Goal: Task Accomplishment & Management: Use online tool/utility

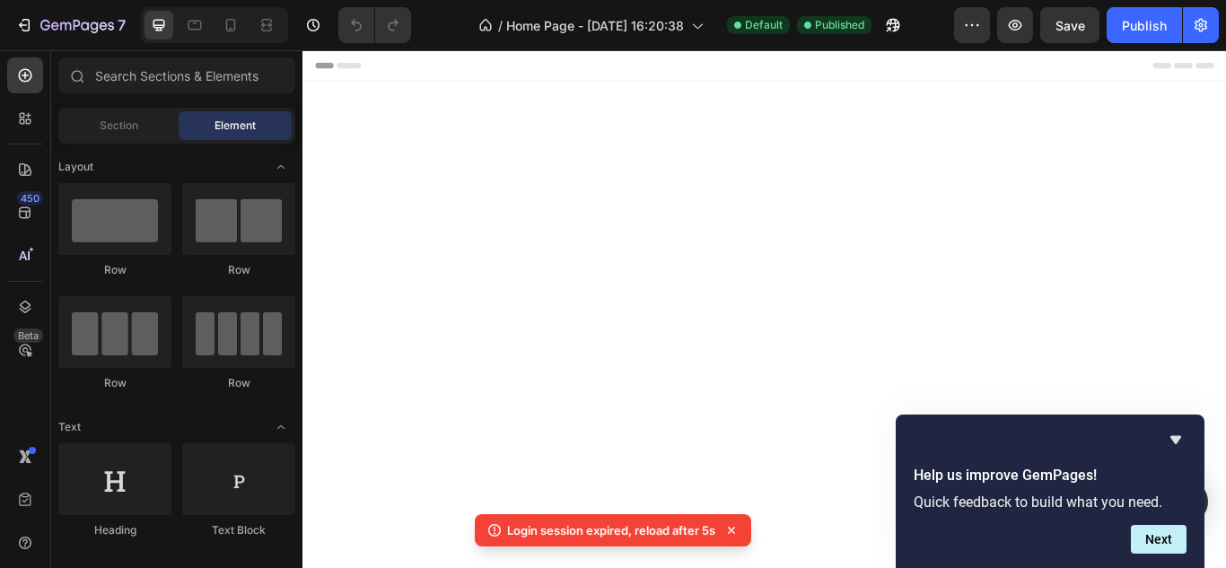
scroll to position [1687, 0]
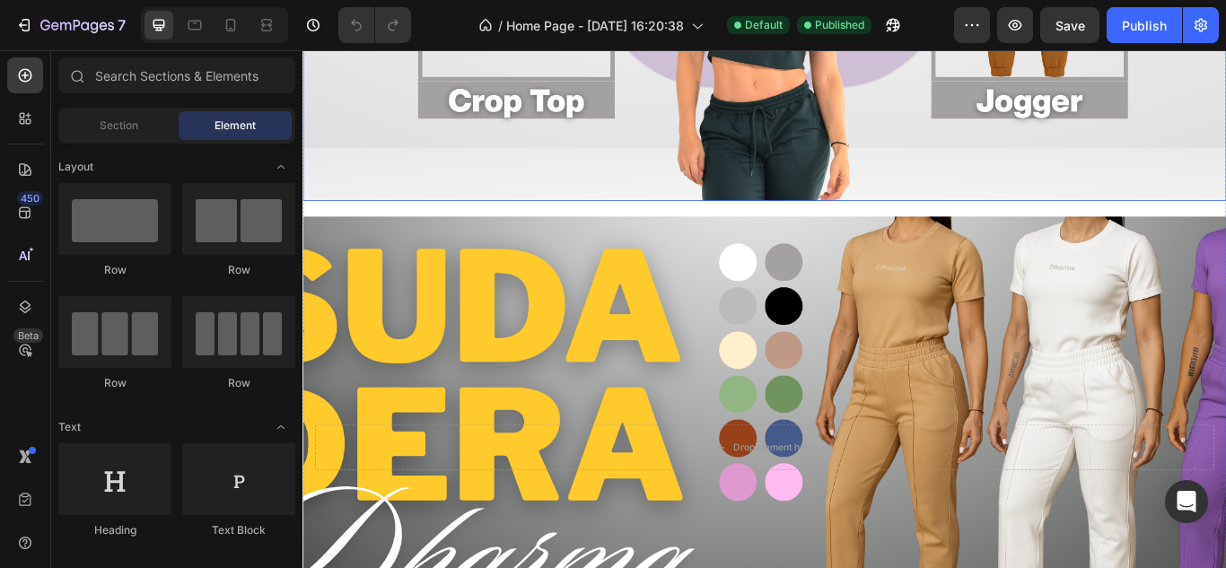
scroll to position [1756, 0]
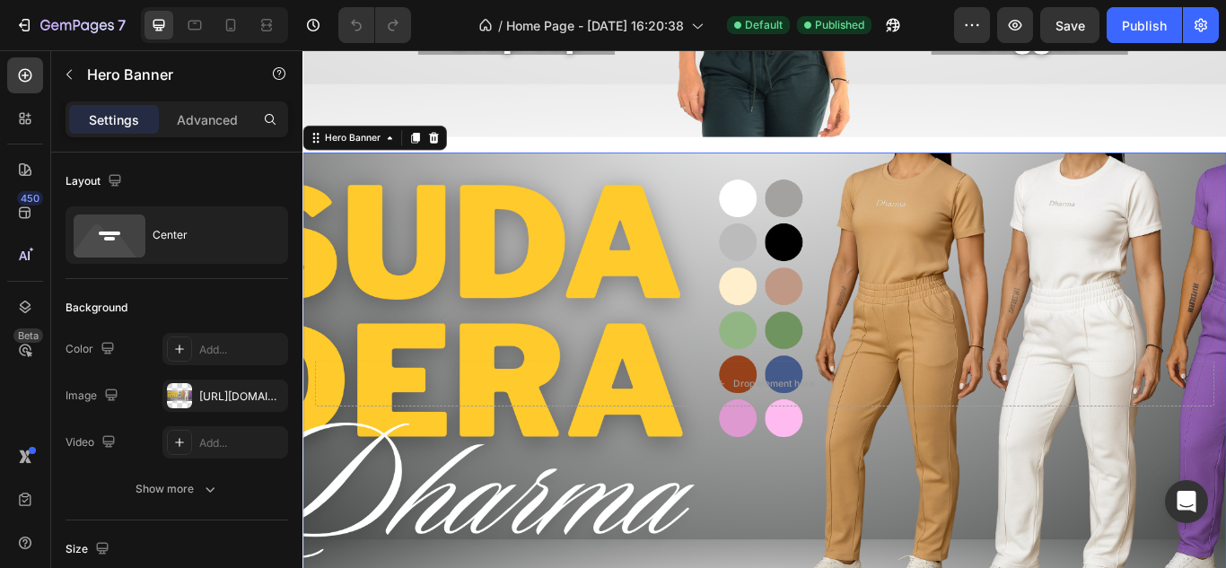
click at [575, 336] on div "Background Image" at bounding box center [840, 439] width 1077 height 538
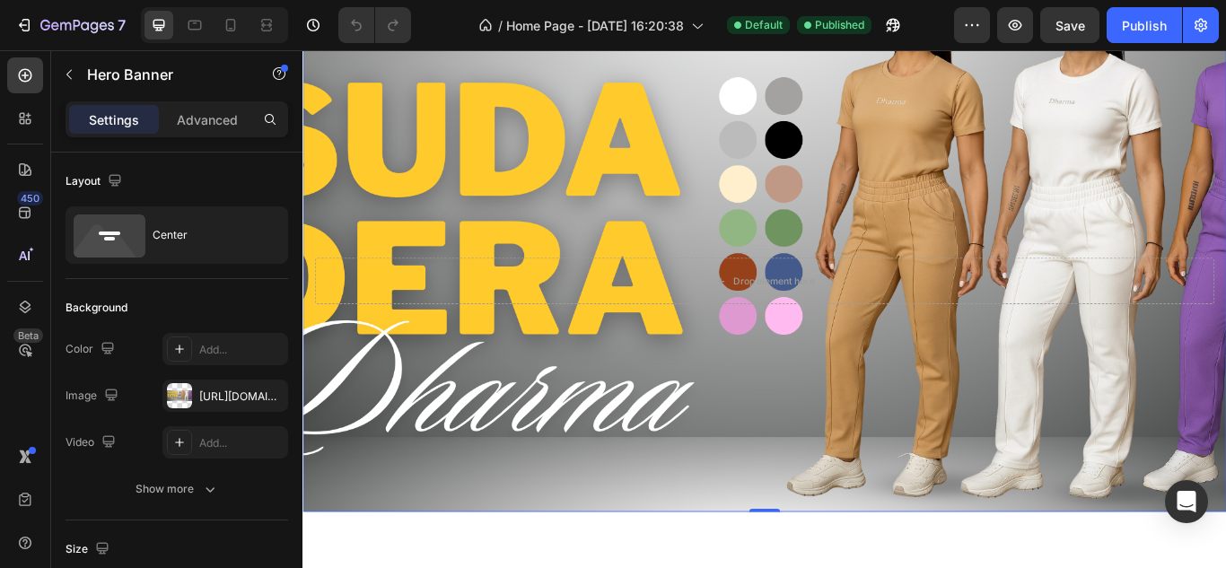
scroll to position [2004, 0]
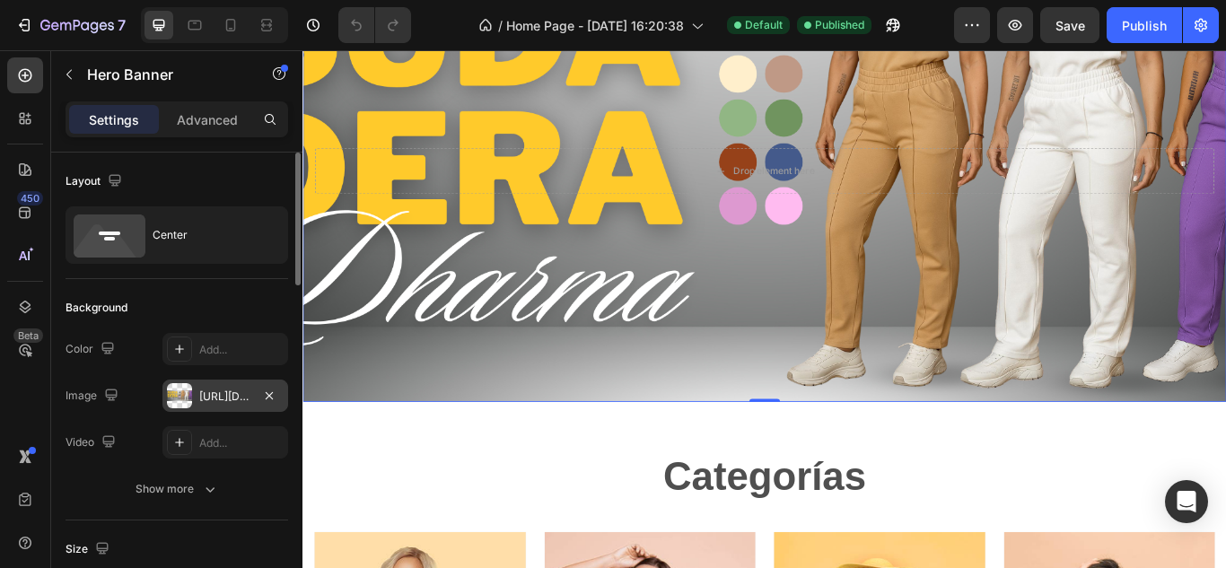
click at [185, 400] on div at bounding box center [179, 395] width 25 height 25
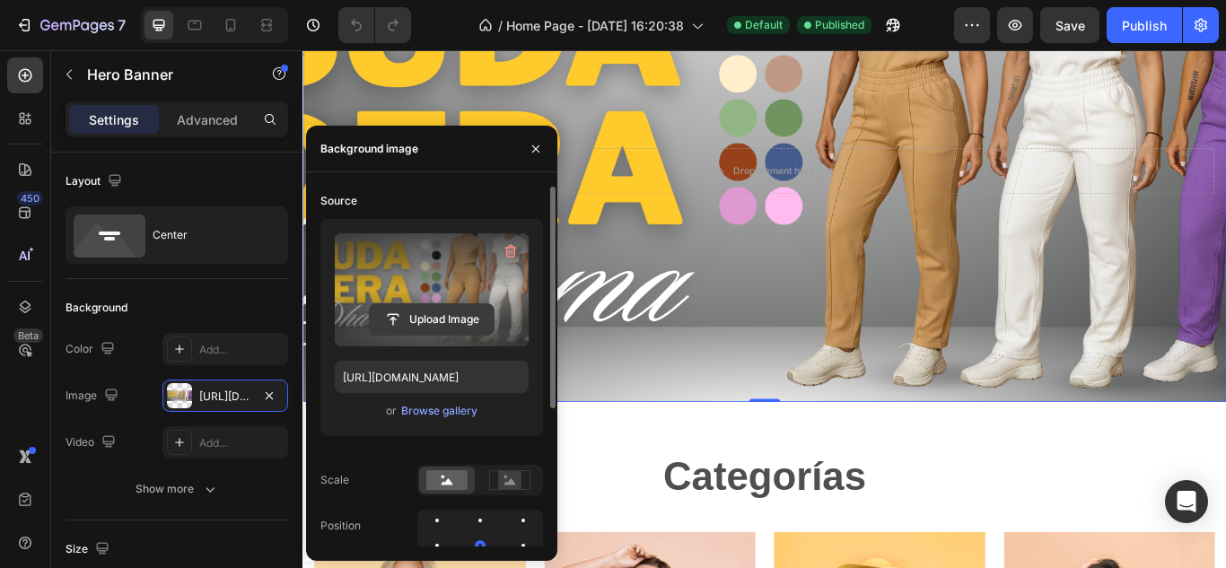
click at [410, 328] on input "file" at bounding box center [432, 319] width 124 height 31
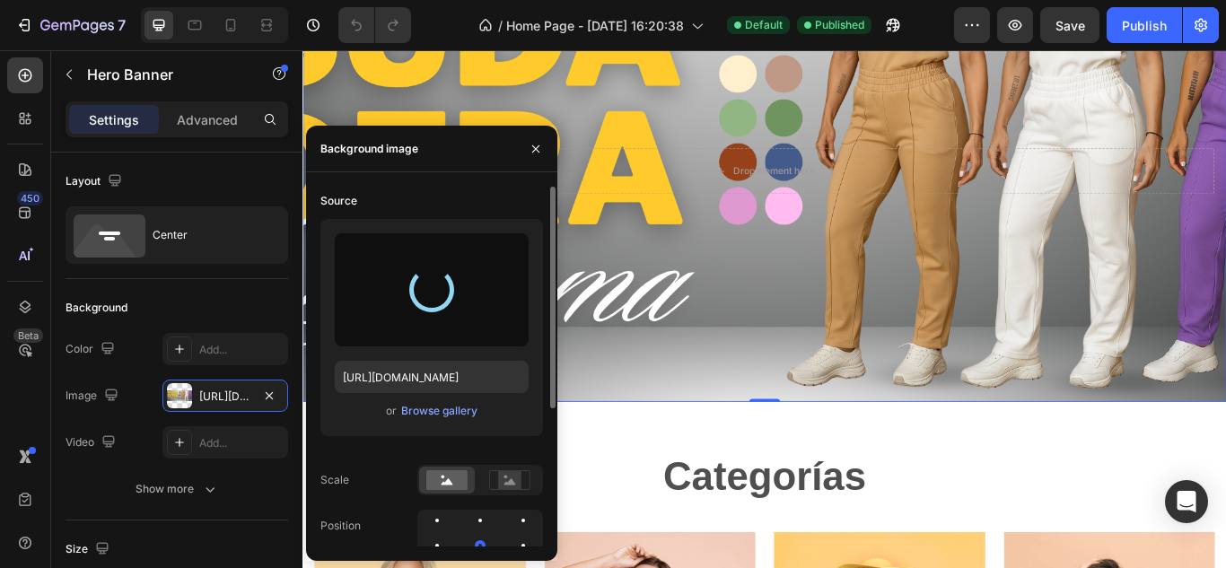
type input "[URL][DOMAIN_NAME]"
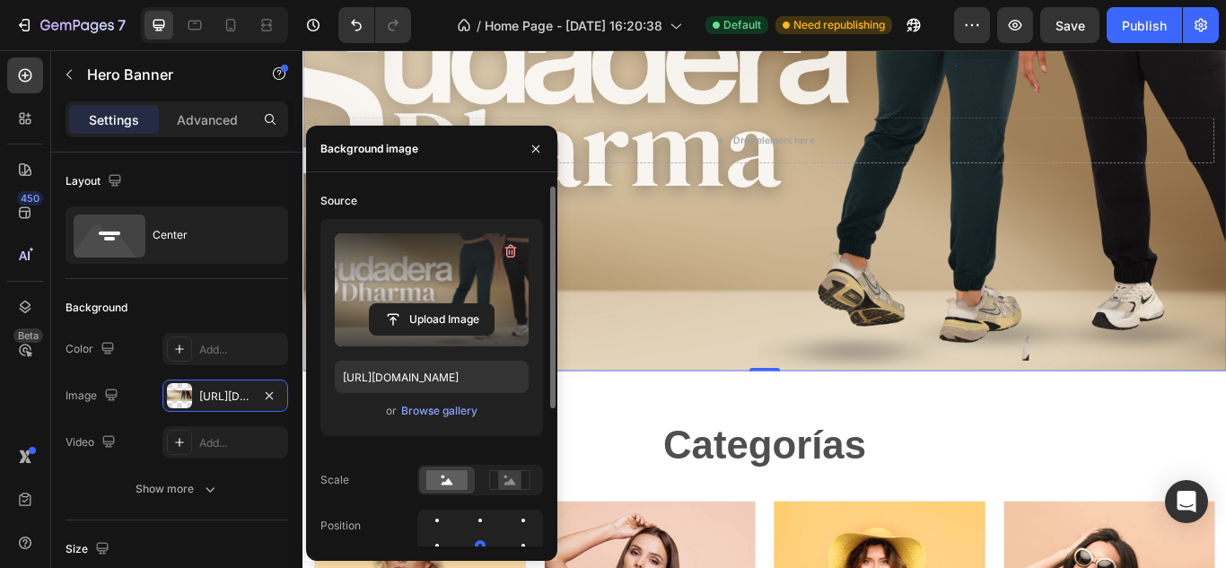
scroll to position [2043, 0]
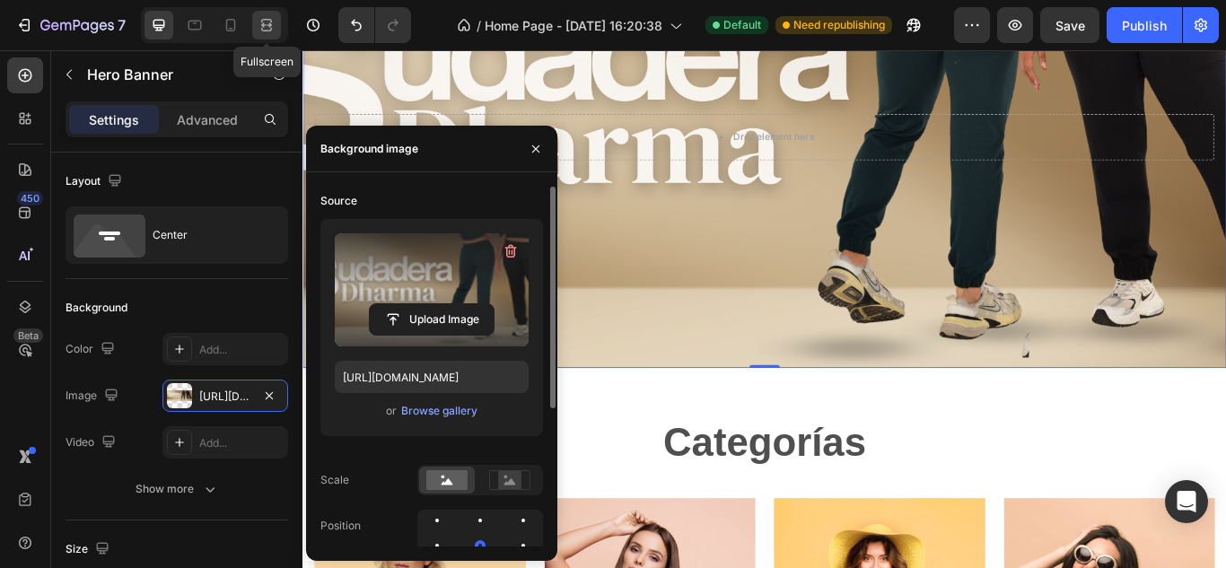
click at [266, 19] on icon at bounding box center [266, 21] width 11 height 4
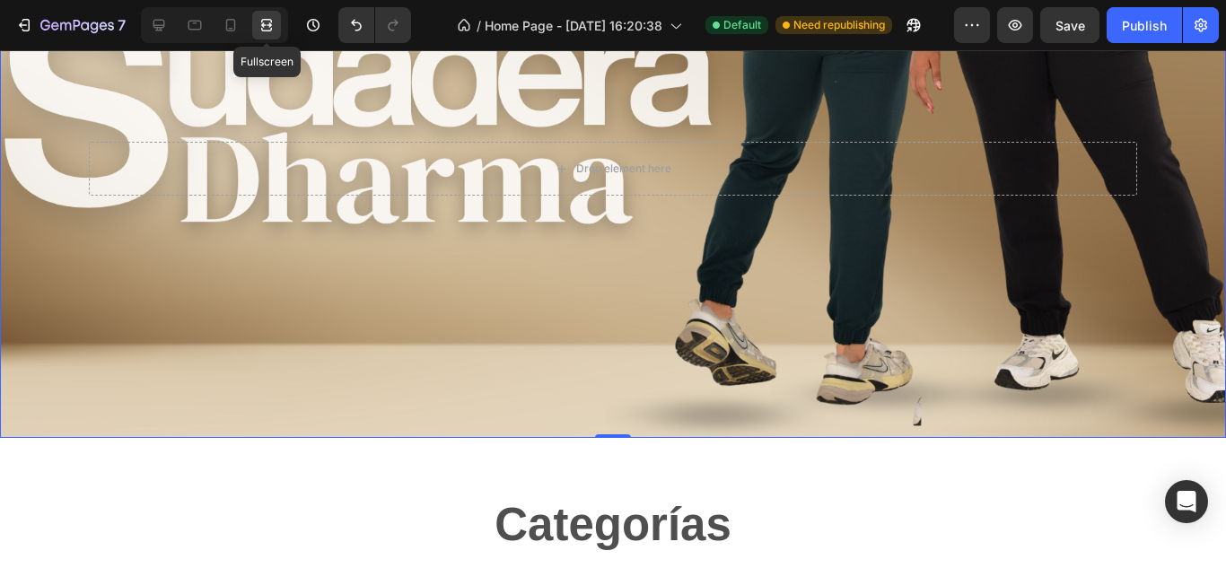
scroll to position [2129, 0]
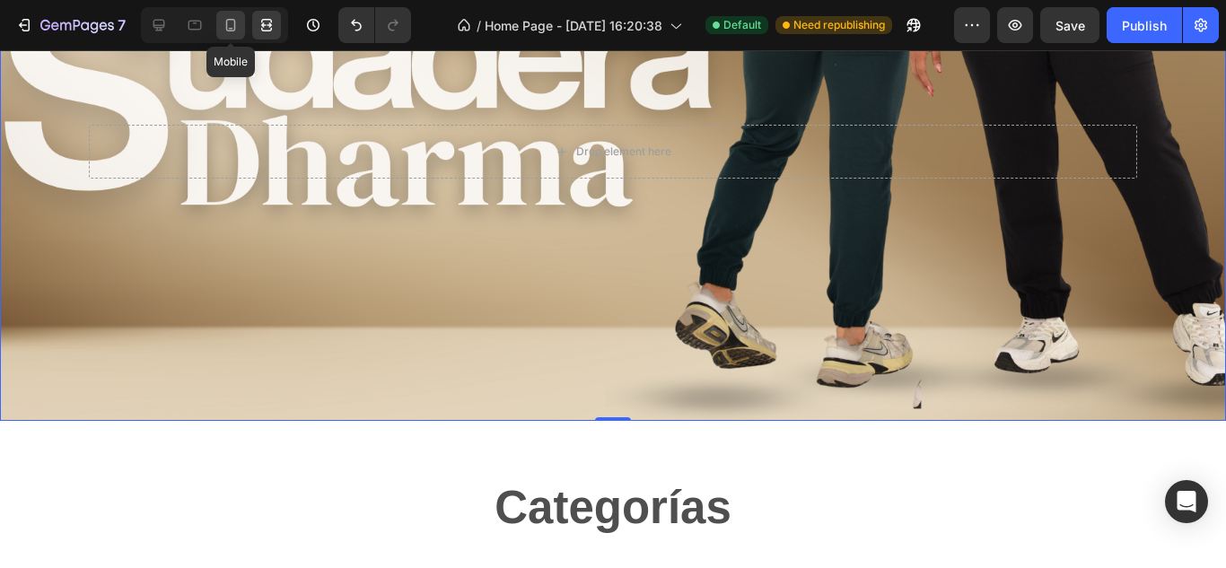
click at [231, 27] on icon at bounding box center [231, 25] width 18 height 18
type input "150"
type input "100%"
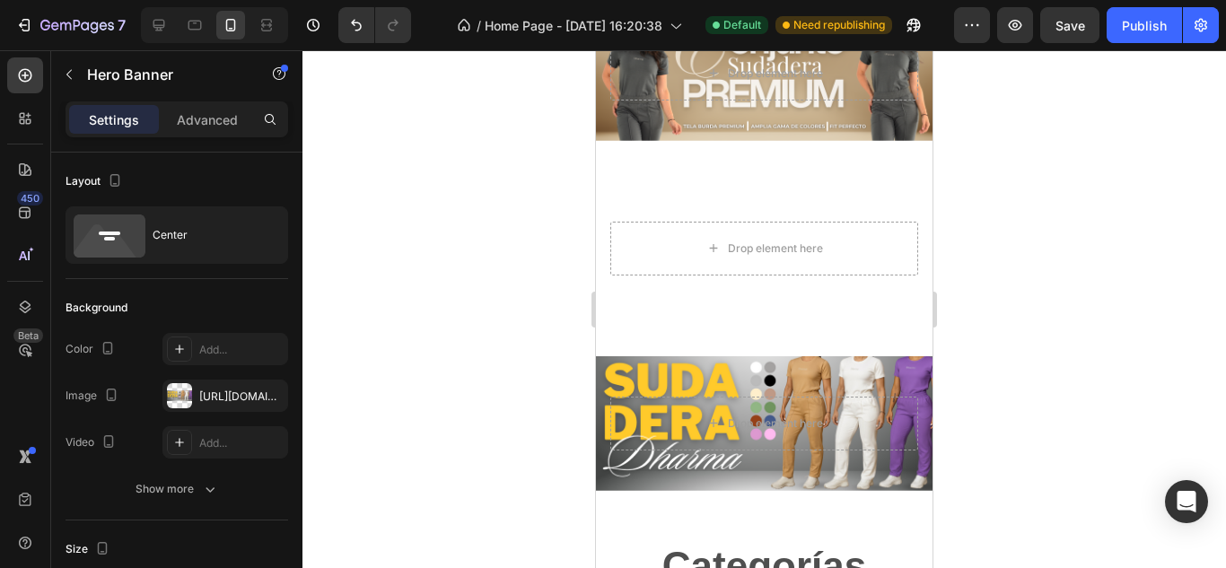
scroll to position [760, 0]
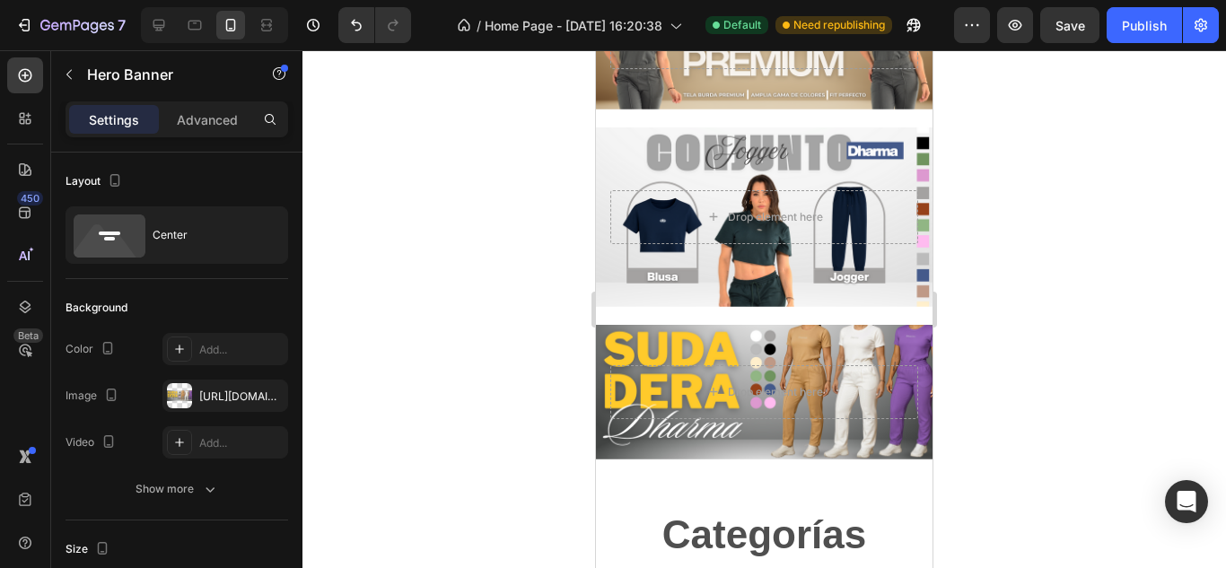
click at [661, 423] on div "Drop element here" at bounding box center [764, 392] width 337 height 83
click at [185, 397] on div at bounding box center [179, 395] width 25 height 25
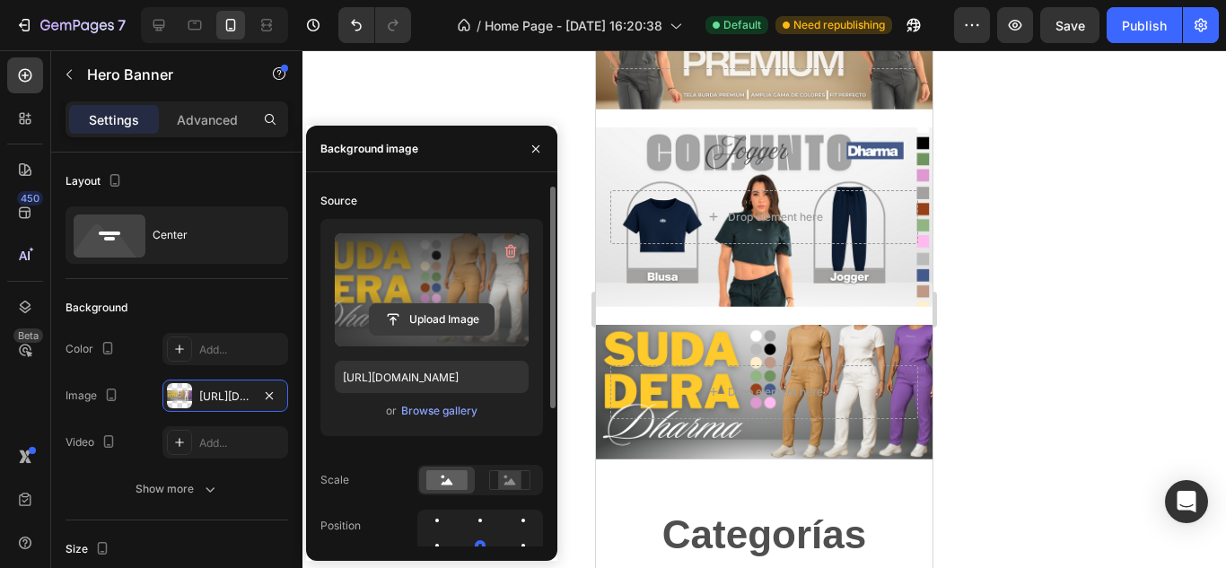
click at [400, 319] on input "file" at bounding box center [432, 319] width 124 height 31
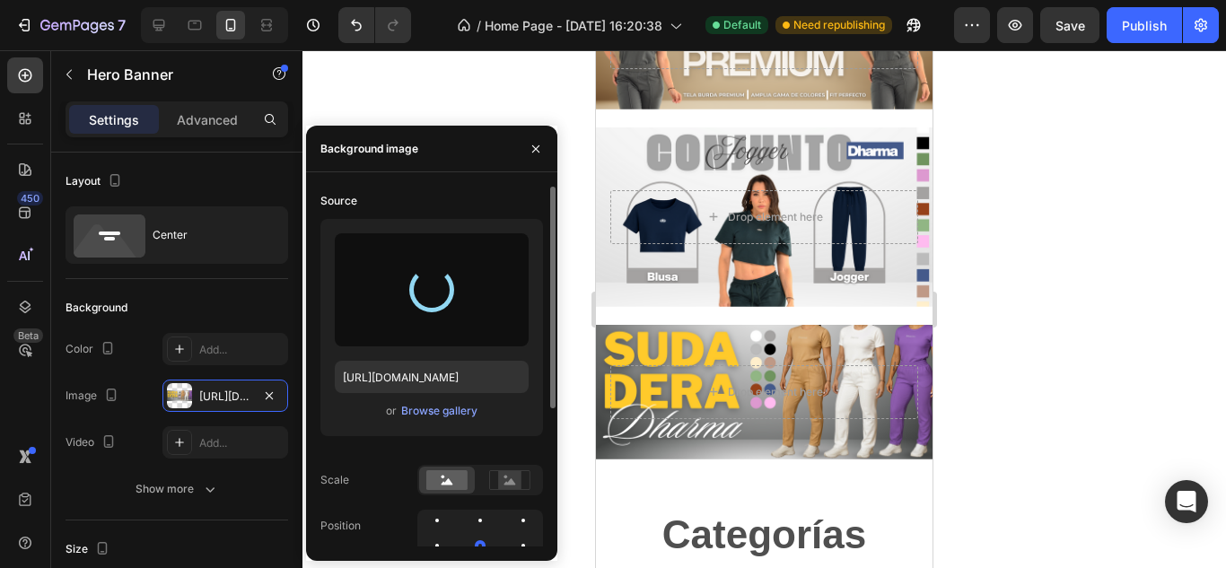
type input "[URL][DOMAIN_NAME]"
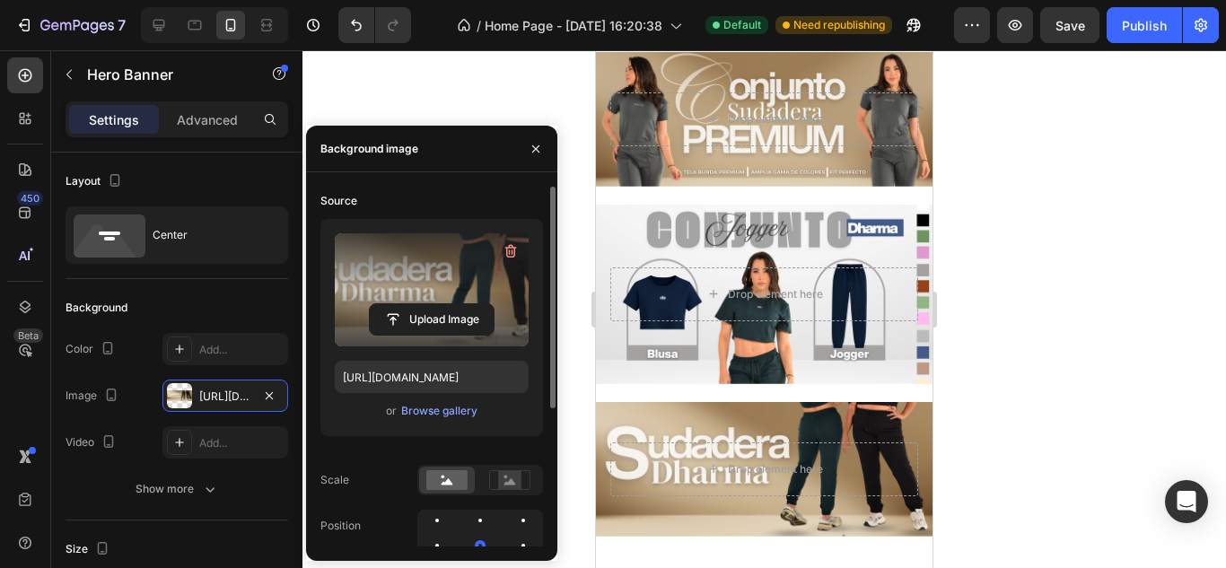
scroll to position [677, 0]
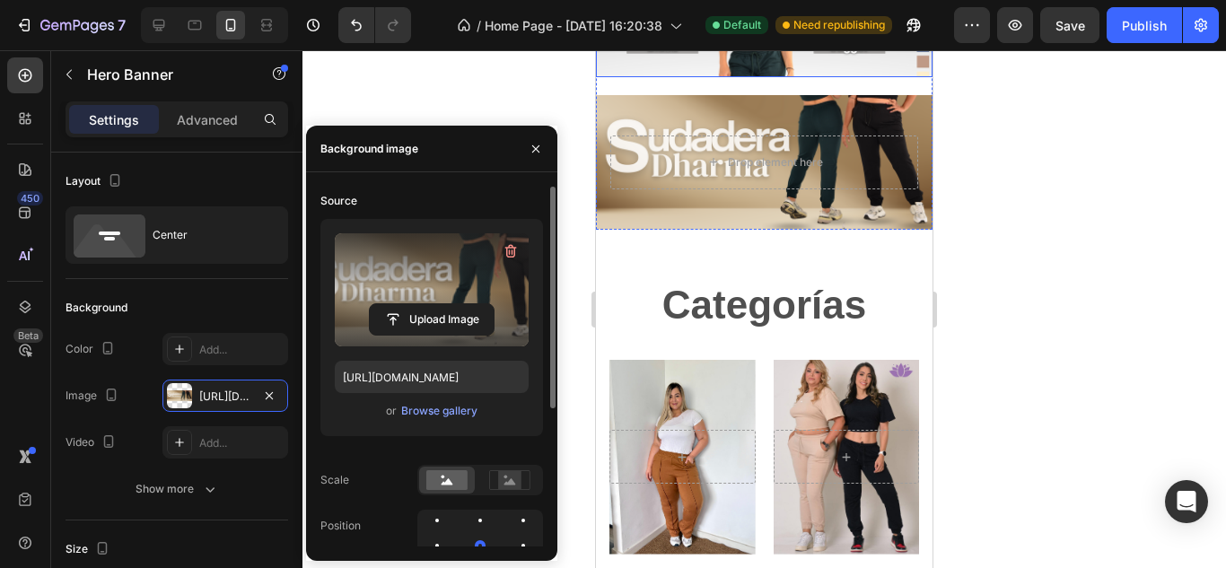
click at [664, 366] on div "Overlay" at bounding box center [682, 457] width 146 height 195
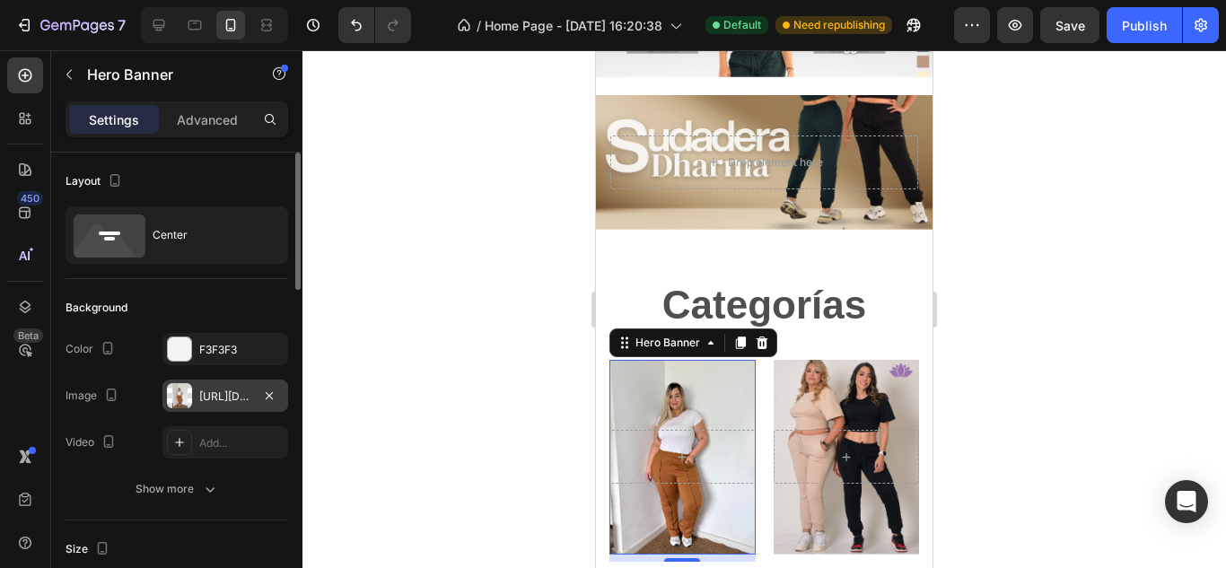
click at [185, 397] on div at bounding box center [179, 395] width 25 height 25
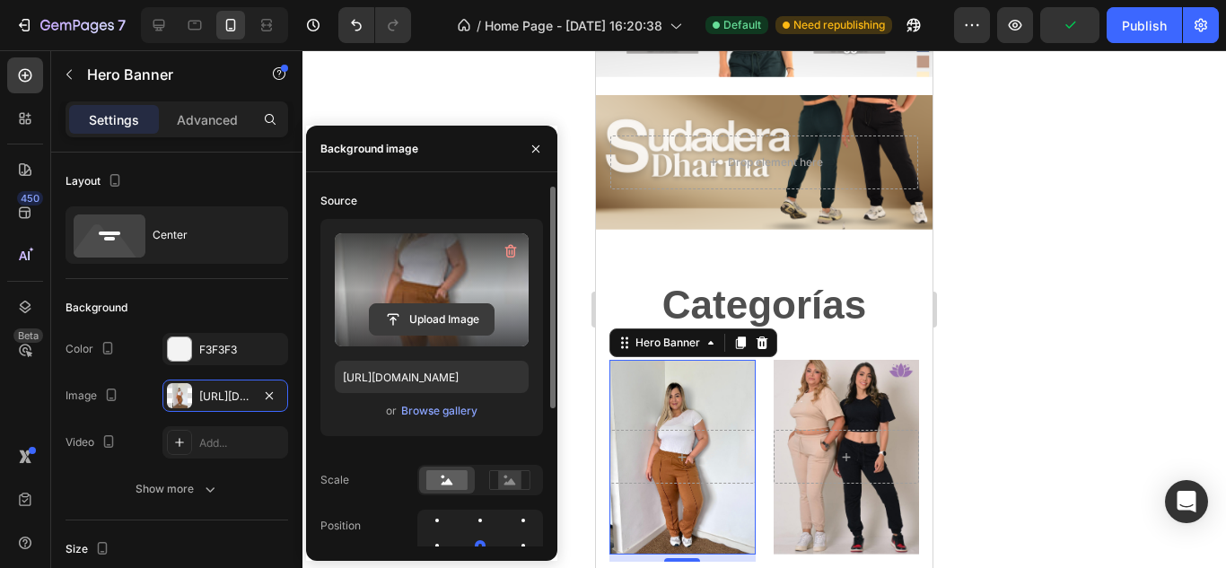
click at [388, 325] on input "file" at bounding box center [432, 319] width 124 height 31
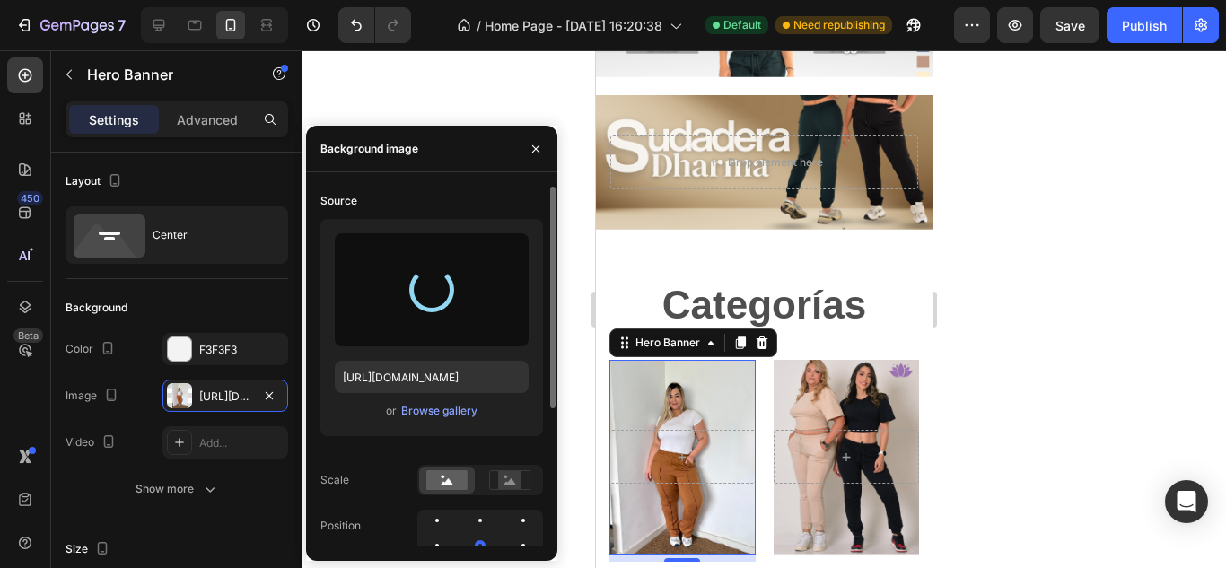
type input "[URL][DOMAIN_NAME]"
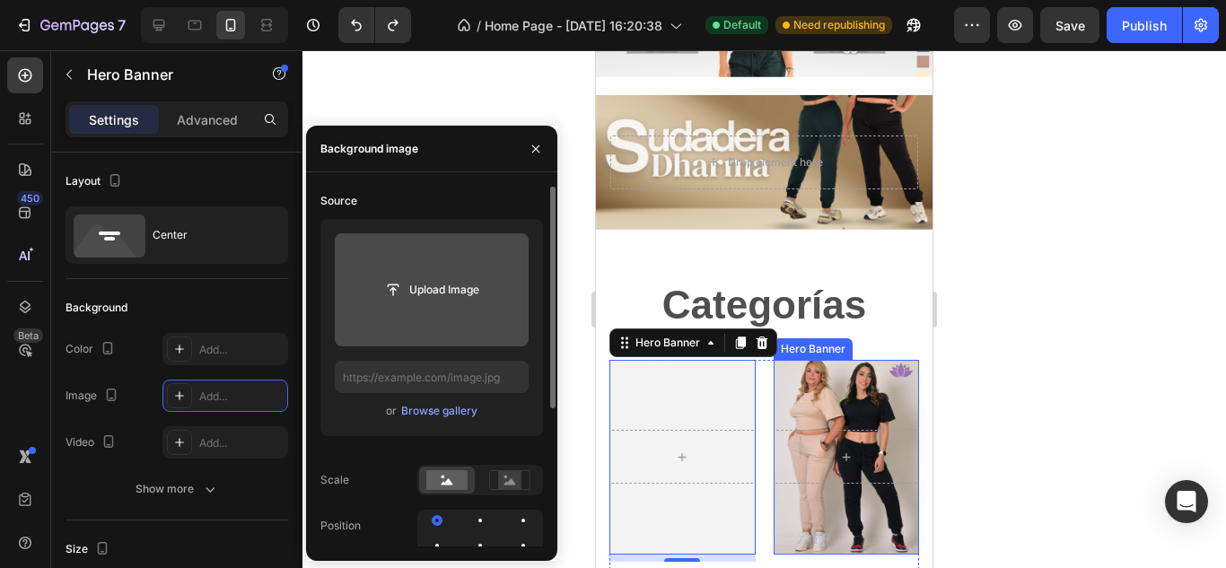
type input "[URL][DOMAIN_NAME]"
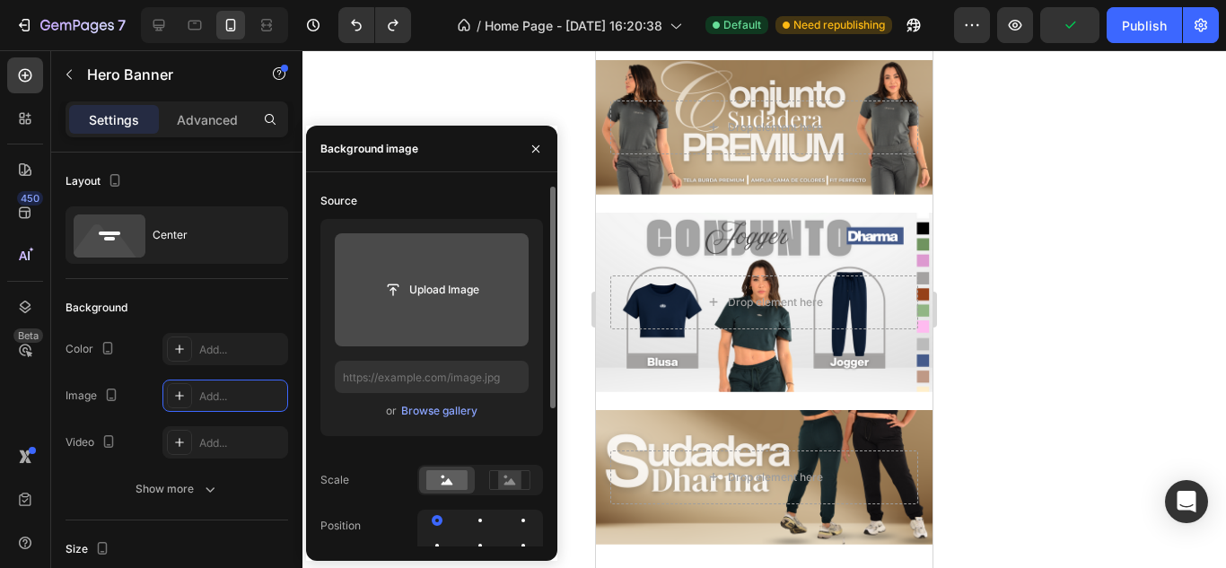
scroll to position [342, 0]
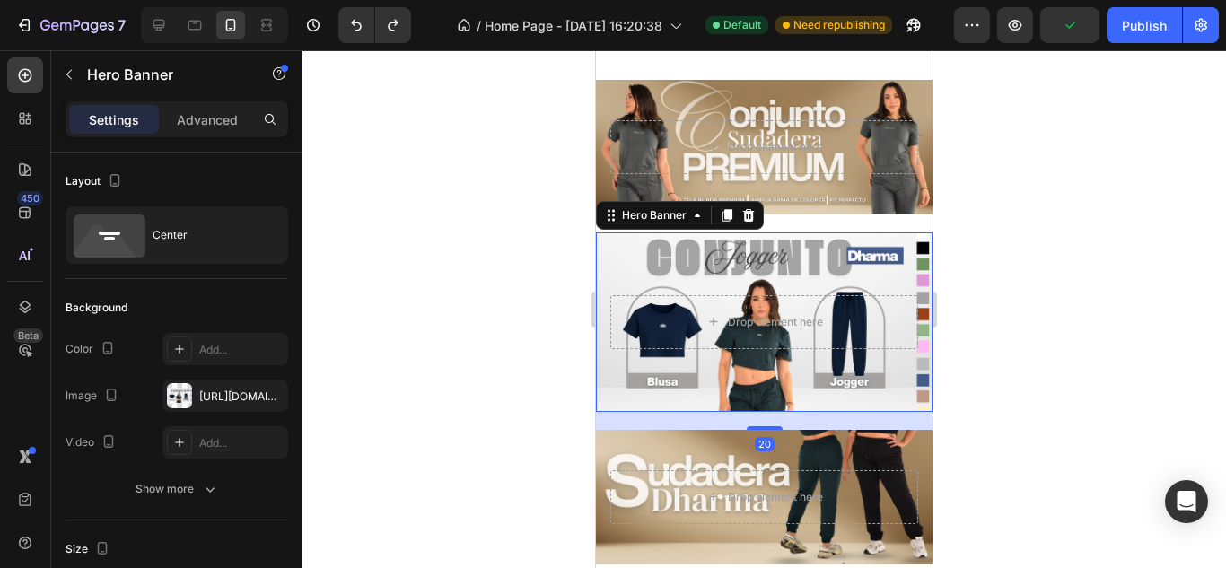
click at [756, 268] on div "Background Image" at bounding box center [764, 321] width 337 height 179
click at [181, 396] on div at bounding box center [179, 395] width 25 height 25
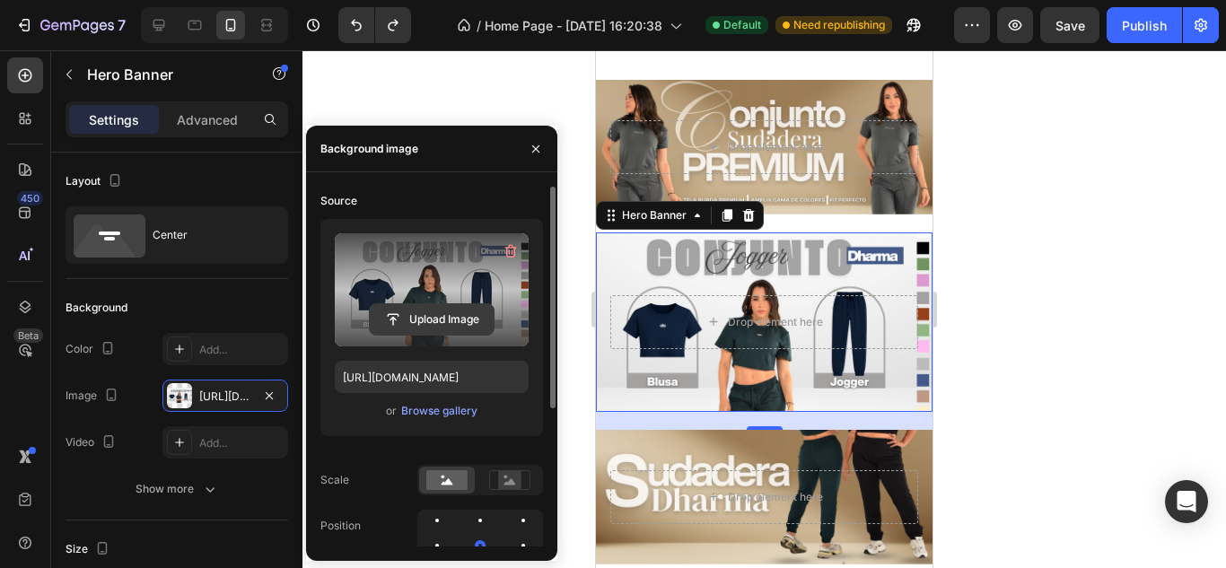
click at [412, 319] on input "file" at bounding box center [432, 319] width 124 height 31
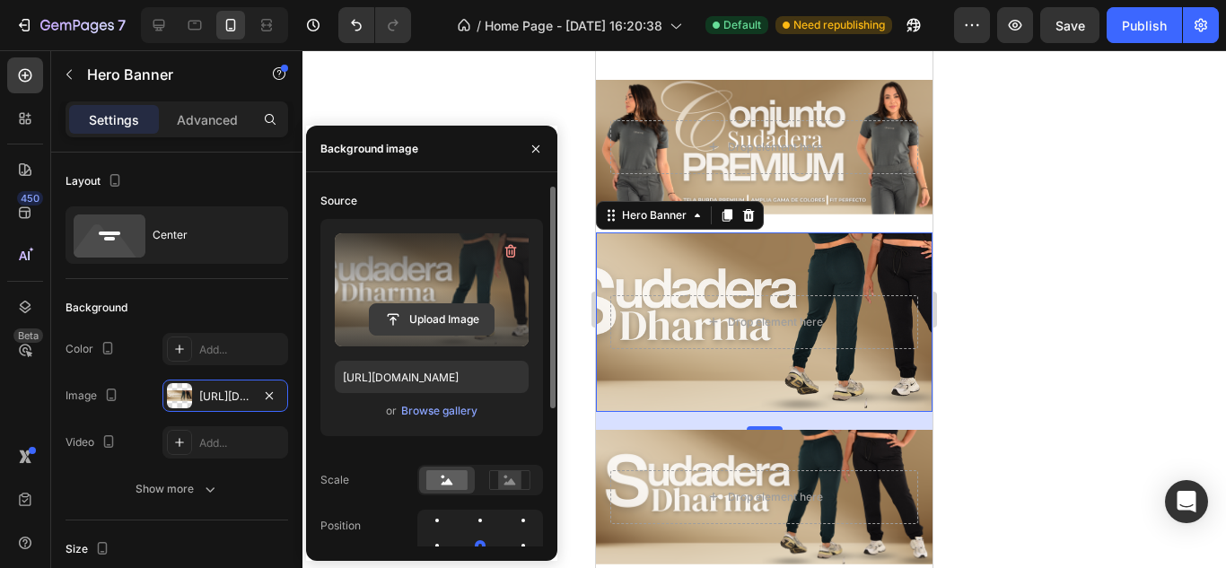
click at [380, 325] on input "file" at bounding box center [432, 319] width 124 height 31
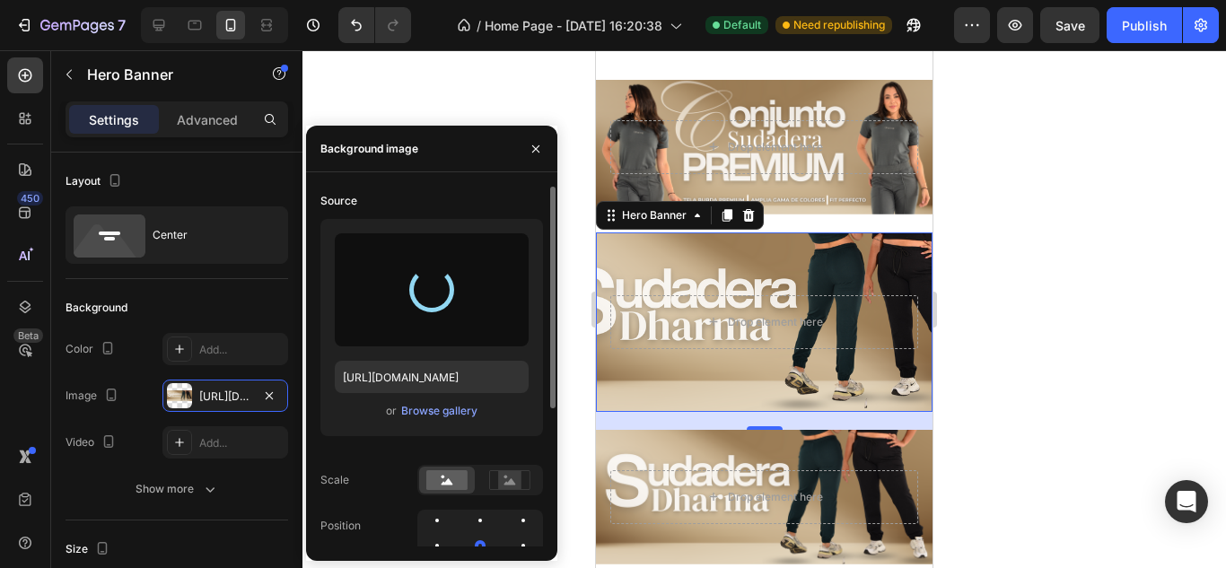
type input "[URL][DOMAIN_NAME]"
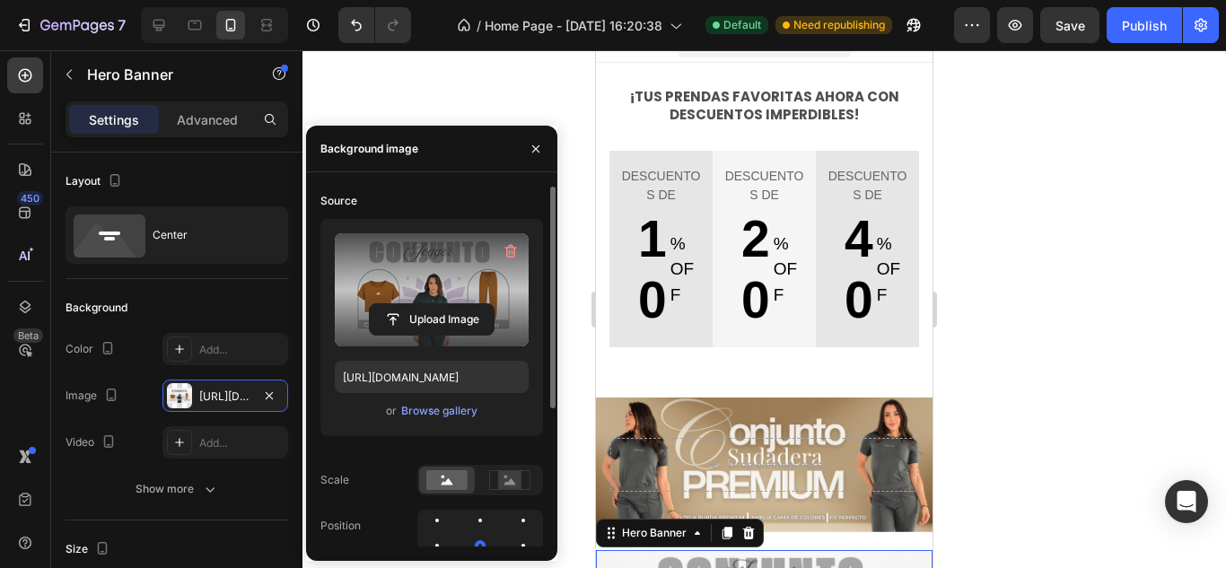
scroll to position [0, 0]
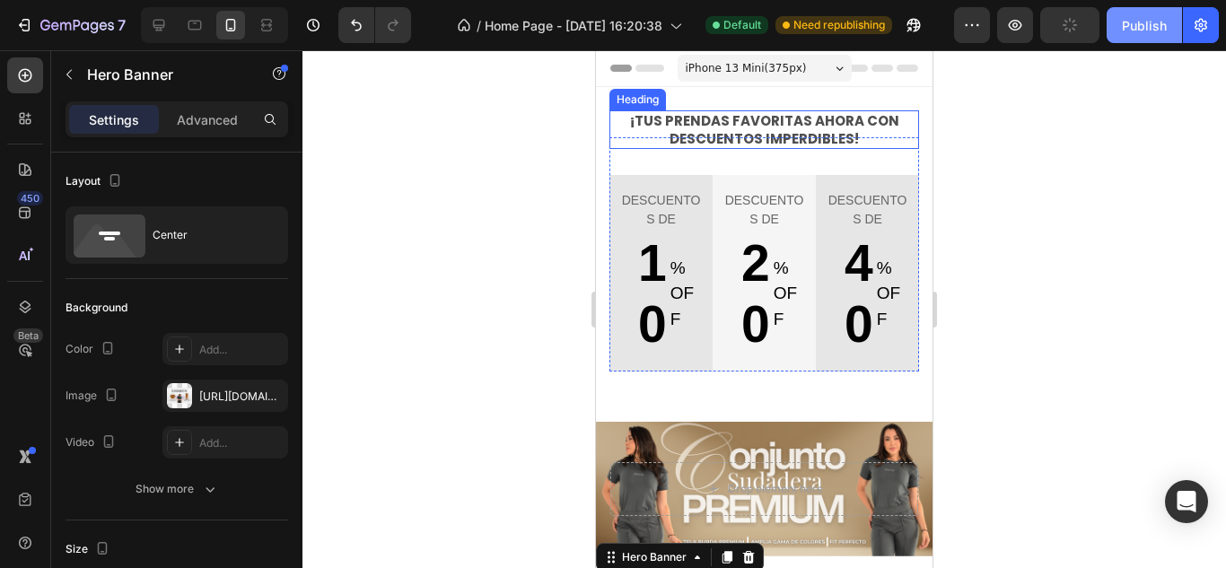
click at [1133, 20] on div "Publish" at bounding box center [1144, 25] width 45 height 19
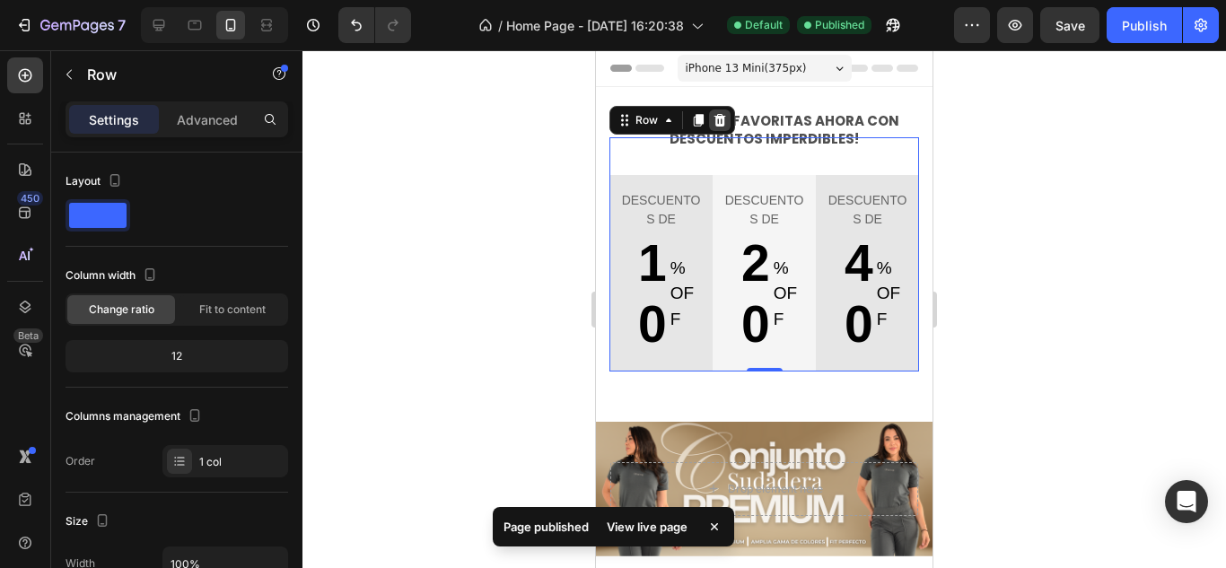
click at [724, 115] on icon at bounding box center [720, 120] width 14 height 14
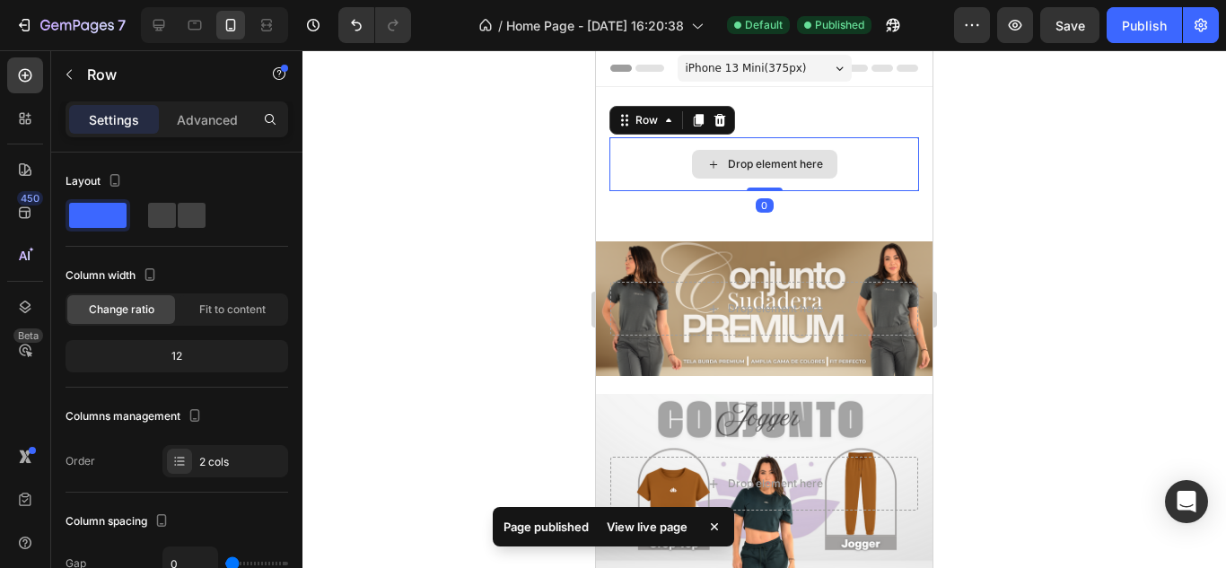
click at [876, 157] on div "Drop element here" at bounding box center [764, 164] width 310 height 54
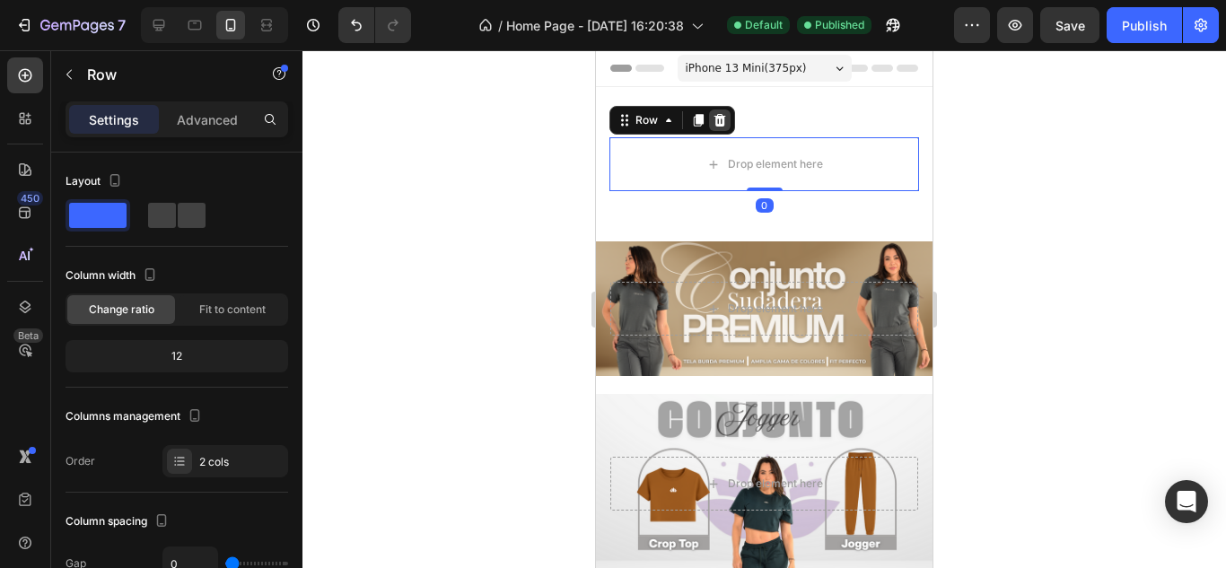
click at [721, 120] on icon at bounding box center [720, 120] width 14 height 14
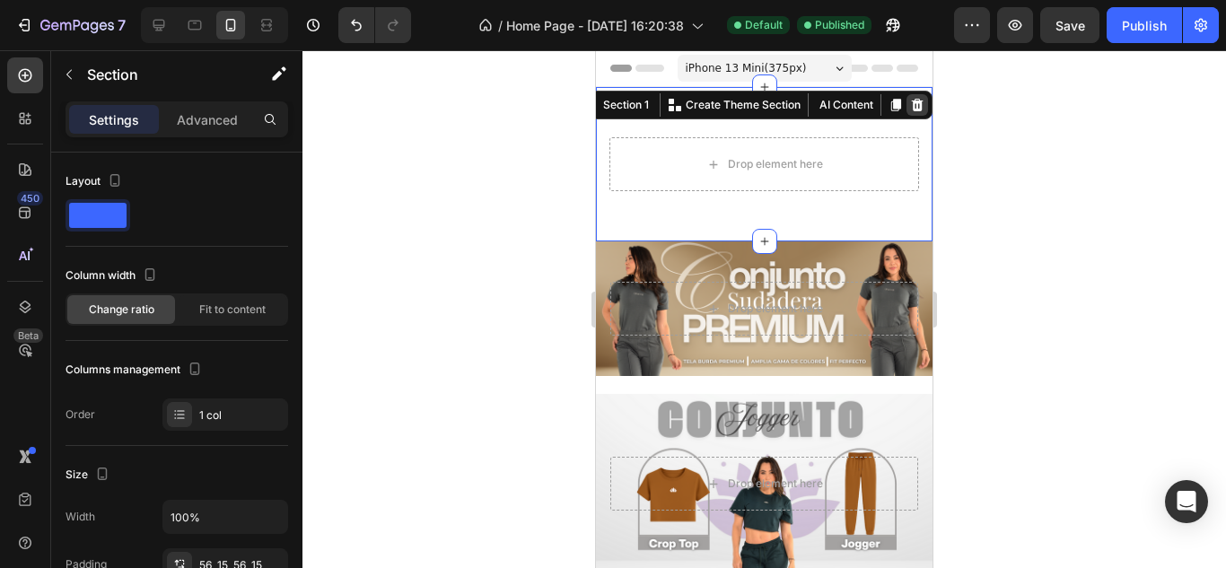
click at [911, 112] on div at bounding box center [917, 105] width 22 height 22
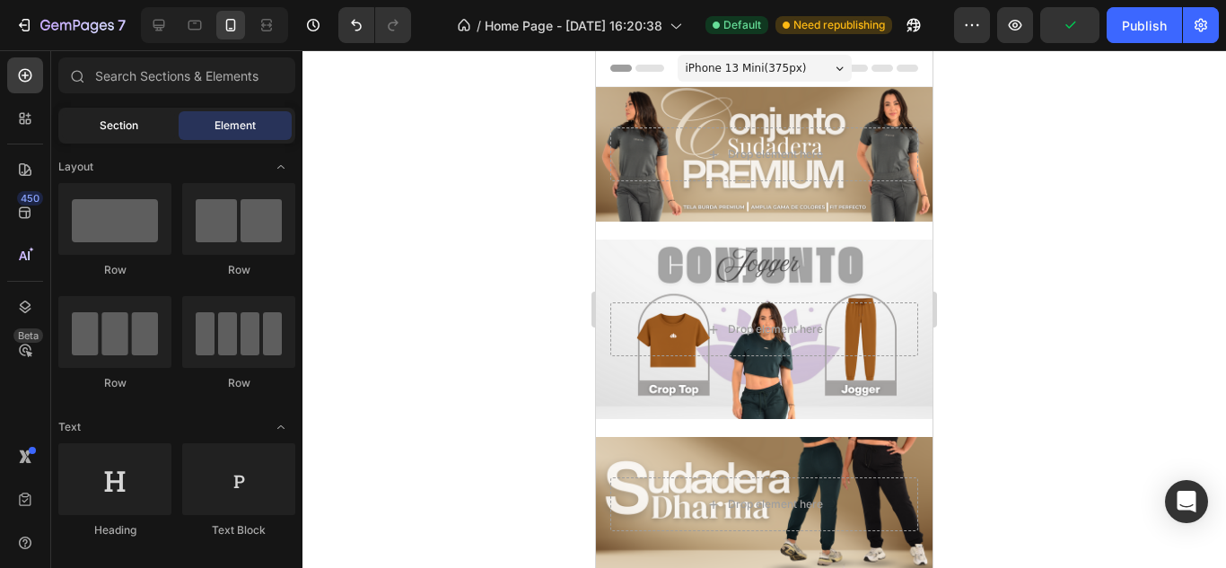
click at [131, 137] on div "Section" at bounding box center [118, 125] width 113 height 29
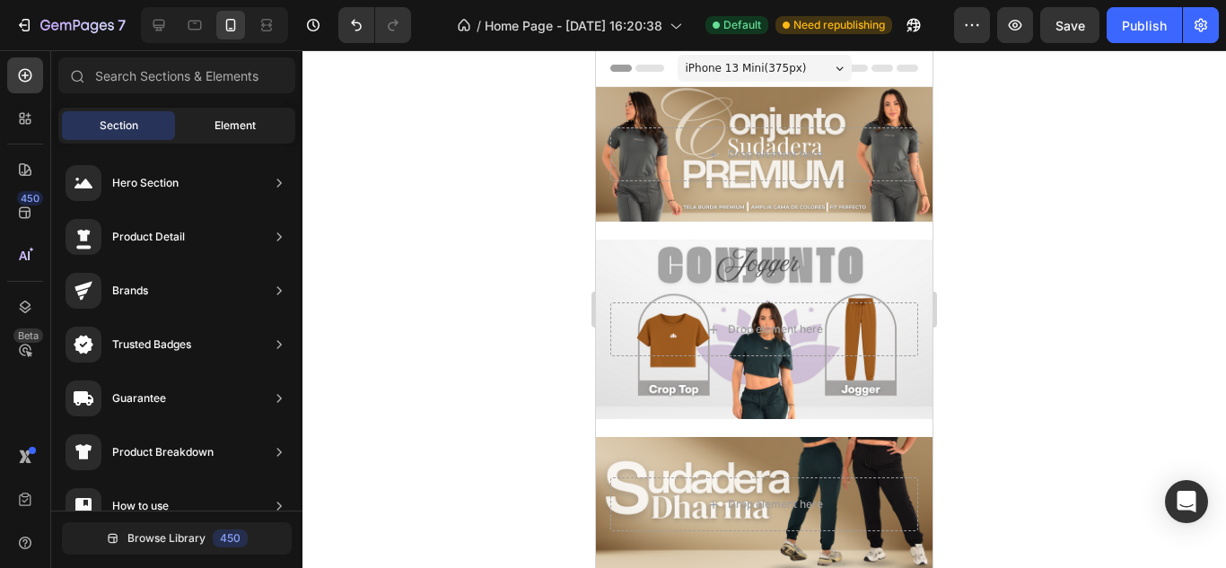
click at [203, 132] on div "Element" at bounding box center [235, 125] width 113 height 29
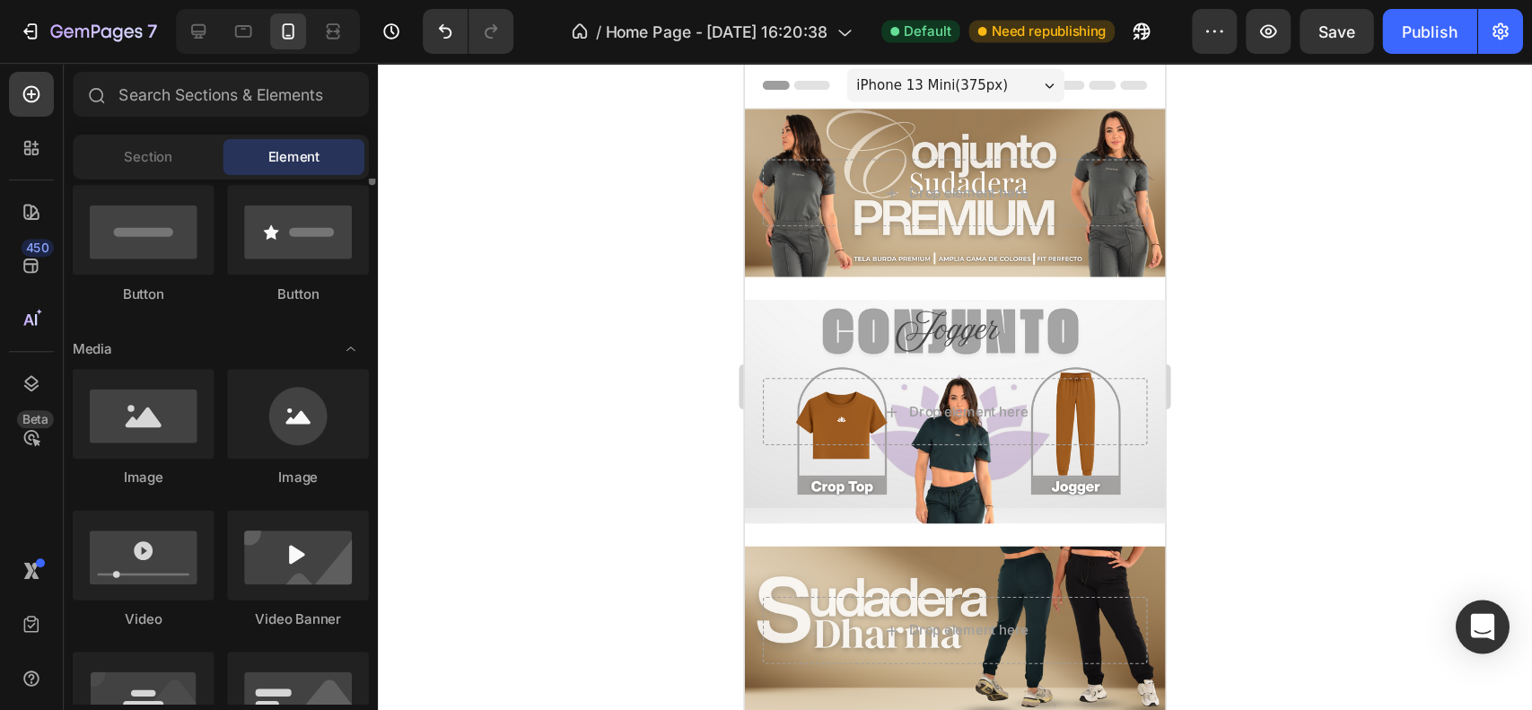
scroll to position [382, 0]
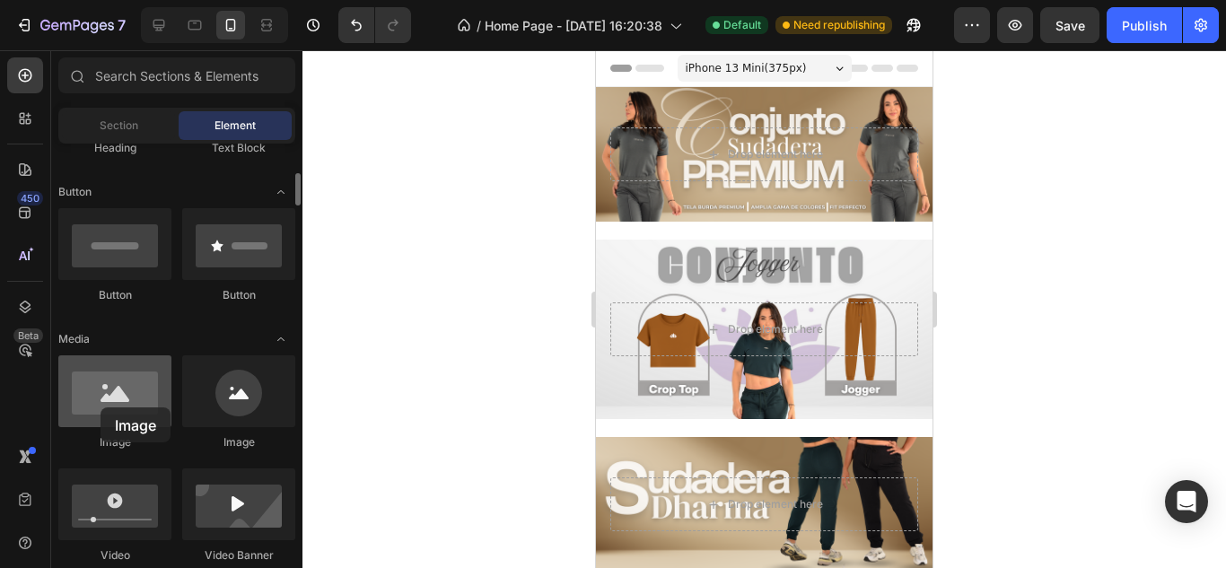
click at [101, 407] on div at bounding box center [114, 391] width 113 height 72
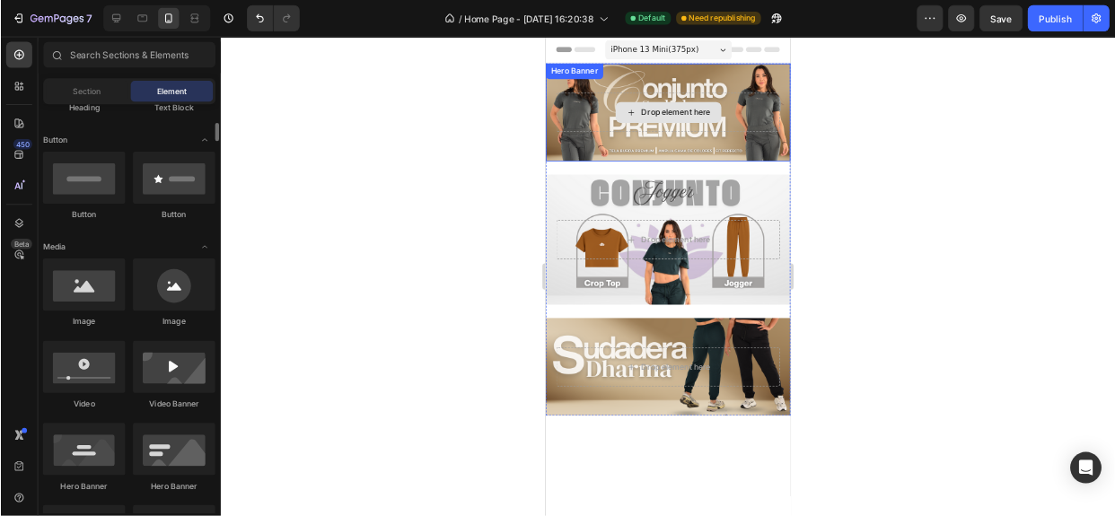
scroll to position [381, 0]
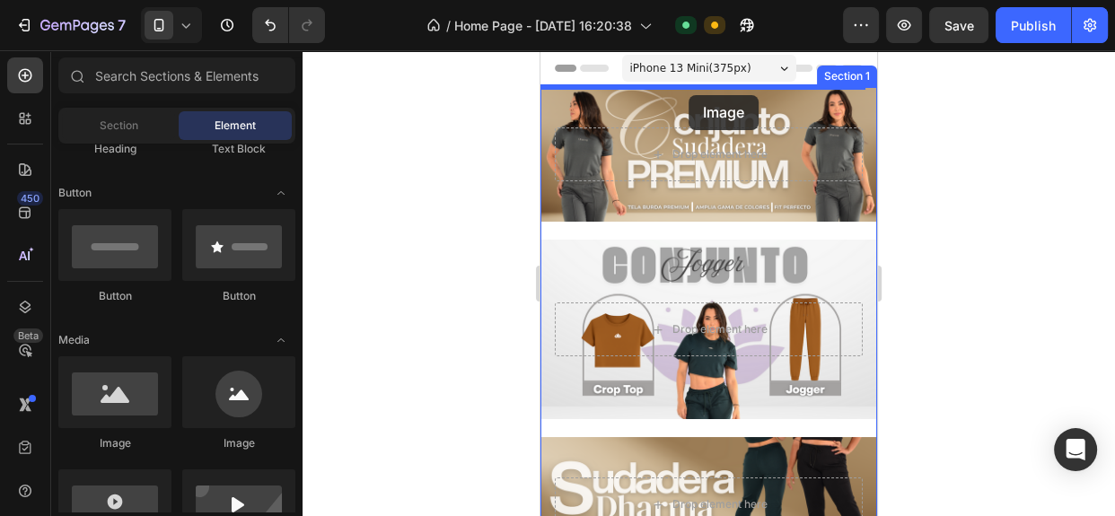
drag, startPoint x: 627, startPoint y: 477, endPoint x: 688, endPoint y: 95, distance: 386.2
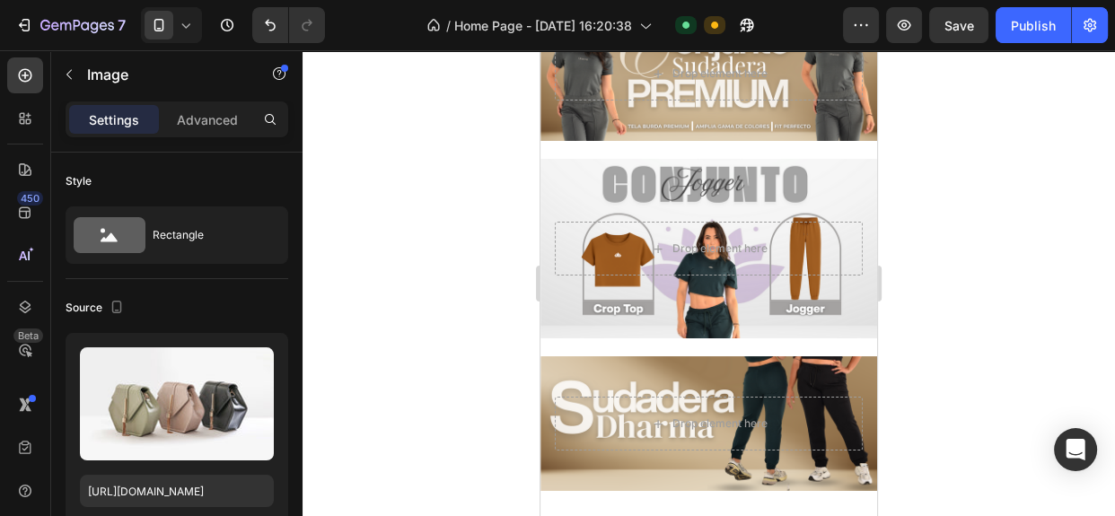
scroll to position [119, 0]
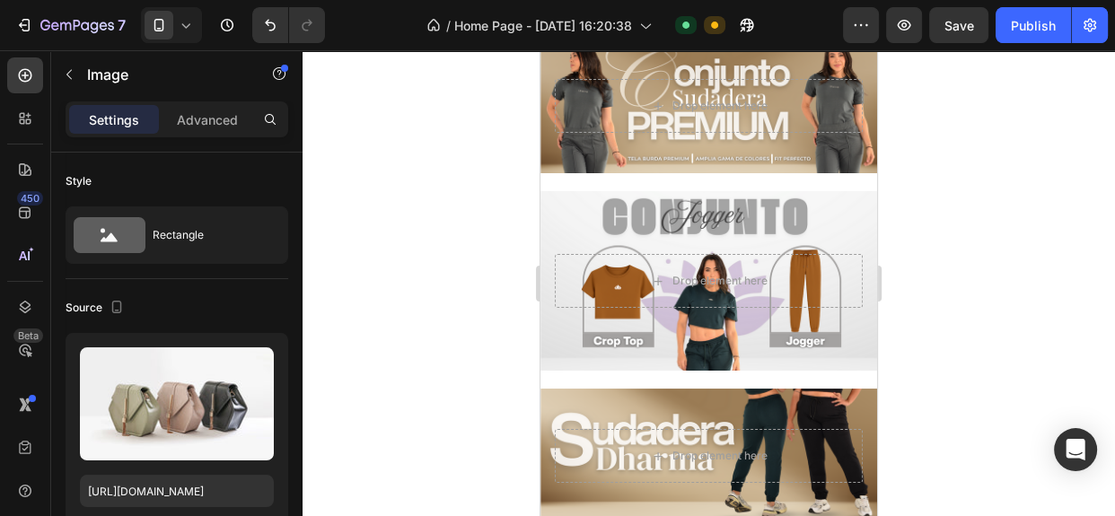
drag, startPoint x: 697, startPoint y: 227, endPoint x: 700, endPoint y: 280, distance: 53.0
click at [700, 39] on div at bounding box center [709, 35] width 36 height 5
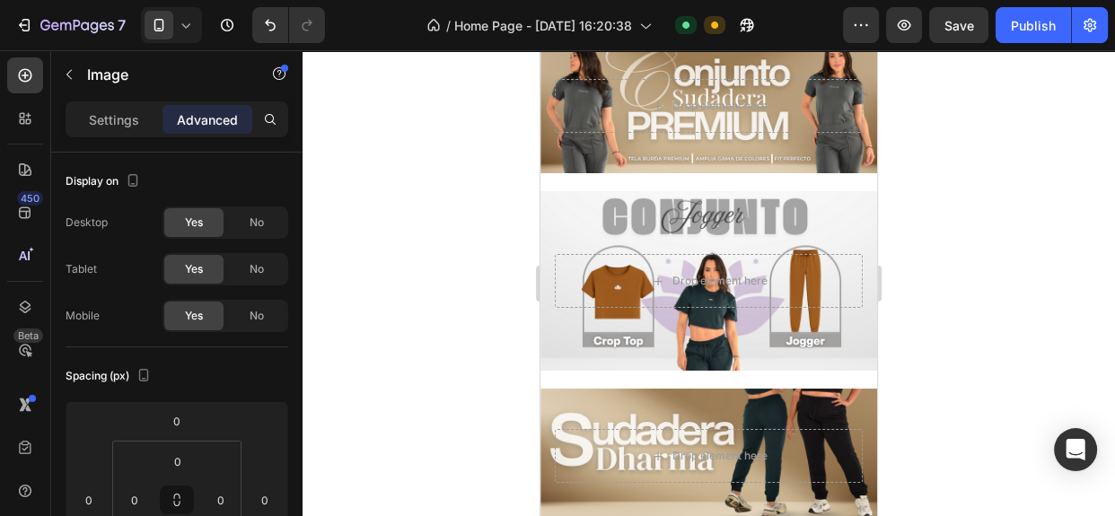
click at [971, 234] on div at bounding box center [708, 283] width 812 height 466
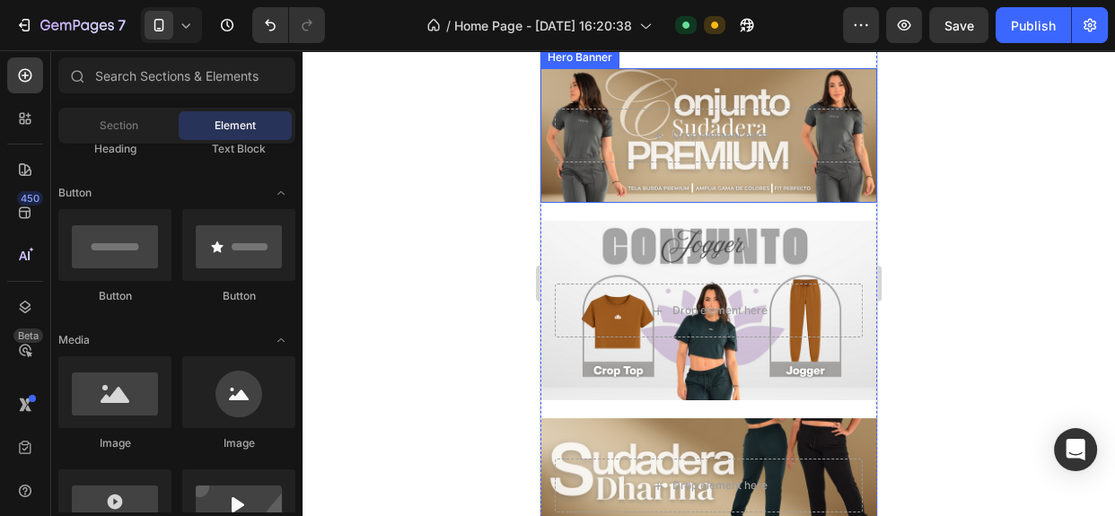
scroll to position [27, 0]
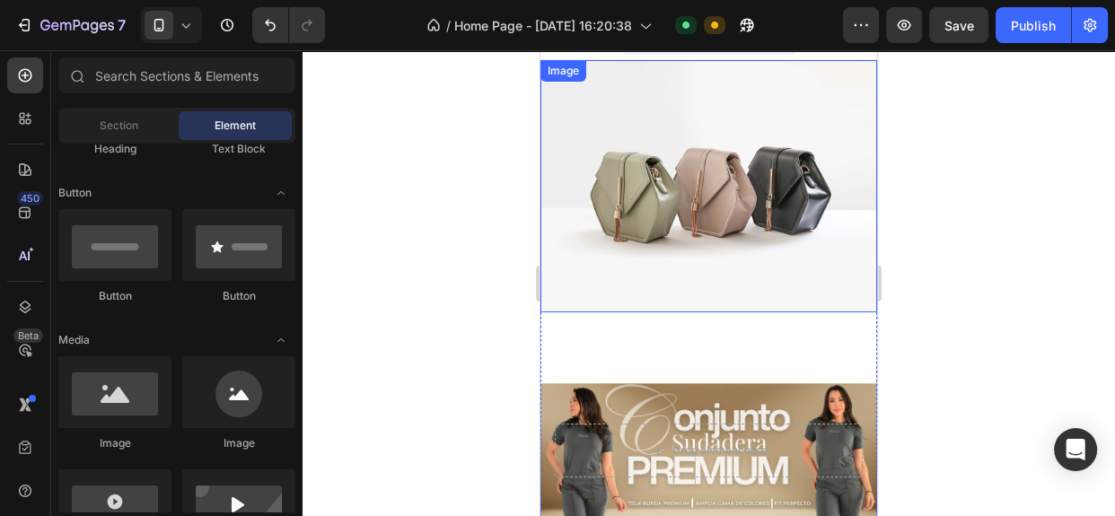
click at [698, 247] on img at bounding box center [708, 186] width 337 height 252
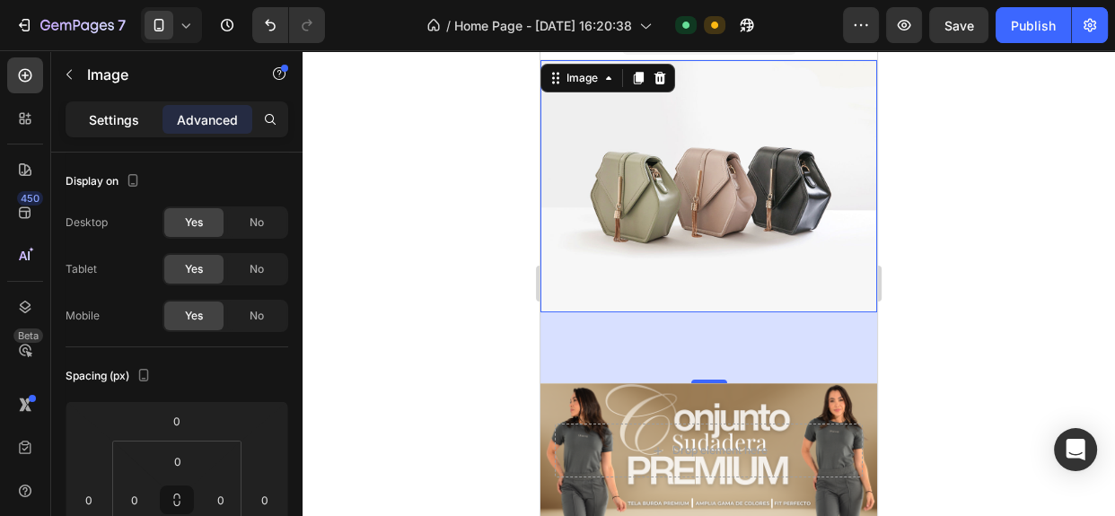
click at [104, 114] on p "Settings" at bounding box center [114, 119] width 50 height 19
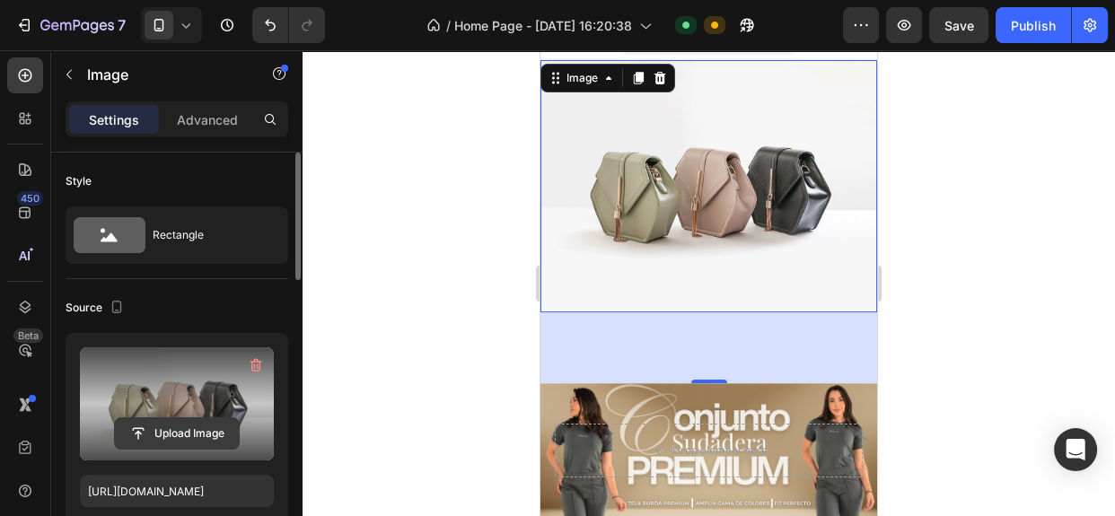
click at [189, 430] on input "file" at bounding box center [177, 433] width 124 height 31
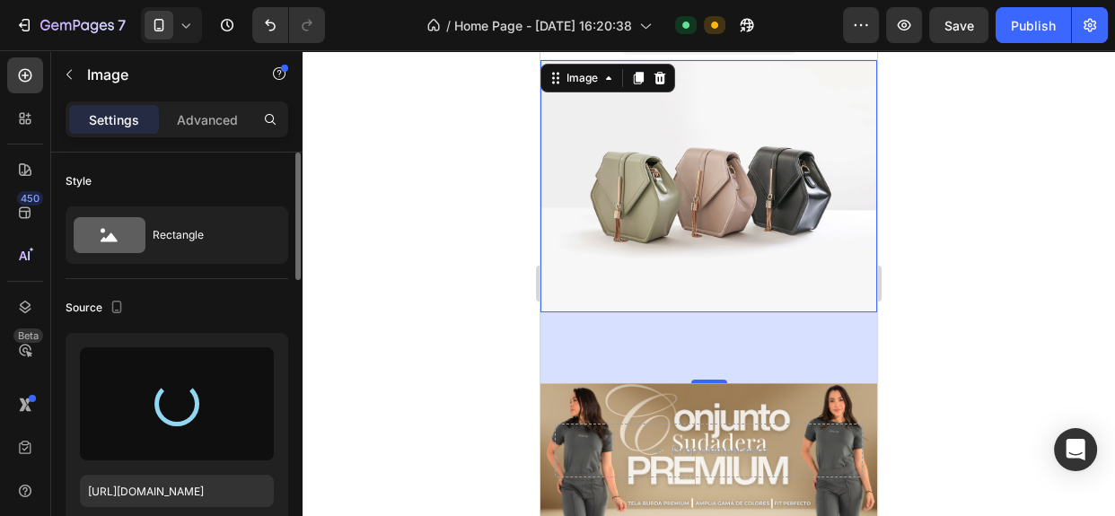
type input "[URL][DOMAIN_NAME]"
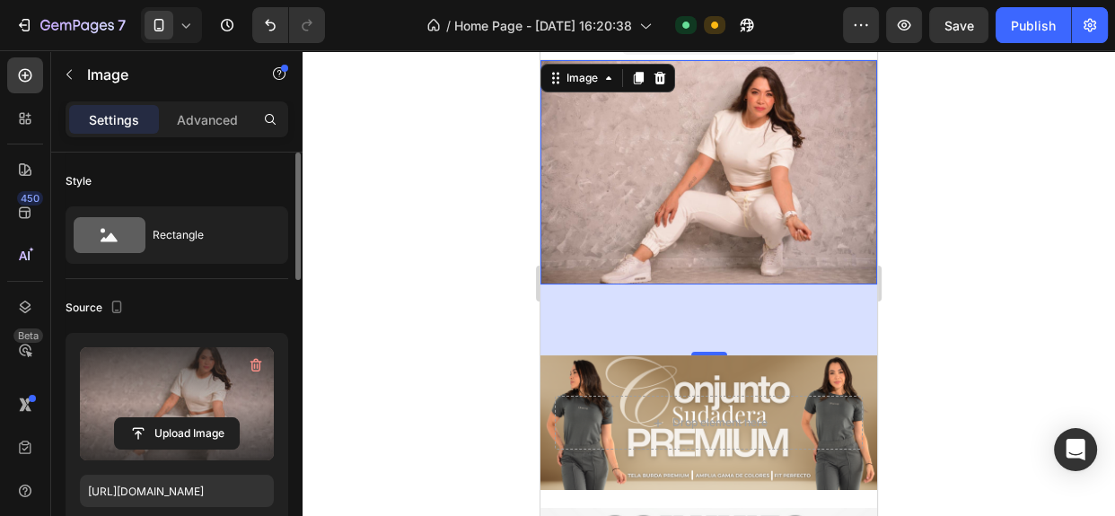
click at [937, 286] on div at bounding box center [708, 283] width 812 height 466
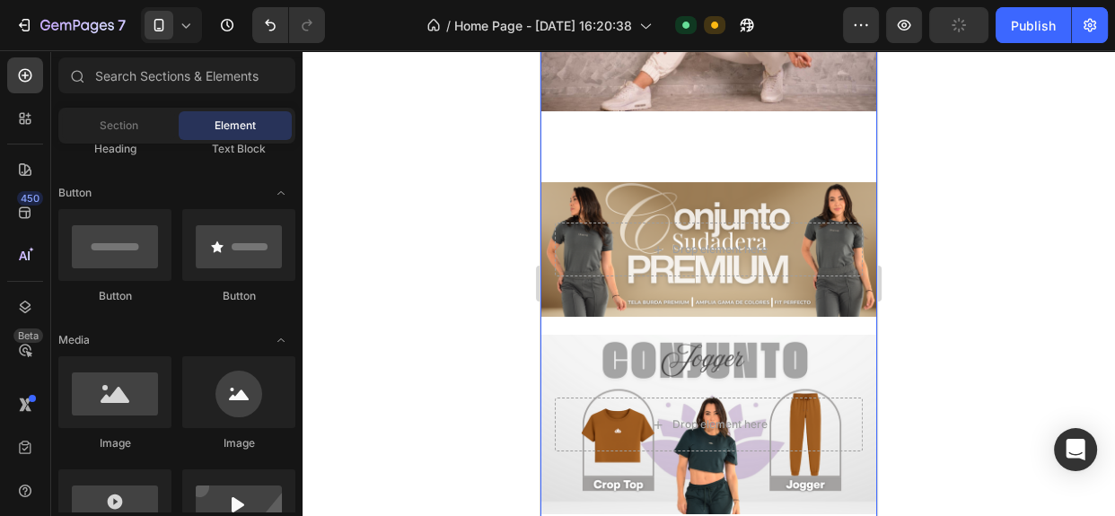
scroll to position [181, 0]
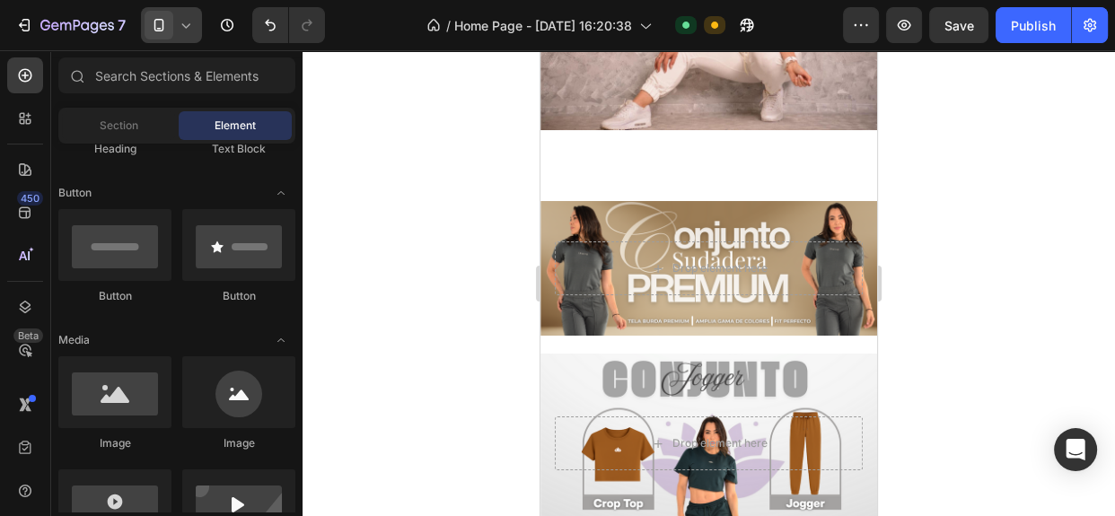
click at [179, 35] on div at bounding box center [171, 25] width 61 height 36
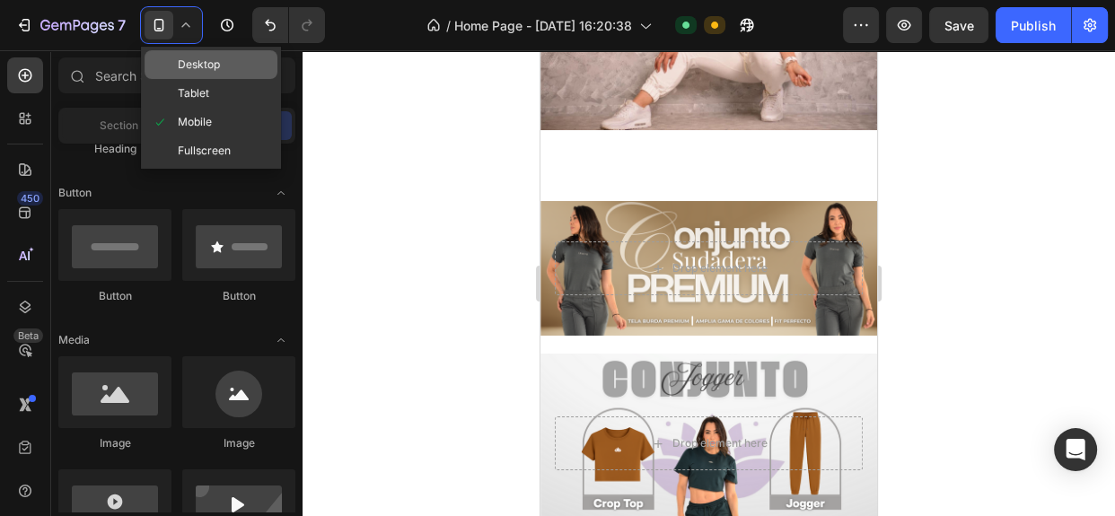
click at [179, 63] on span "Desktop" at bounding box center [199, 65] width 42 height 18
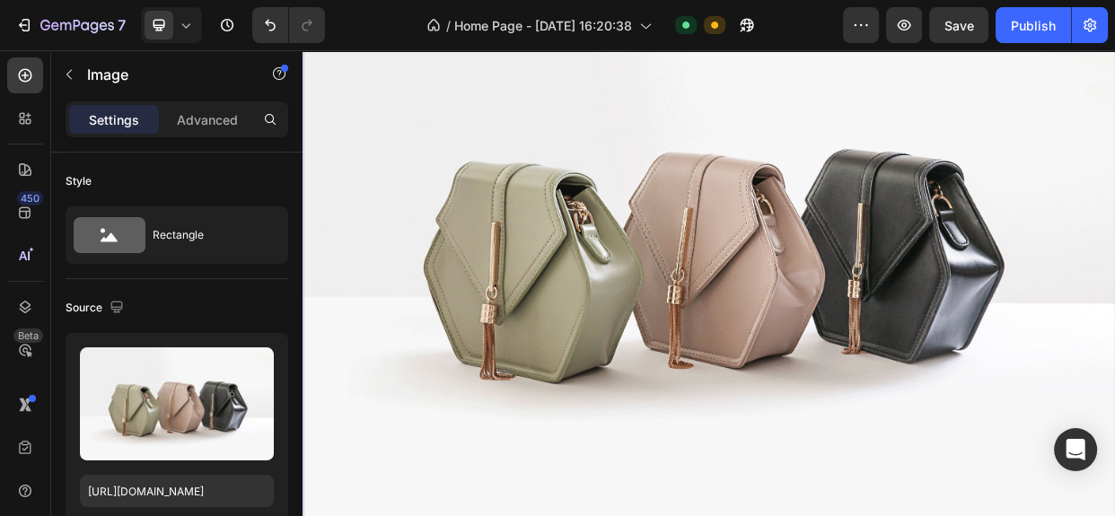
click at [486, 286] on img at bounding box center [840, 310] width 1077 height 808
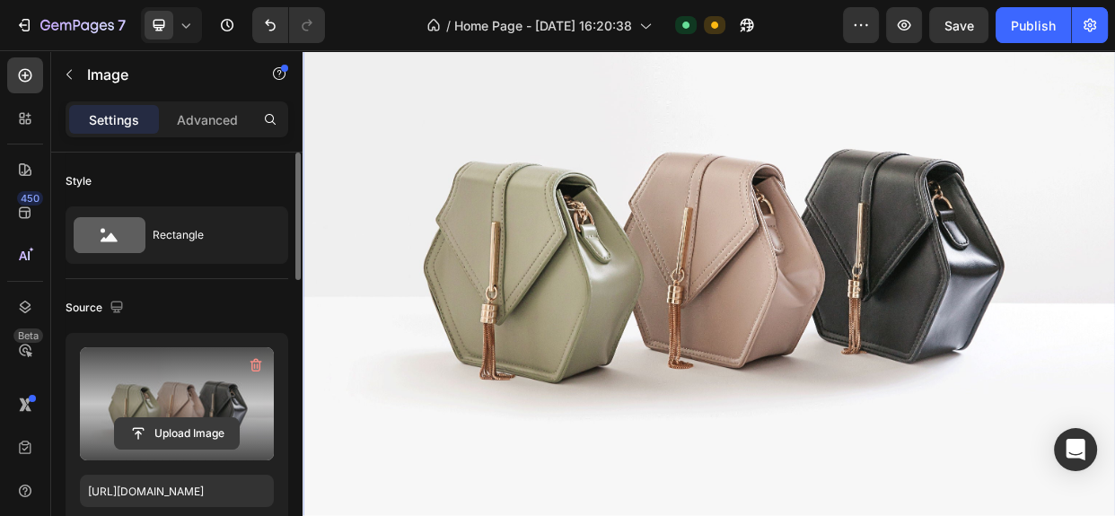
click at [214, 435] on input "file" at bounding box center [177, 433] width 124 height 31
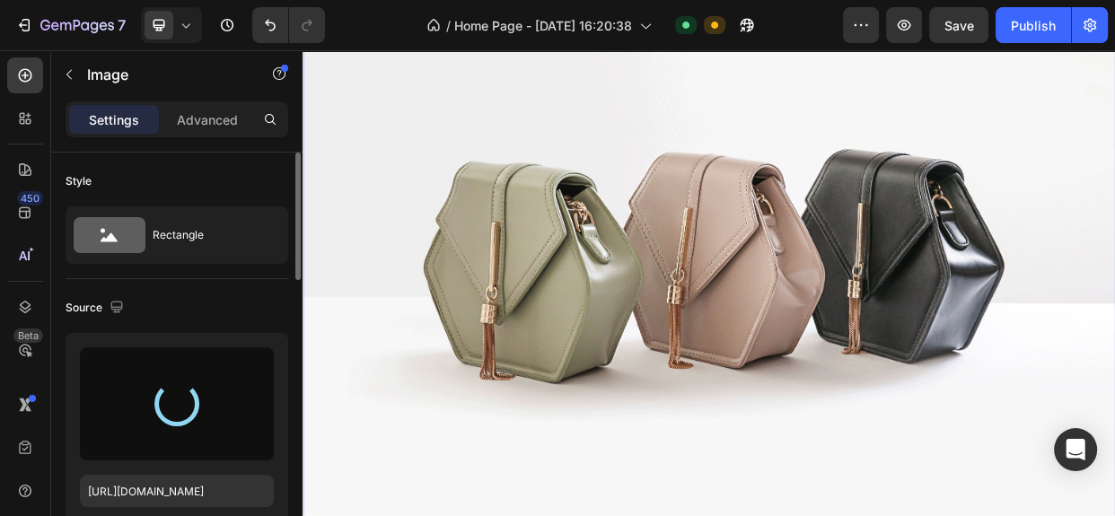
type input "[URL][DOMAIN_NAME]"
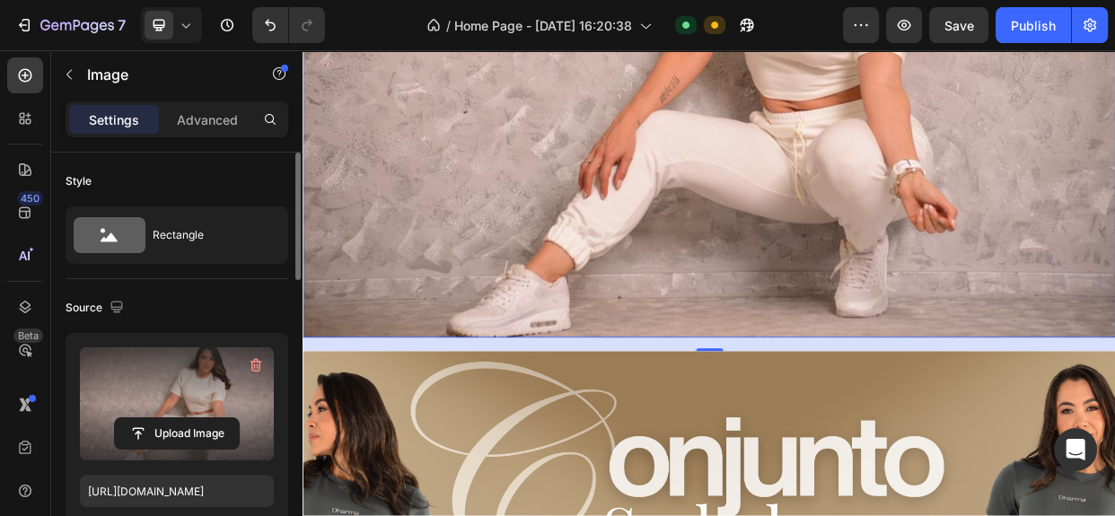
scroll to position [375, 0]
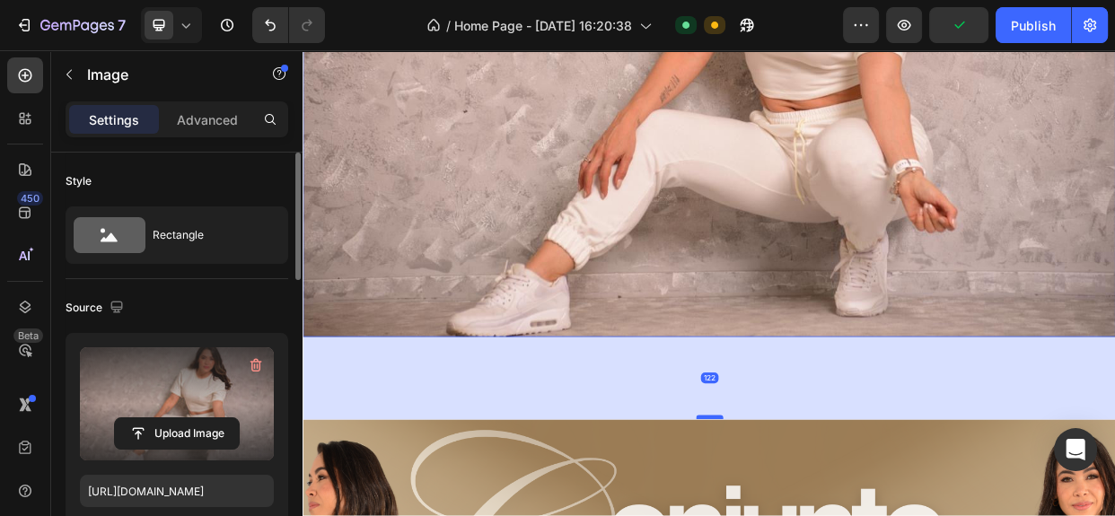
drag, startPoint x: 824, startPoint y: 438, endPoint x: 831, endPoint y: 542, distance: 104.3
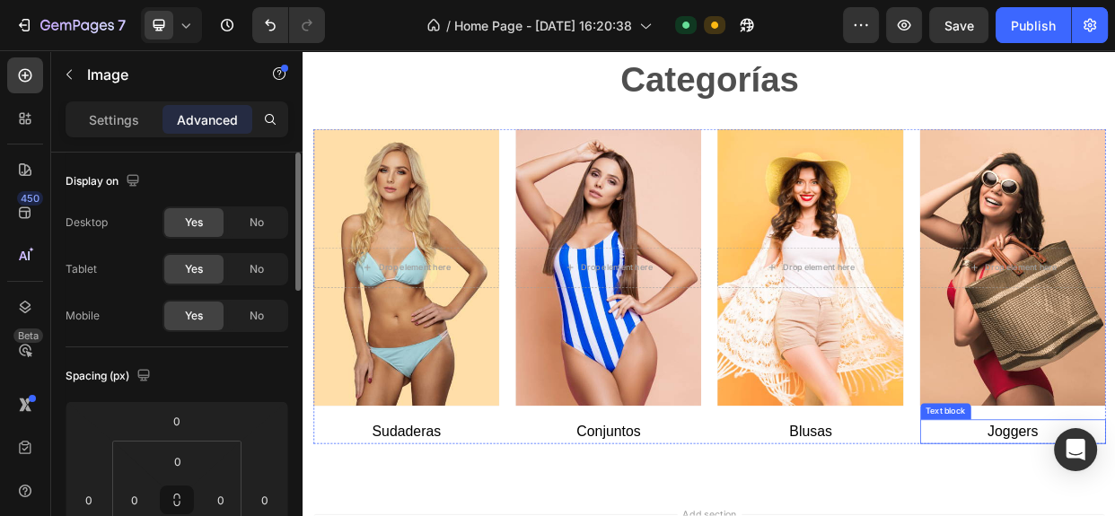
scroll to position [2635, 0]
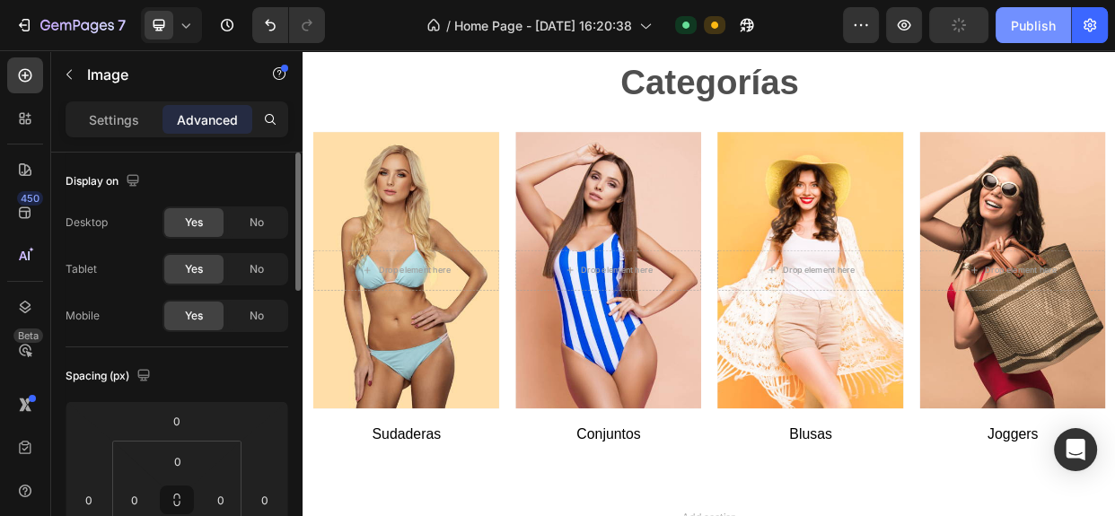
click at [1037, 31] on div "Publish" at bounding box center [1032, 25] width 45 height 19
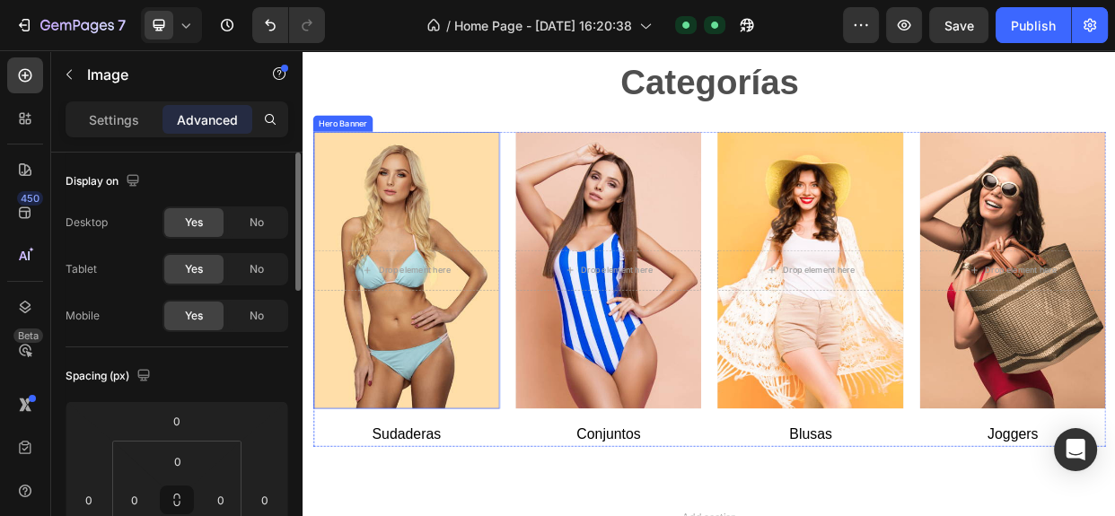
click at [498, 231] on div "Overlay" at bounding box center [439, 342] width 247 height 367
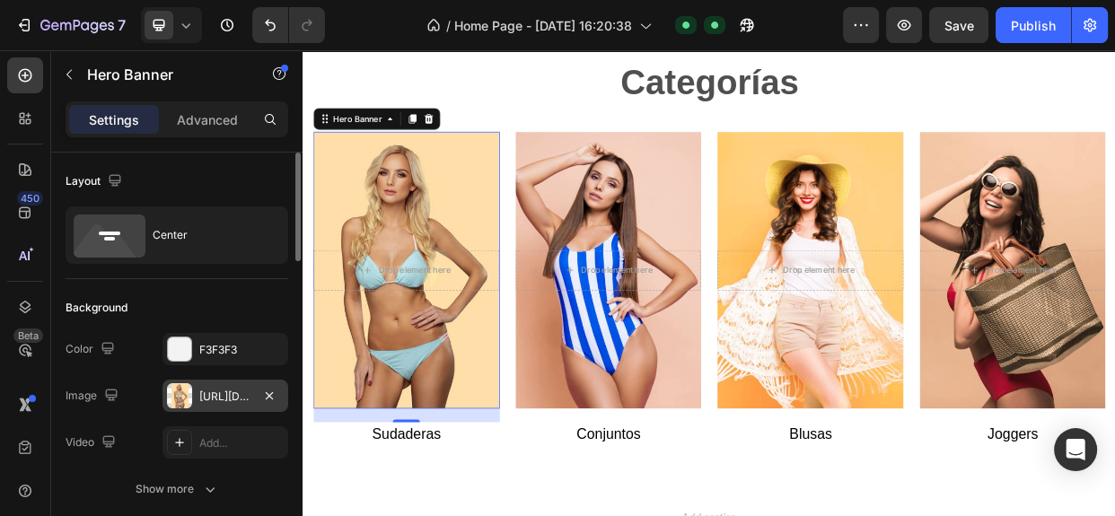
click at [182, 400] on div at bounding box center [179, 395] width 25 height 25
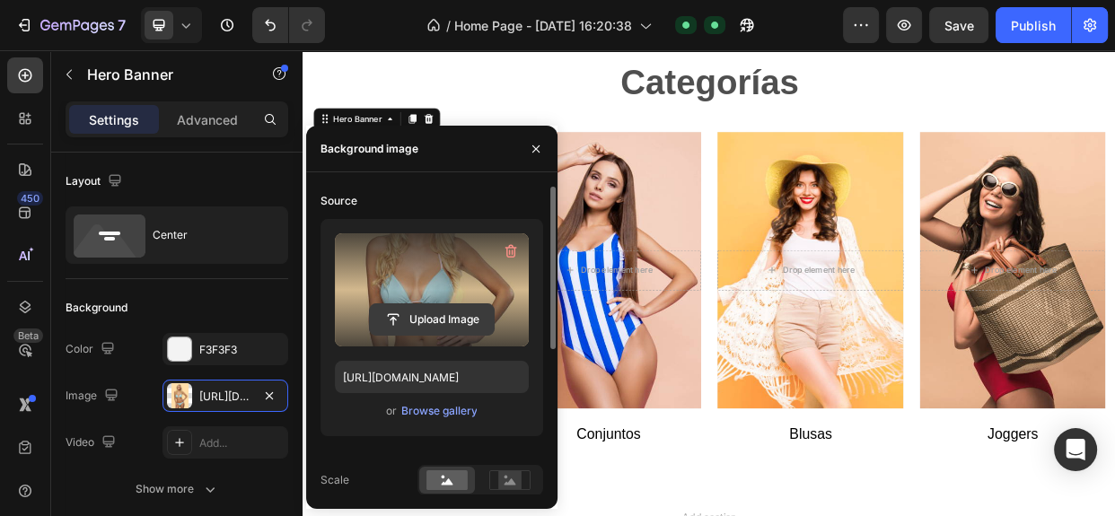
click at [446, 325] on input "file" at bounding box center [432, 319] width 124 height 31
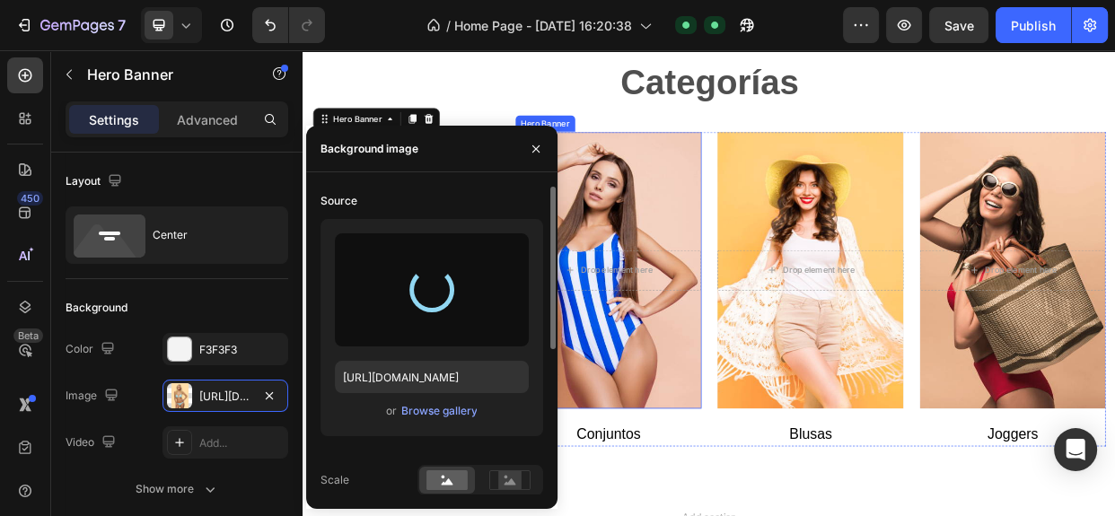
click at [727, 220] on div "Overlay" at bounding box center [707, 342] width 247 height 367
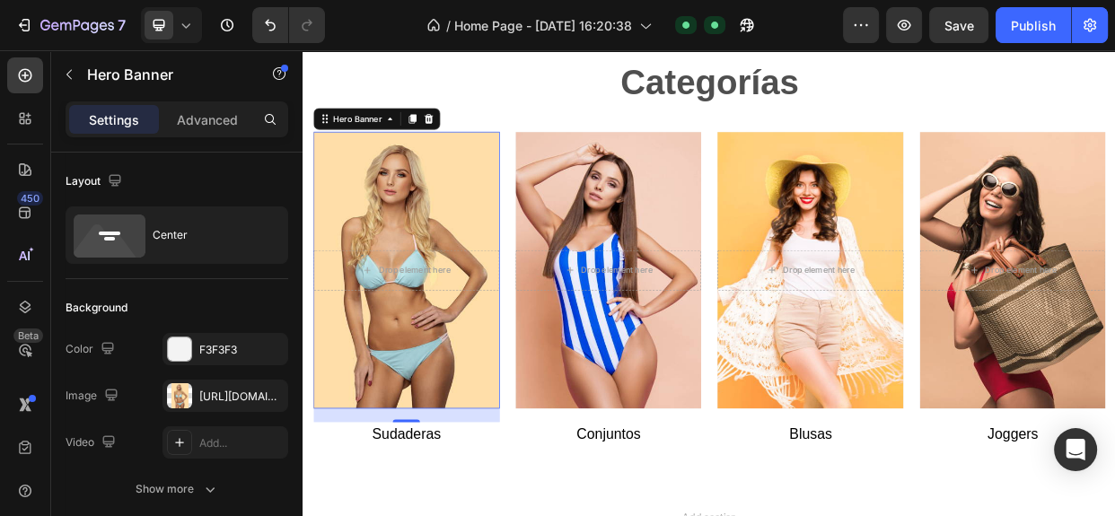
click at [509, 218] on div "Overlay" at bounding box center [439, 342] width 247 height 367
click at [188, 395] on div at bounding box center [179, 395] width 25 height 25
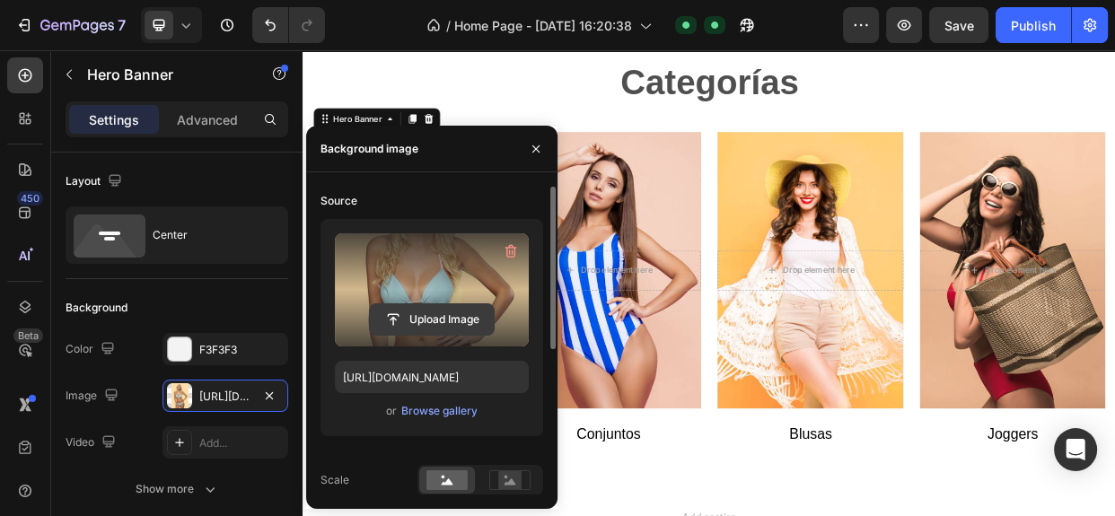
click at [439, 328] on input "file" at bounding box center [432, 319] width 124 height 31
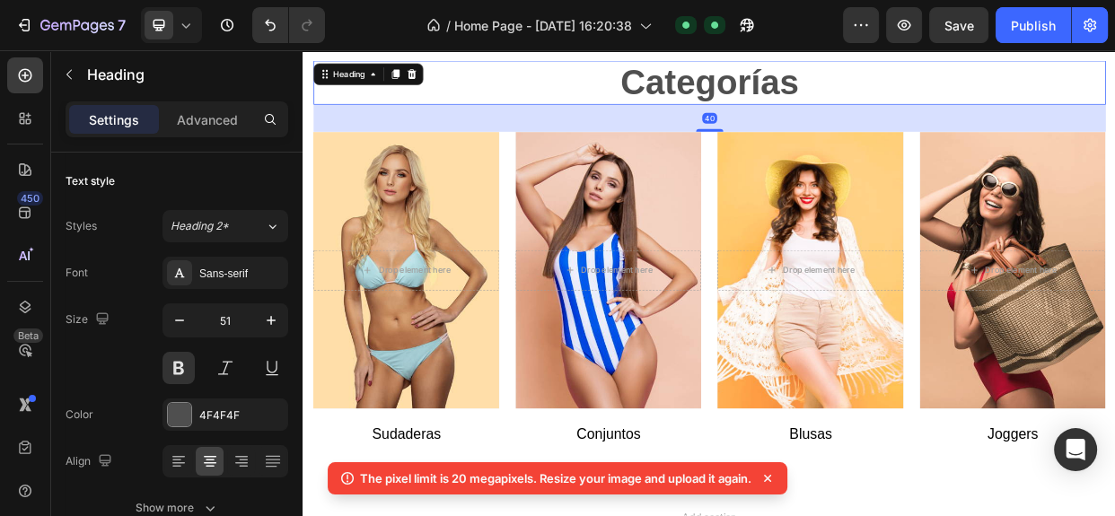
click at [666, 109] on h2 "Categorías" at bounding box center [841, 94] width 1050 height 58
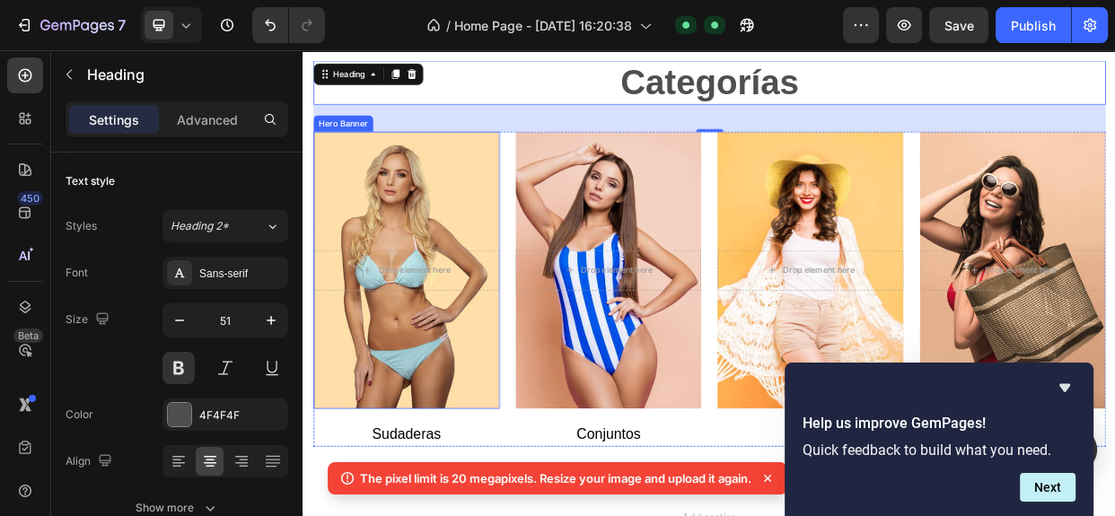
click at [477, 257] on div "Overlay" at bounding box center [439, 342] width 247 height 367
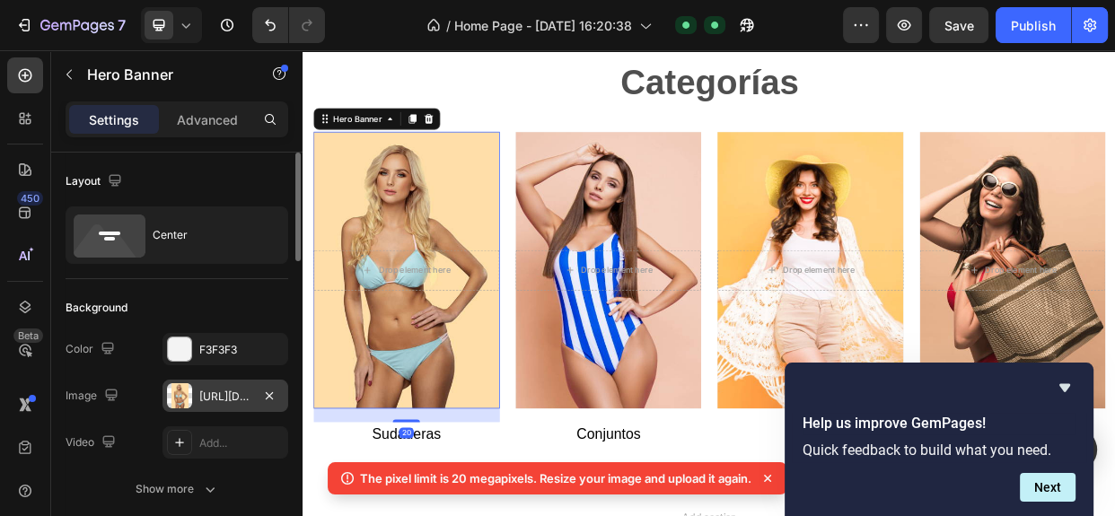
click at [184, 394] on div at bounding box center [179, 395] width 25 height 25
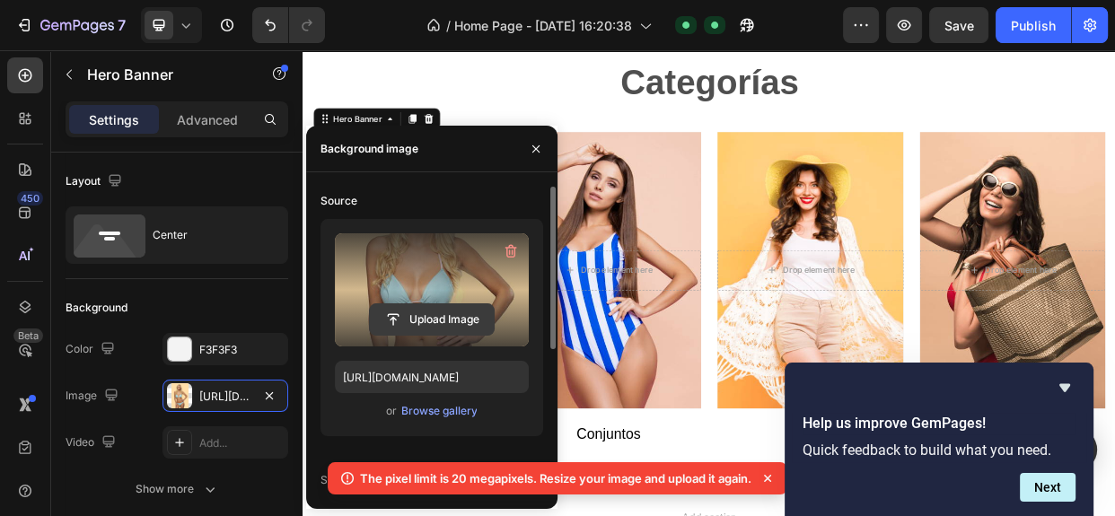
click at [428, 313] on input "file" at bounding box center [432, 319] width 124 height 31
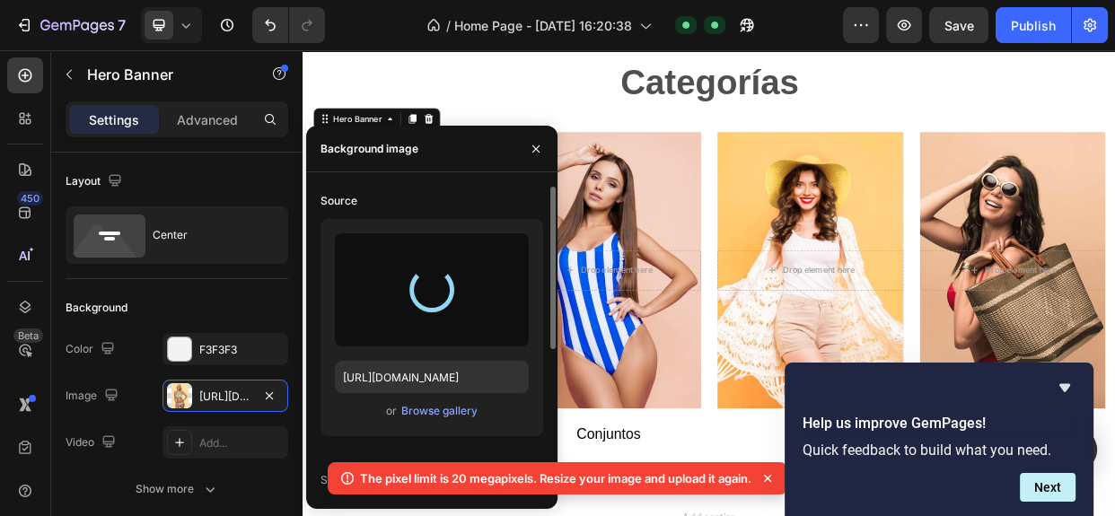
type input "[URL][DOMAIN_NAME]"
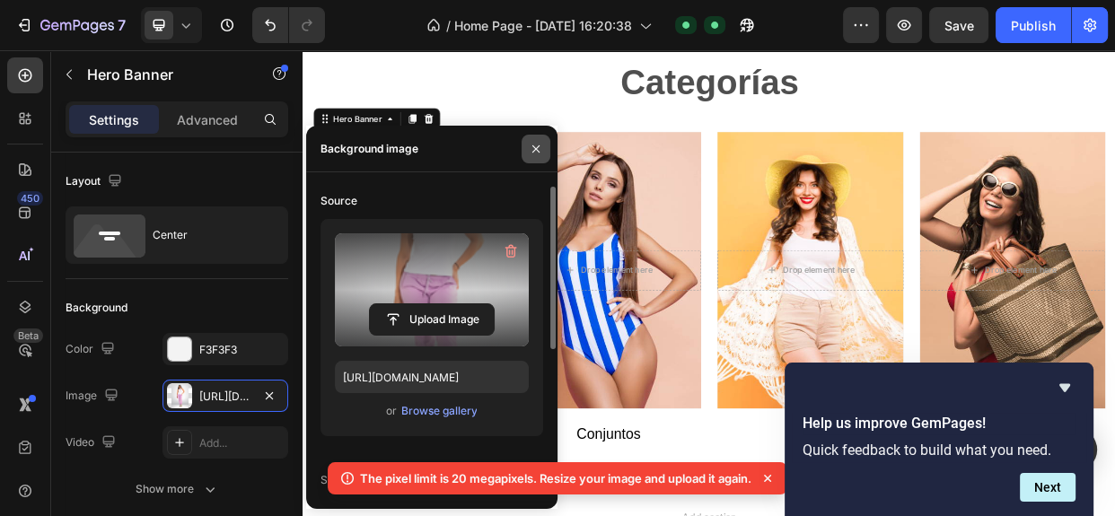
click at [533, 144] on icon "button" at bounding box center [536, 149] width 14 height 14
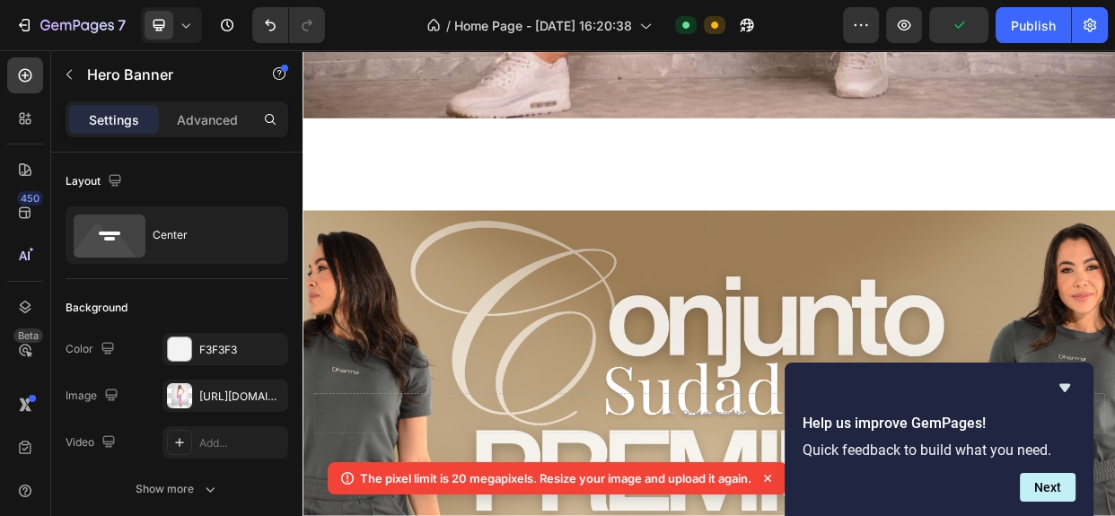
scroll to position [0, 0]
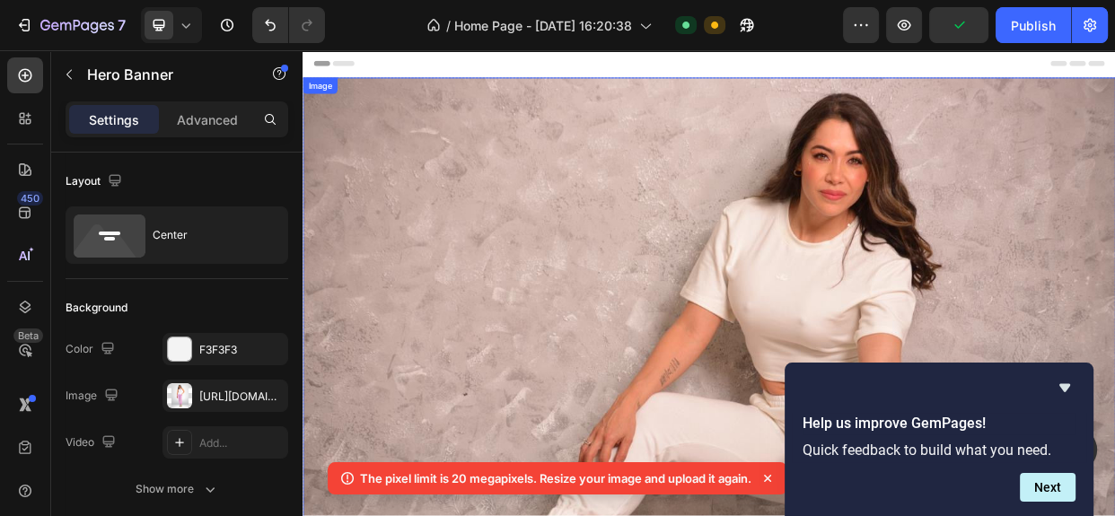
click at [627, 101] on img at bounding box center [840, 446] width 1077 height 719
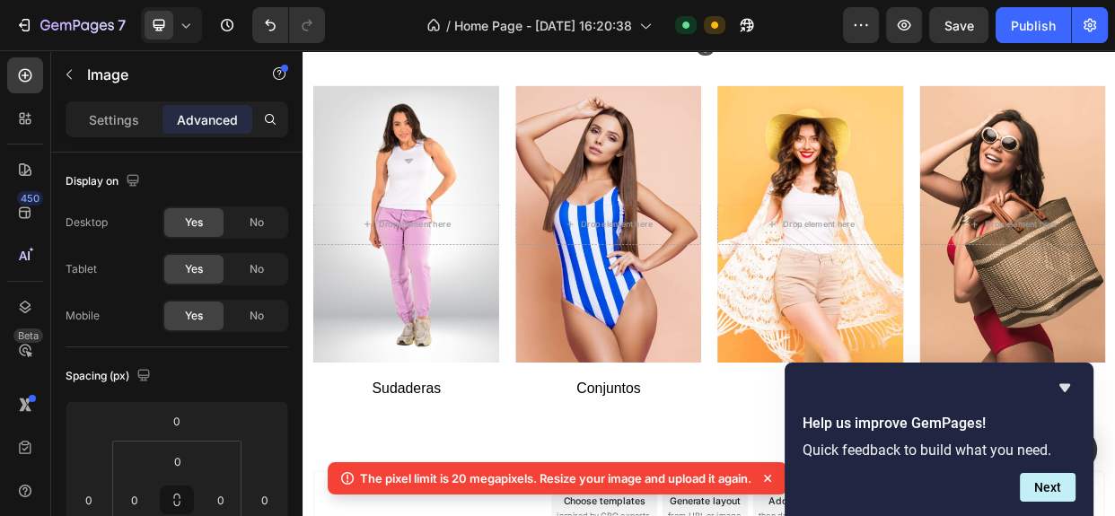
scroll to position [2715, 0]
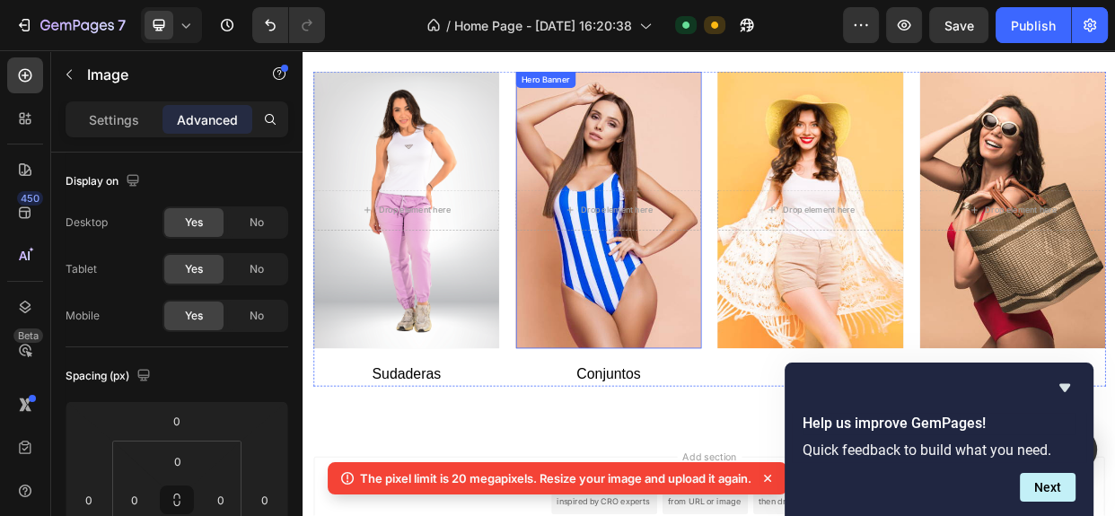
click at [770, 120] on div "Overlay" at bounding box center [707, 262] width 247 height 367
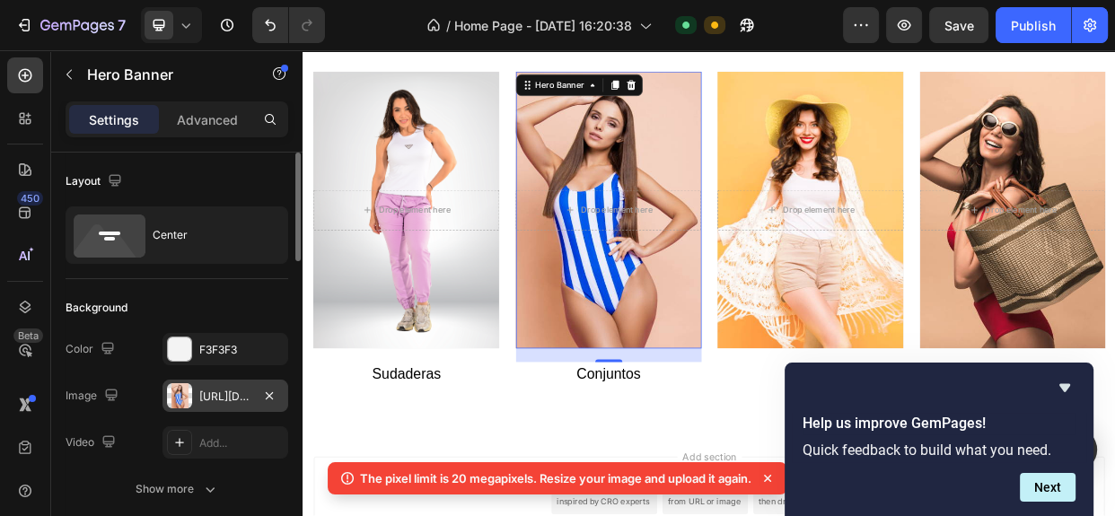
click at [179, 395] on div at bounding box center [179, 395] width 25 height 25
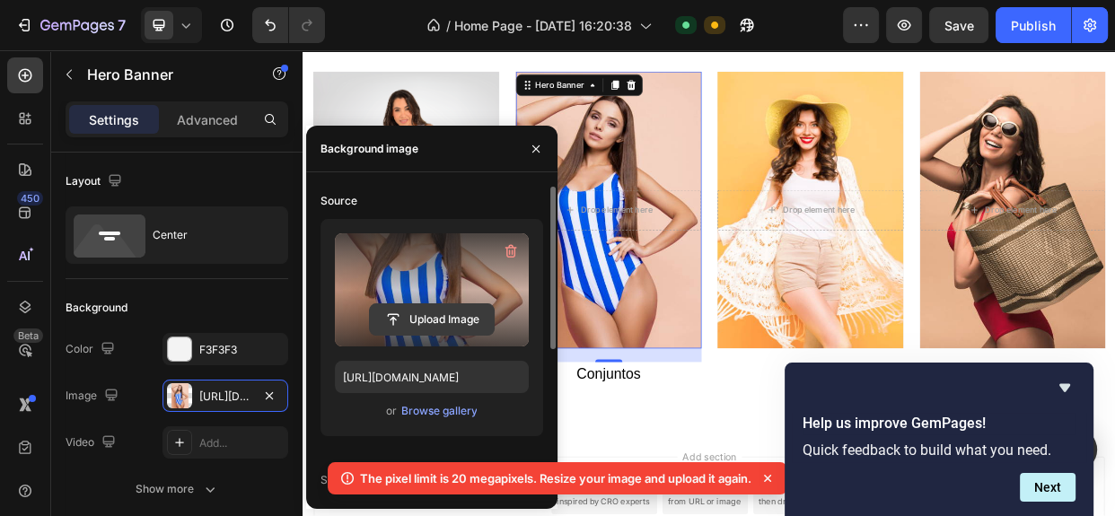
click at [434, 323] on input "file" at bounding box center [432, 319] width 124 height 31
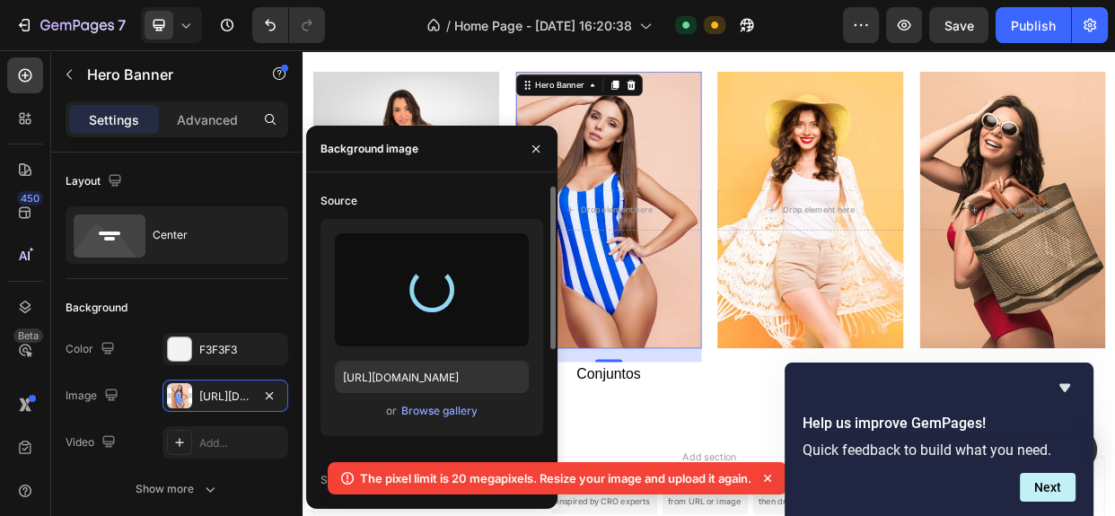
type input "[URL][DOMAIN_NAME]"
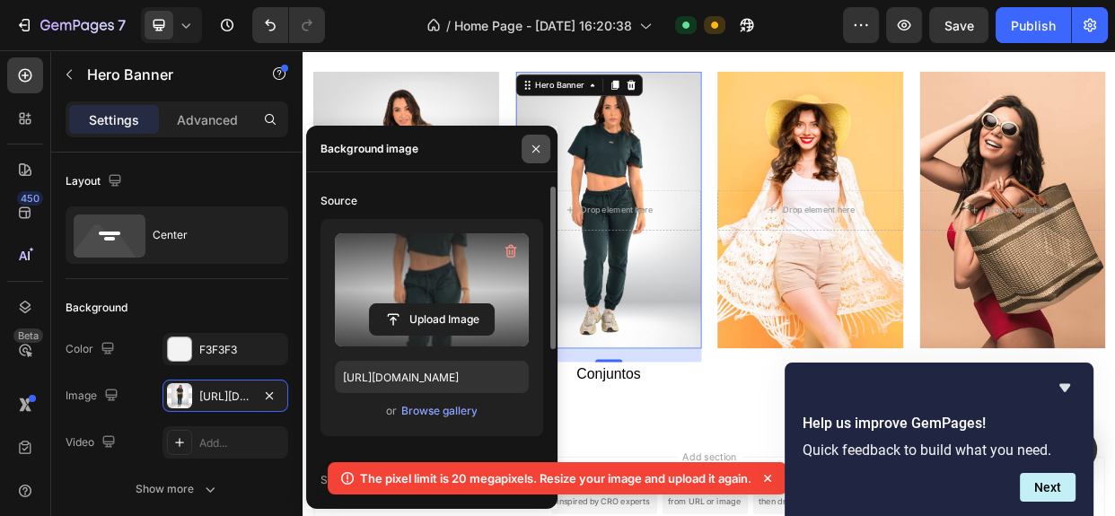
click at [534, 144] on icon "button" at bounding box center [536, 149] width 14 height 14
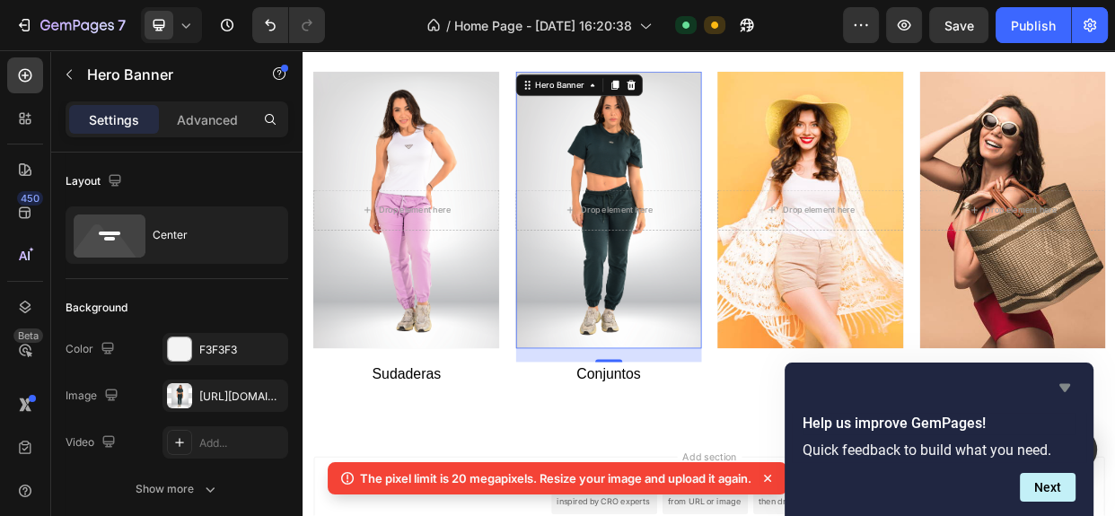
click at [1062, 389] on icon "Hide survey" at bounding box center [1064, 388] width 11 height 8
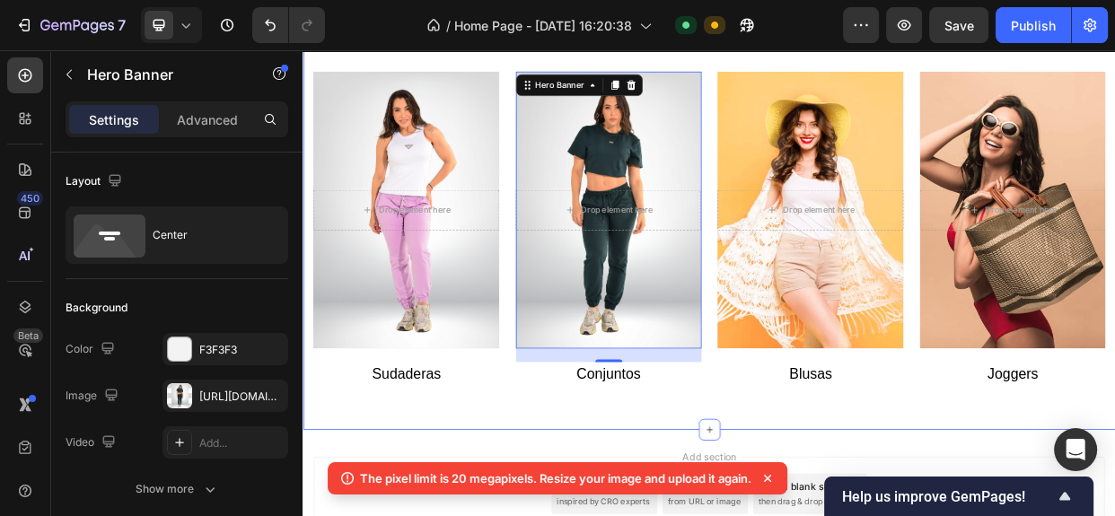
click at [977, 340] on div "Overlay" at bounding box center [975, 262] width 247 height 367
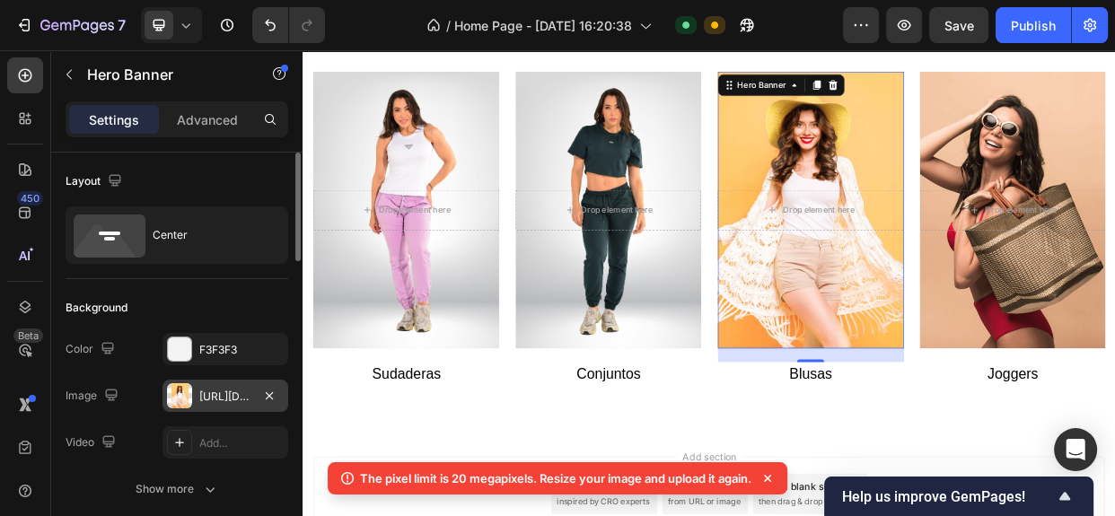
click at [194, 393] on div "[URL][DOMAIN_NAME]" at bounding box center [225, 396] width 126 height 32
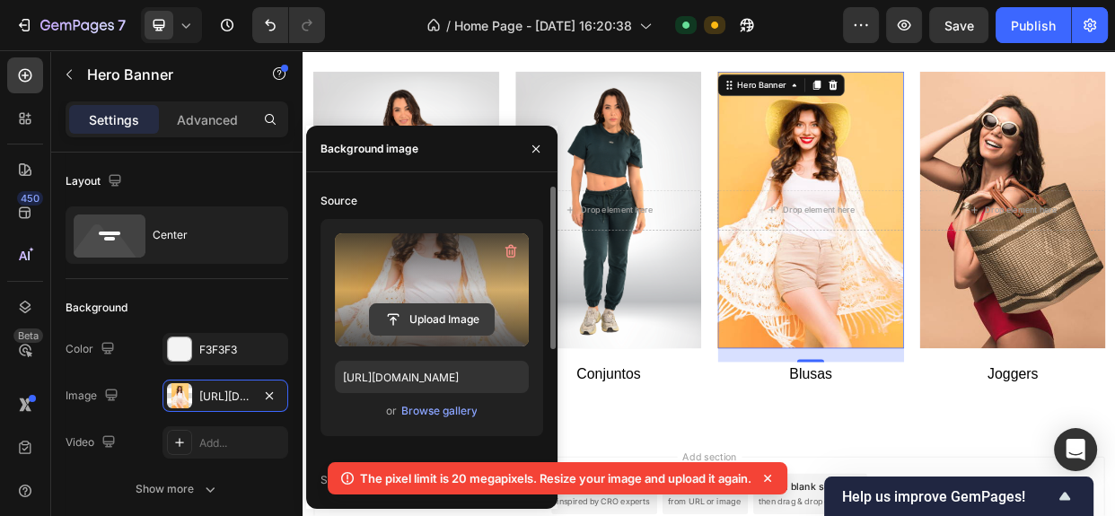
click at [412, 321] on input "file" at bounding box center [432, 319] width 124 height 31
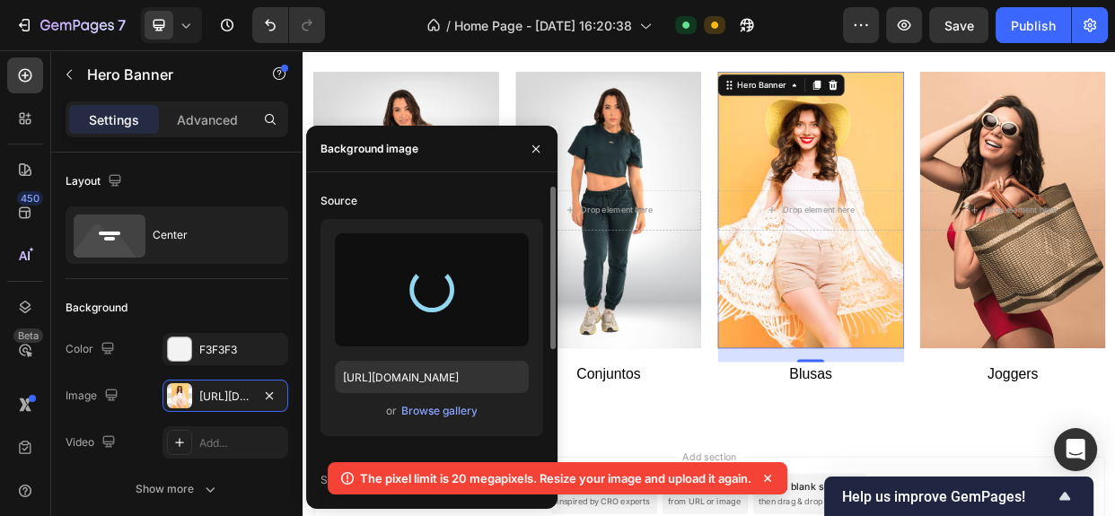
type input "[URL][DOMAIN_NAME]"
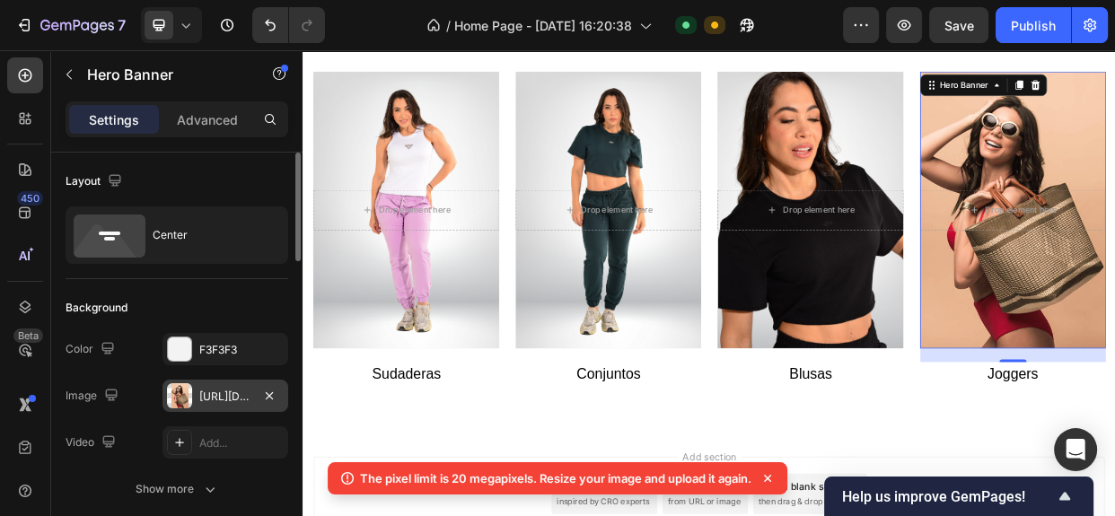
click at [184, 397] on div at bounding box center [179, 395] width 25 height 25
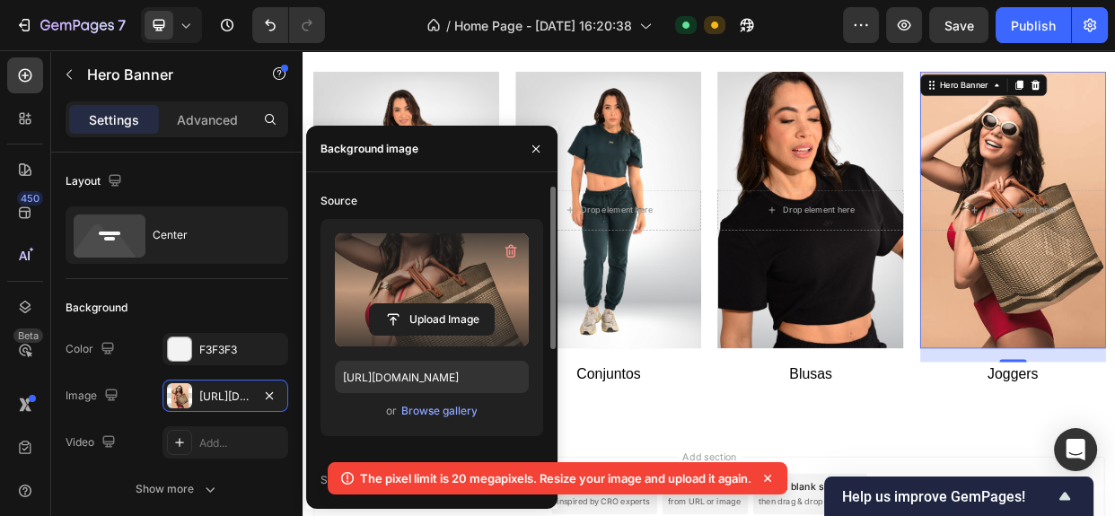
click at [372, 287] on label at bounding box center [432, 289] width 194 height 113
click at [372, 304] on input "file" at bounding box center [432, 319] width 124 height 31
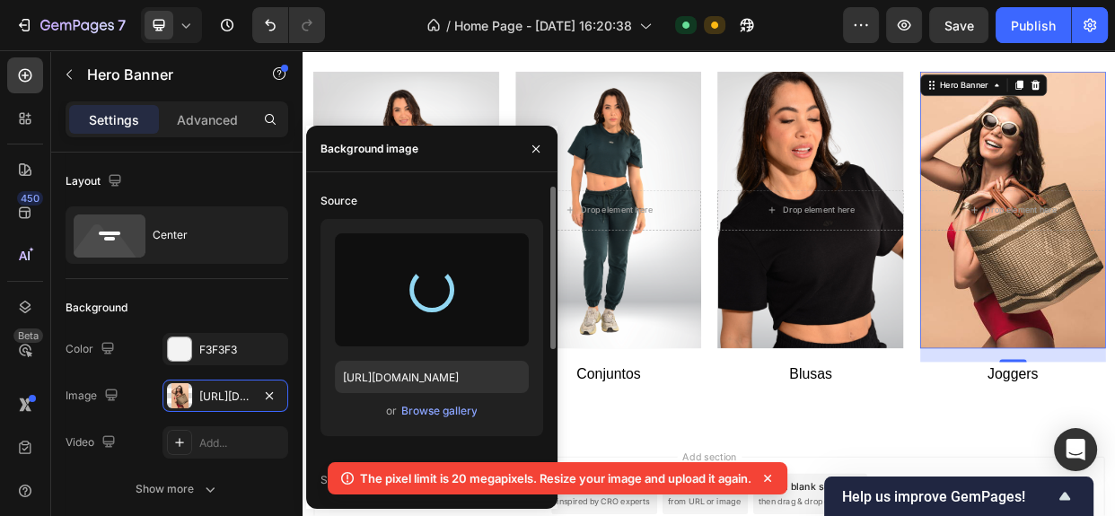
type input "[URL][DOMAIN_NAME]"
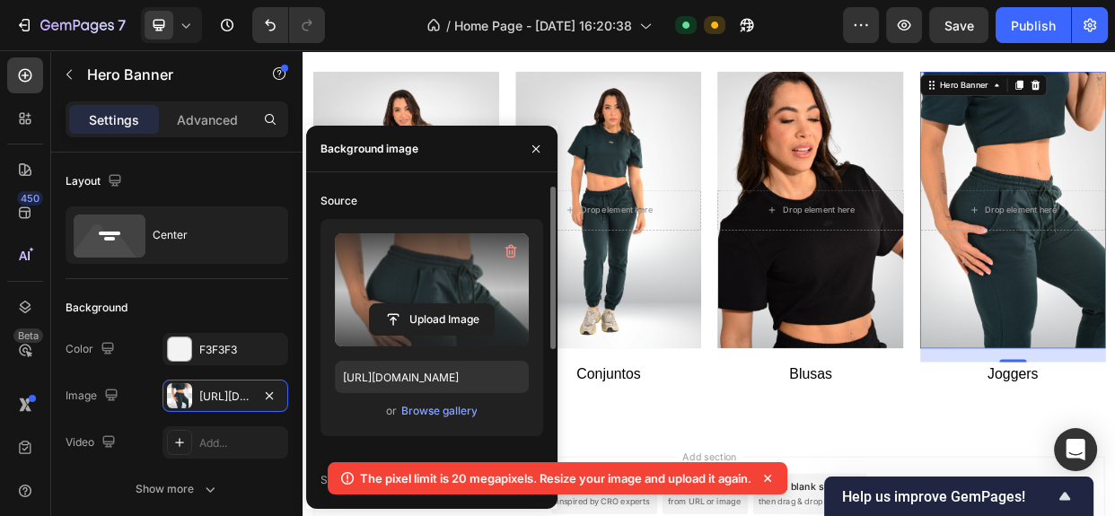
click at [766, 479] on icon at bounding box center [767, 478] width 18 height 18
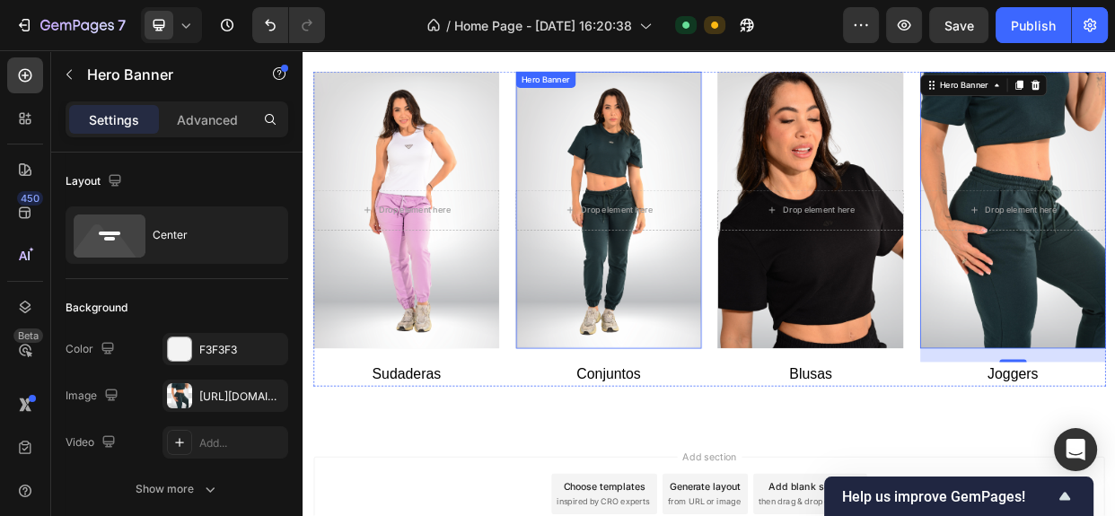
click at [761, 383] on div "Overlay" at bounding box center [707, 262] width 247 height 367
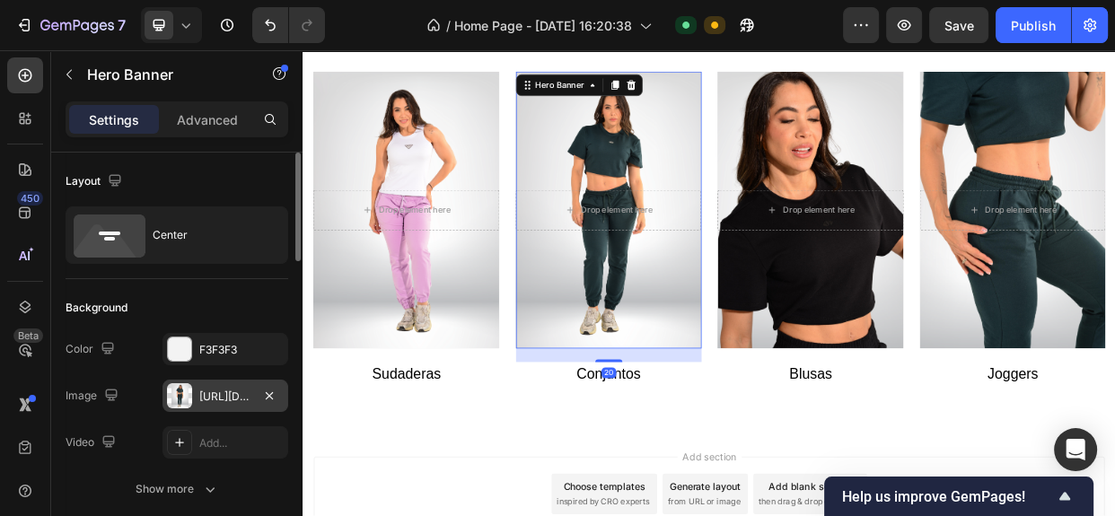
click at [179, 396] on div at bounding box center [179, 395] width 25 height 25
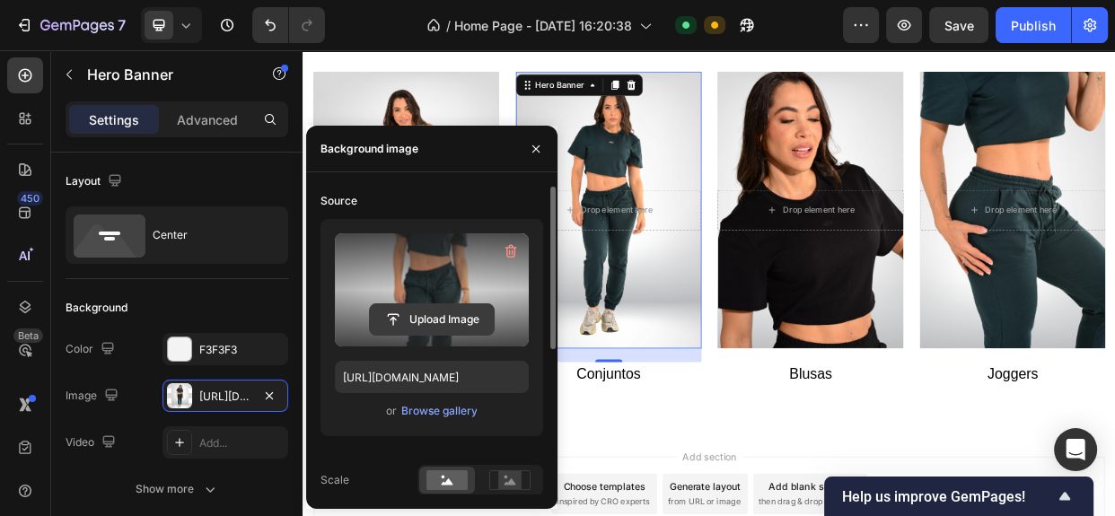
click at [411, 319] on input "file" at bounding box center [432, 319] width 124 height 31
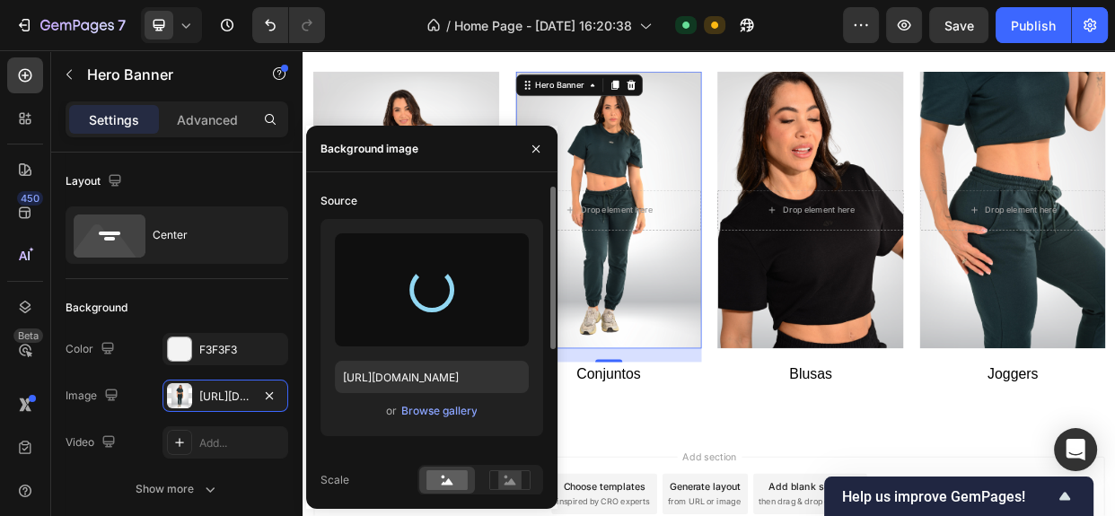
type input "[URL][DOMAIN_NAME]"
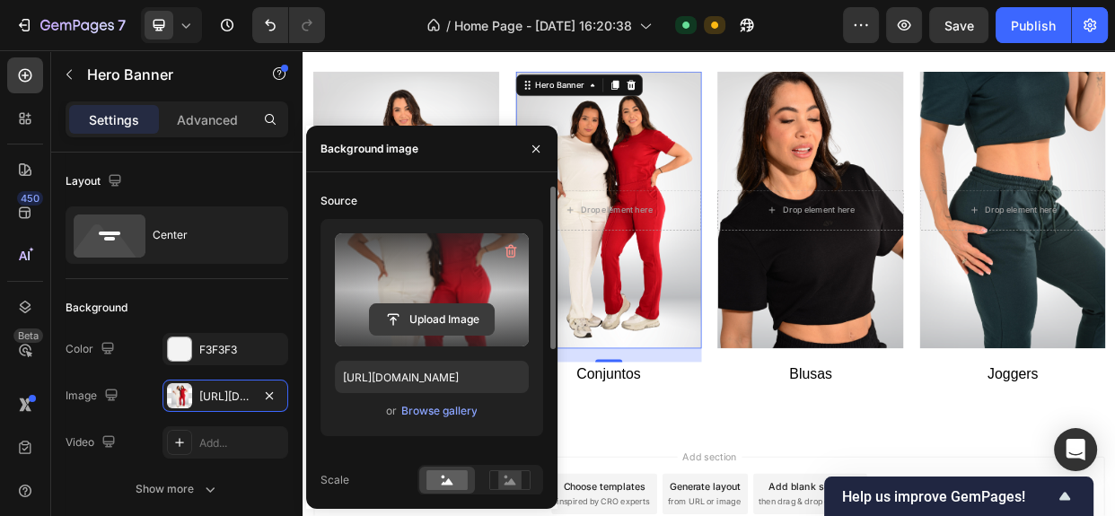
click at [423, 320] on input "file" at bounding box center [432, 319] width 124 height 31
click at [538, 153] on icon "button" at bounding box center [536, 149] width 14 height 14
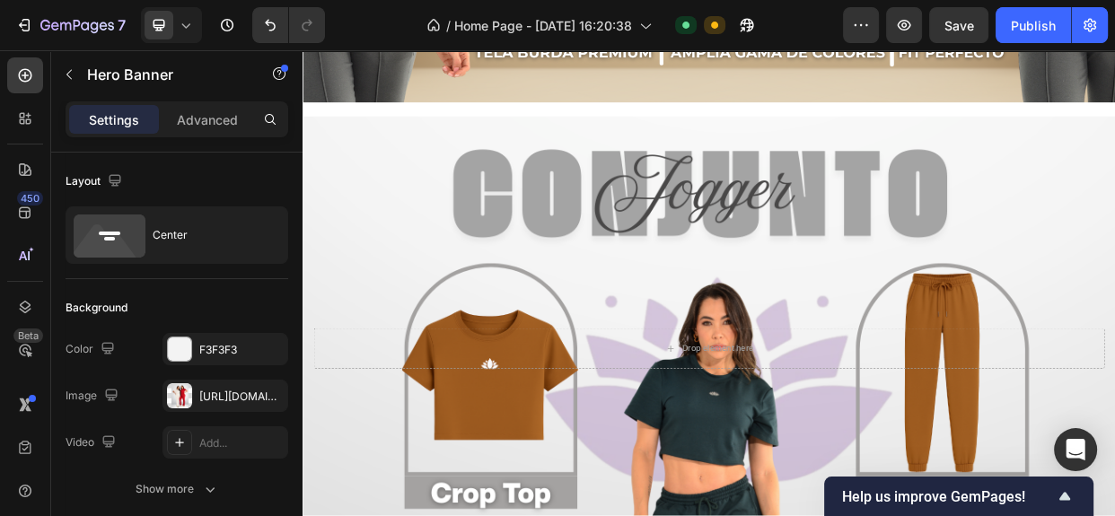
scroll to position [1352, 0]
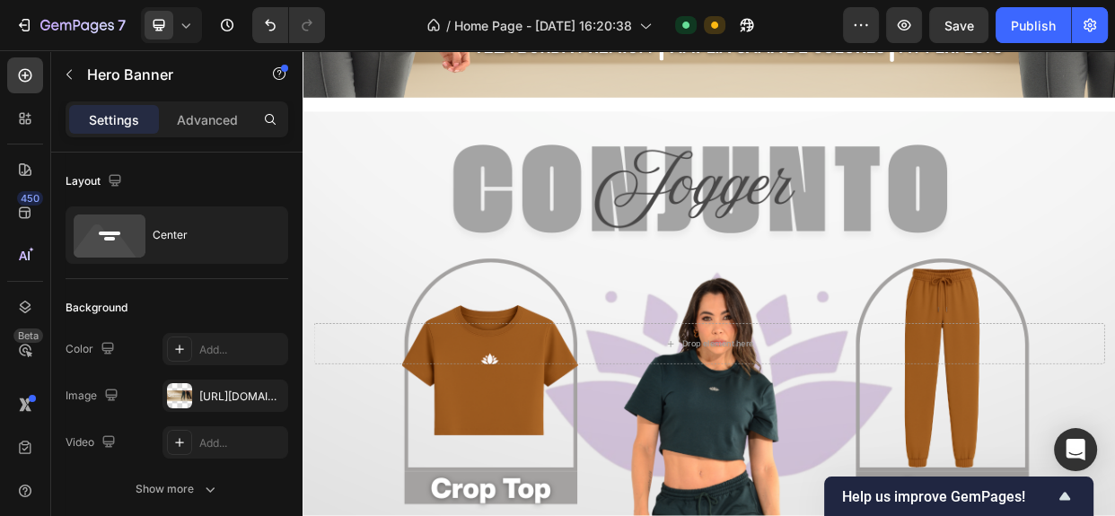
click at [1039, 477] on div "Image Drop element here Hero Banner Drop element here Hero Banner Drop element …" at bounding box center [840, 20] width 1077 height 2570
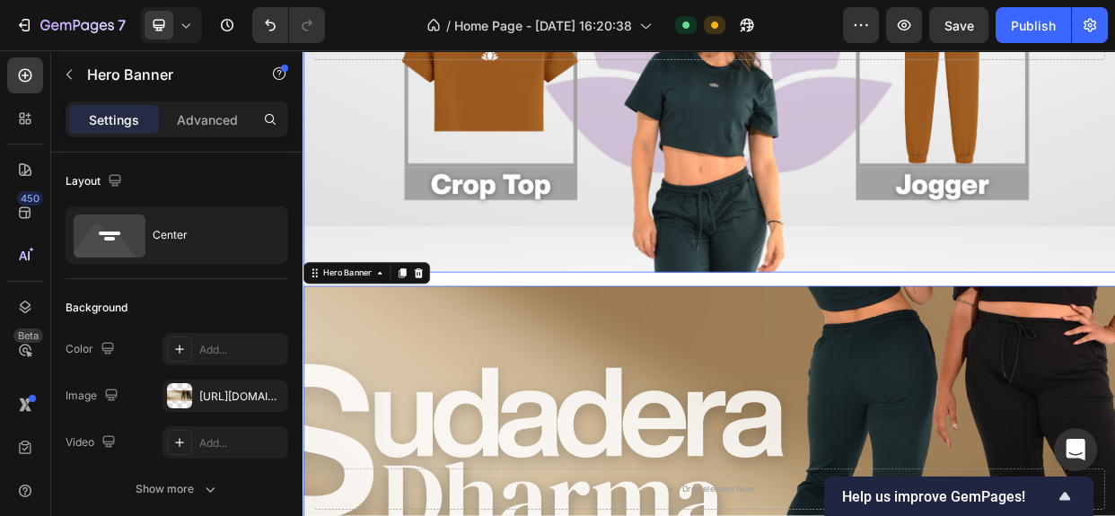
scroll to position [1986, 0]
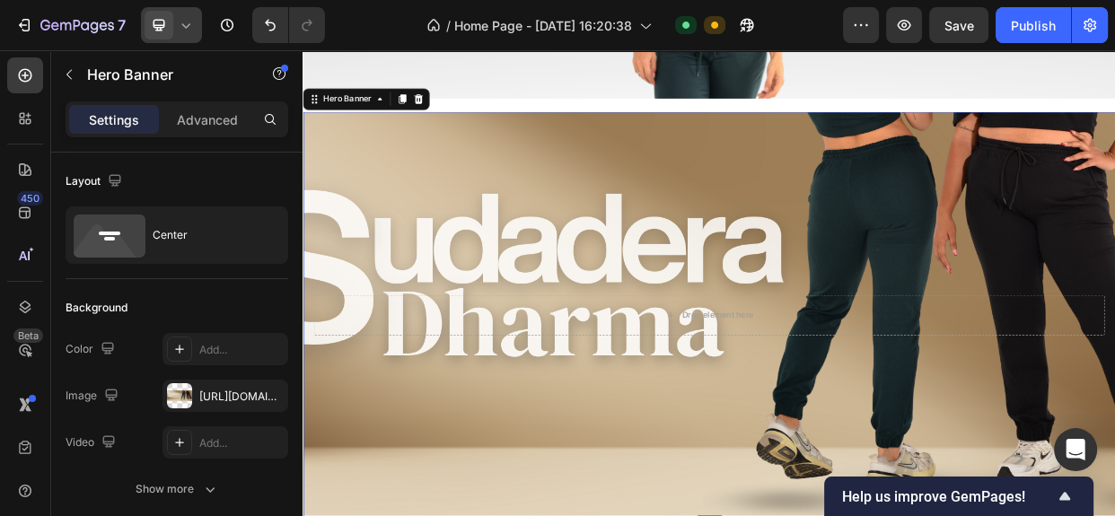
click at [184, 28] on icon at bounding box center [186, 25] width 18 height 18
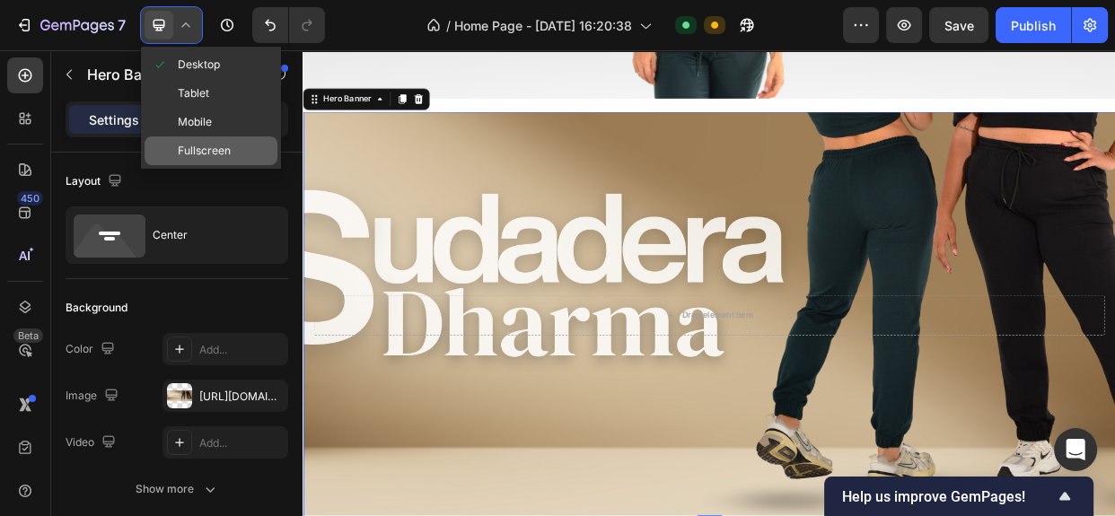
click at [223, 146] on span "Fullscreen" at bounding box center [204, 151] width 53 height 18
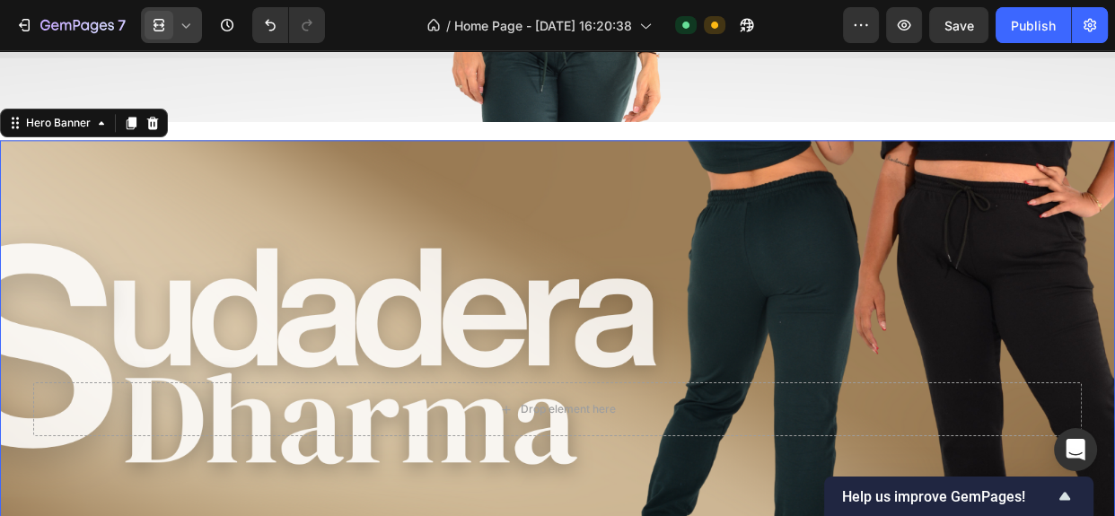
scroll to position [1995, 0]
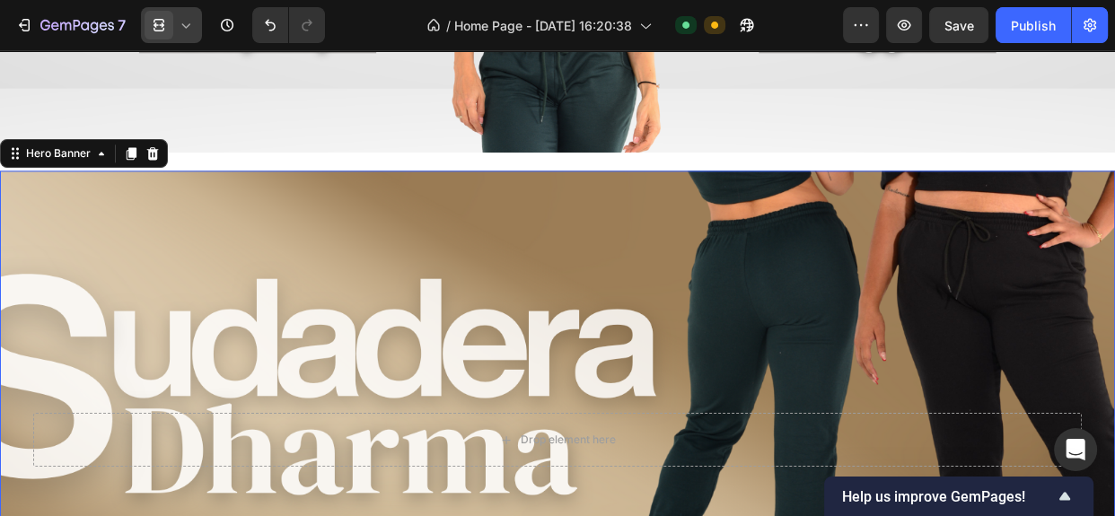
click at [184, 28] on icon at bounding box center [186, 25] width 18 height 18
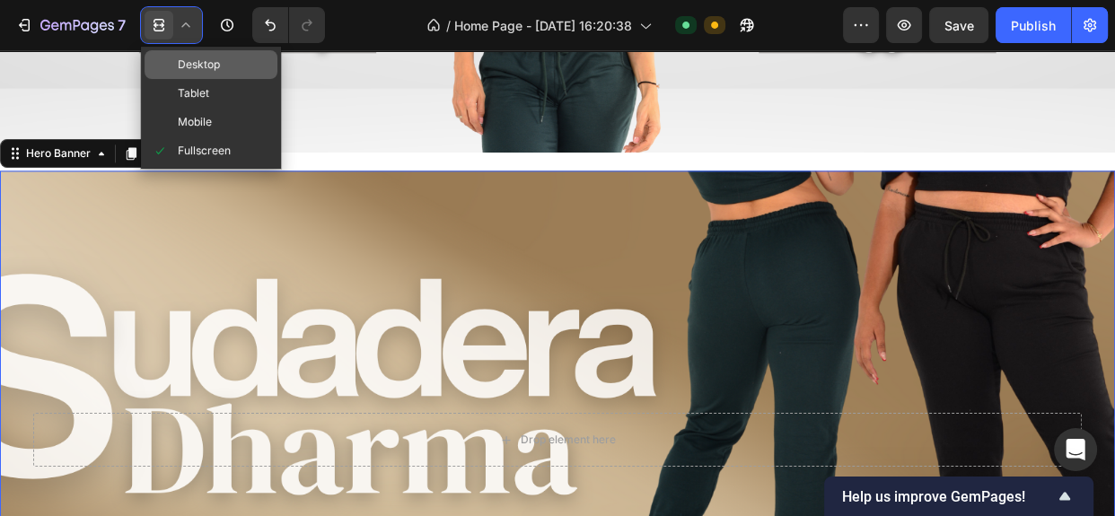
click at [192, 69] on span "Desktop" at bounding box center [199, 65] width 42 height 18
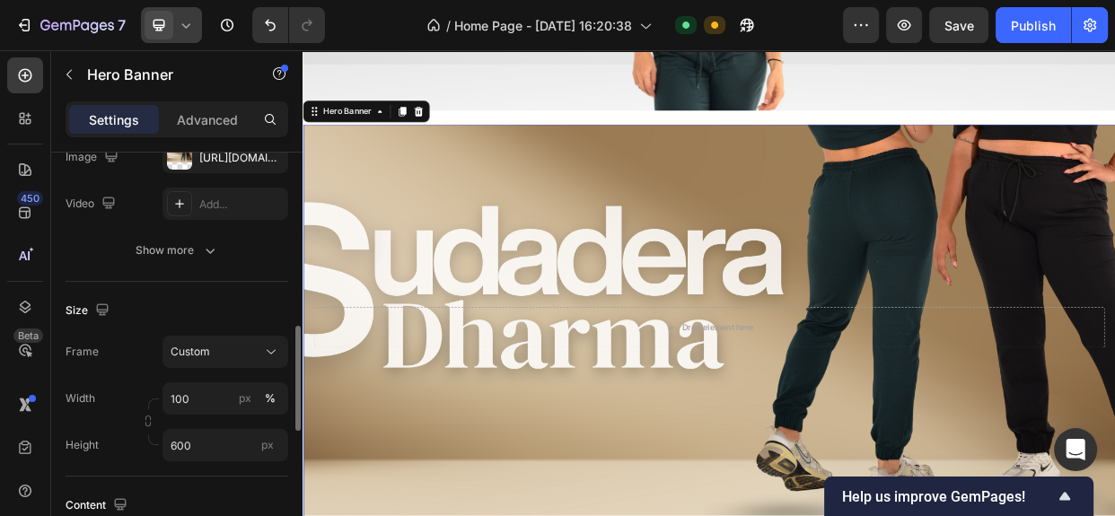
scroll to position [359, 0]
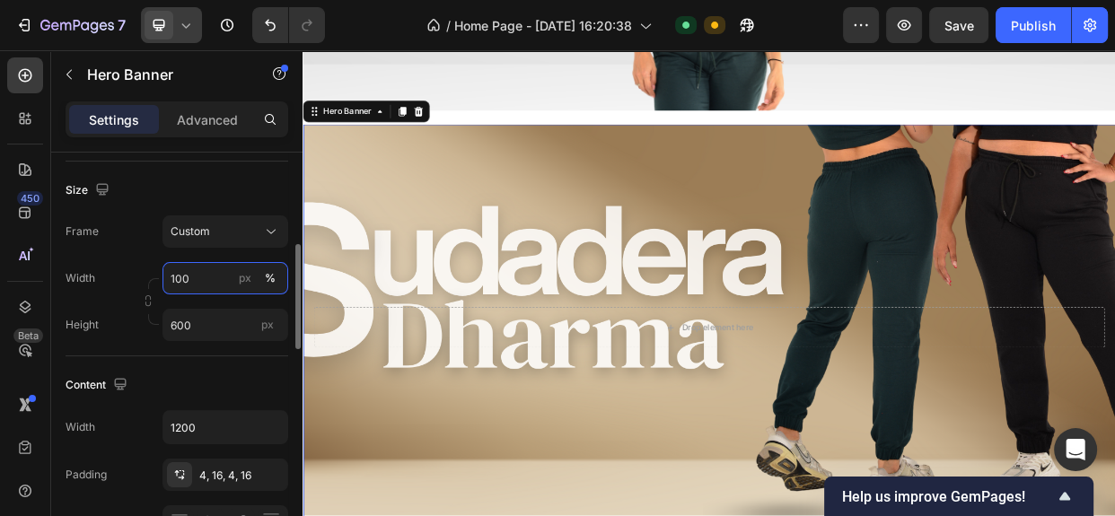
click at [211, 278] on input "100" at bounding box center [225, 278] width 126 height 32
click at [196, 238] on span "Custom" at bounding box center [190, 231] width 39 height 16
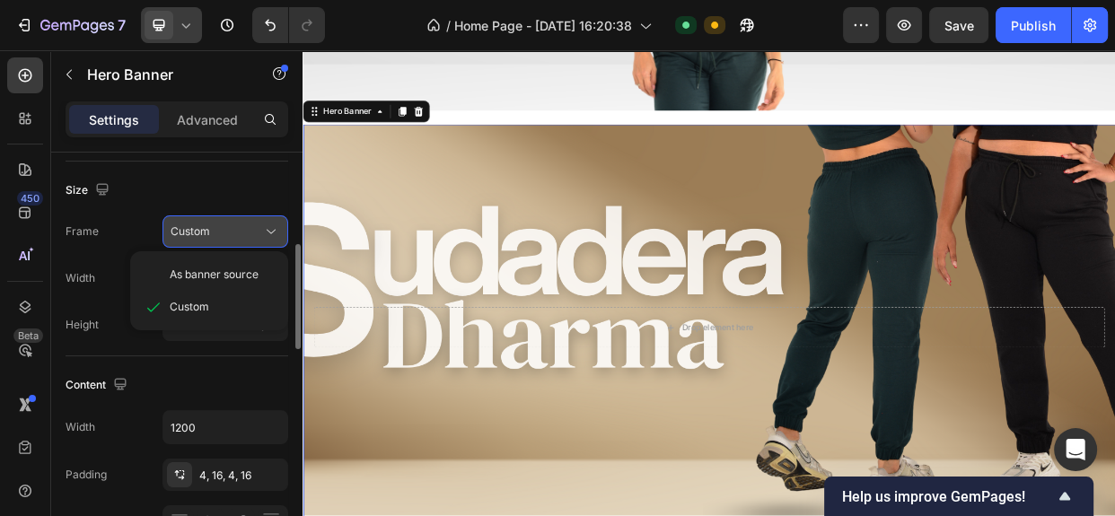
click at [196, 238] on span "Custom" at bounding box center [190, 231] width 39 height 16
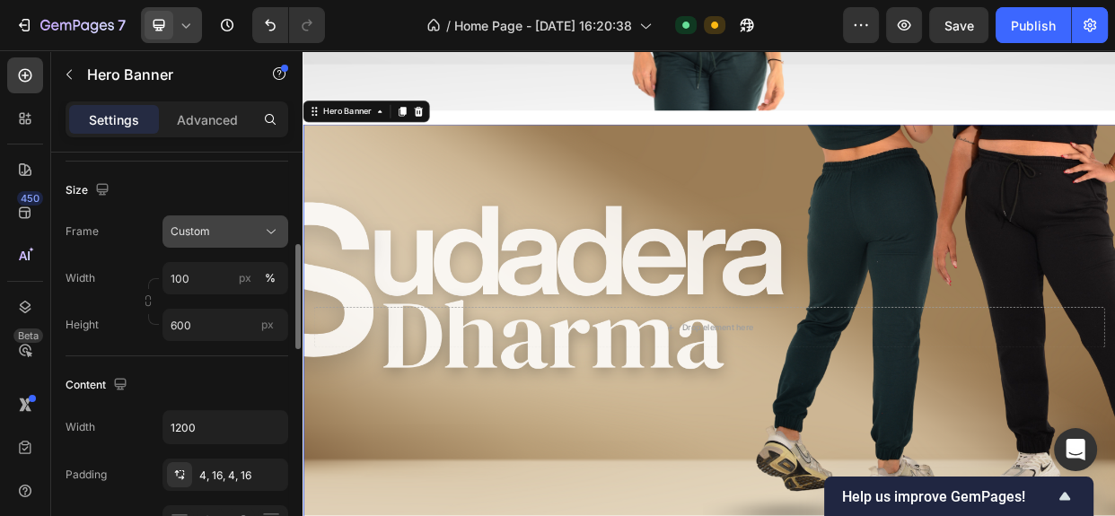
click at [196, 238] on span "Custom" at bounding box center [190, 231] width 39 height 16
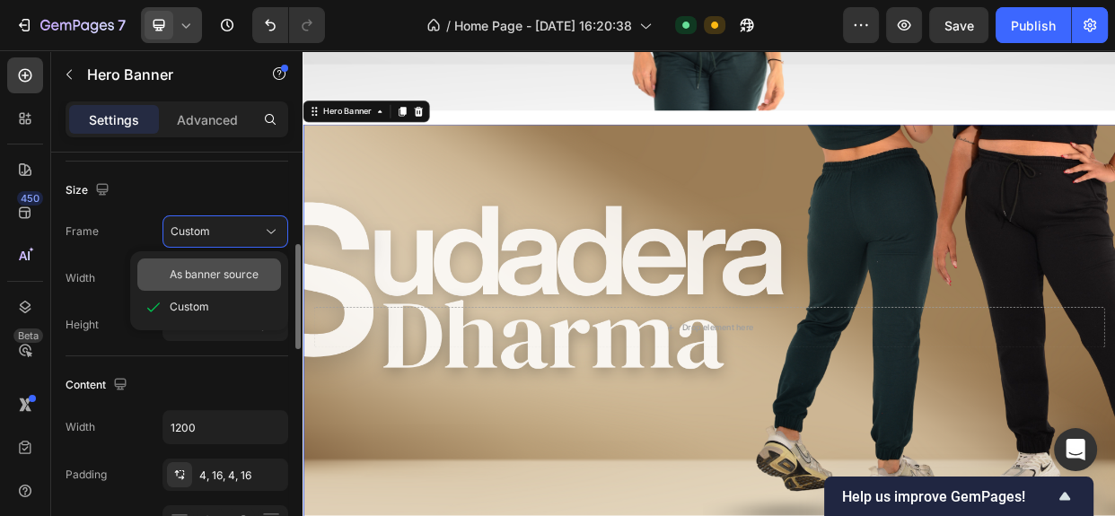
click at [197, 269] on span "As banner source" at bounding box center [214, 275] width 89 height 16
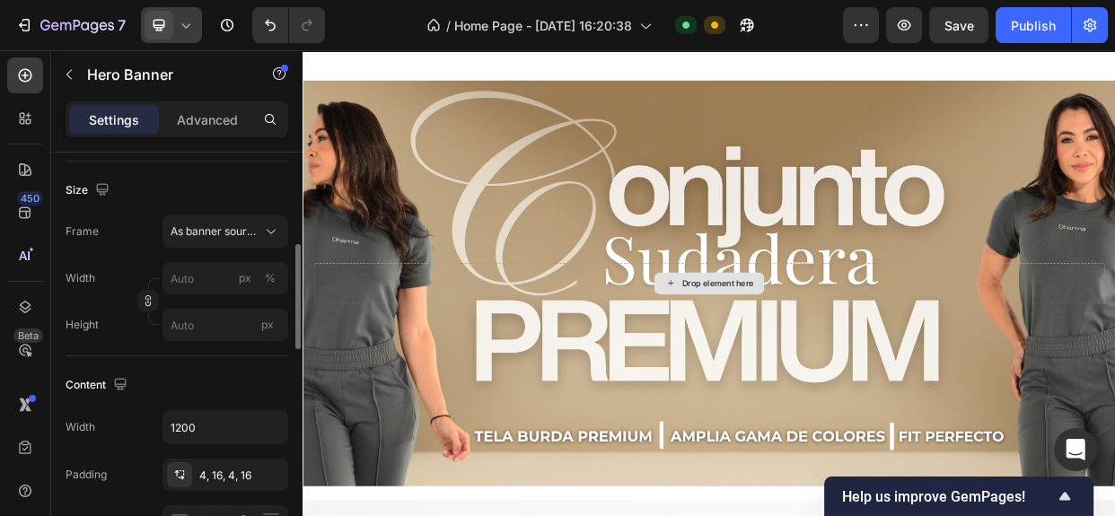
scroll to position [834, 0]
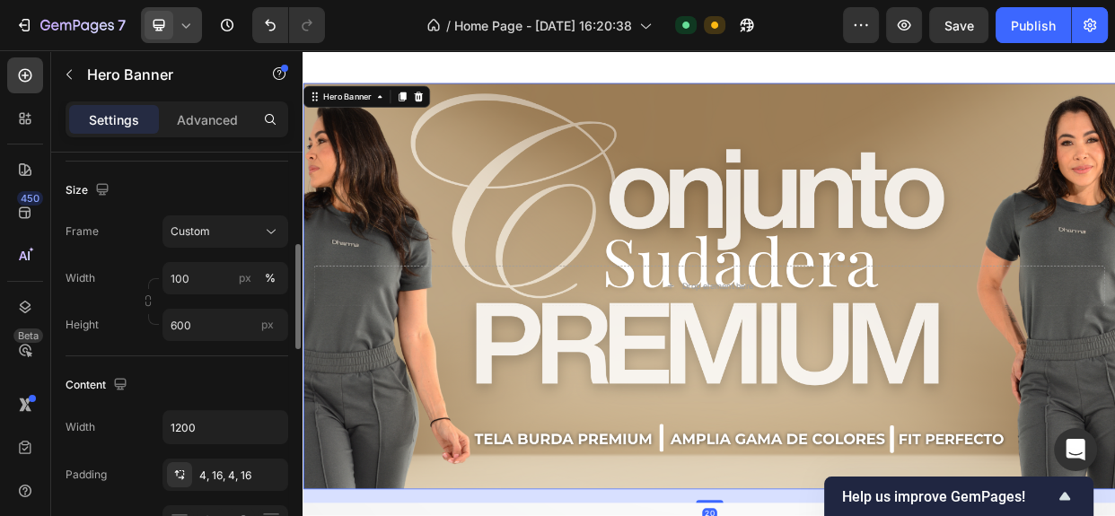
click at [638, 139] on div "Image Drop element here Hero Banner 20 Drop element here Hero Banner Drop eleme…" at bounding box center [840, 493] width 1077 height 2480
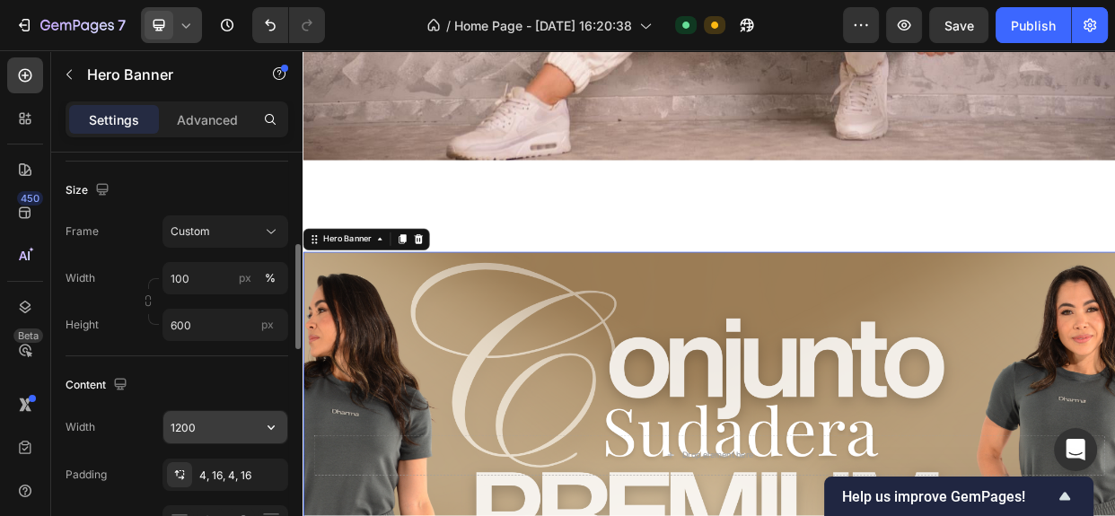
scroll to position [470, 0]
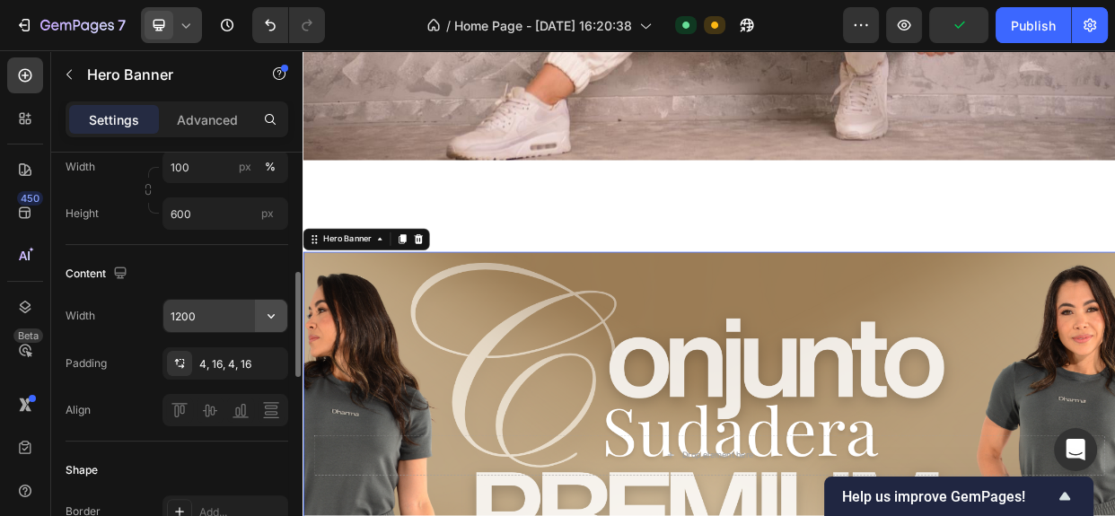
click at [266, 323] on button "button" at bounding box center [271, 316] width 32 height 32
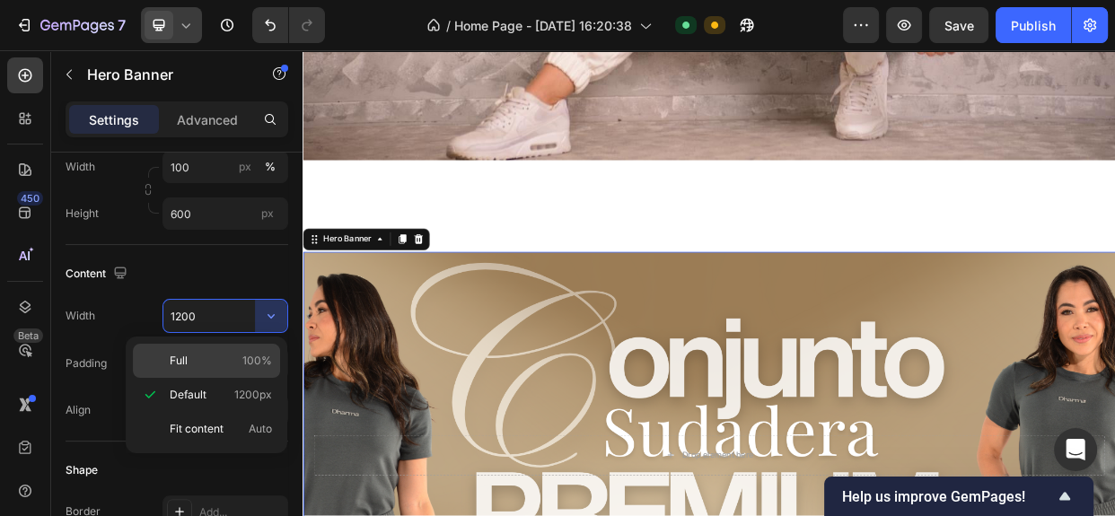
click at [235, 365] on p "Full 100%" at bounding box center [221, 361] width 102 height 16
type input "100%"
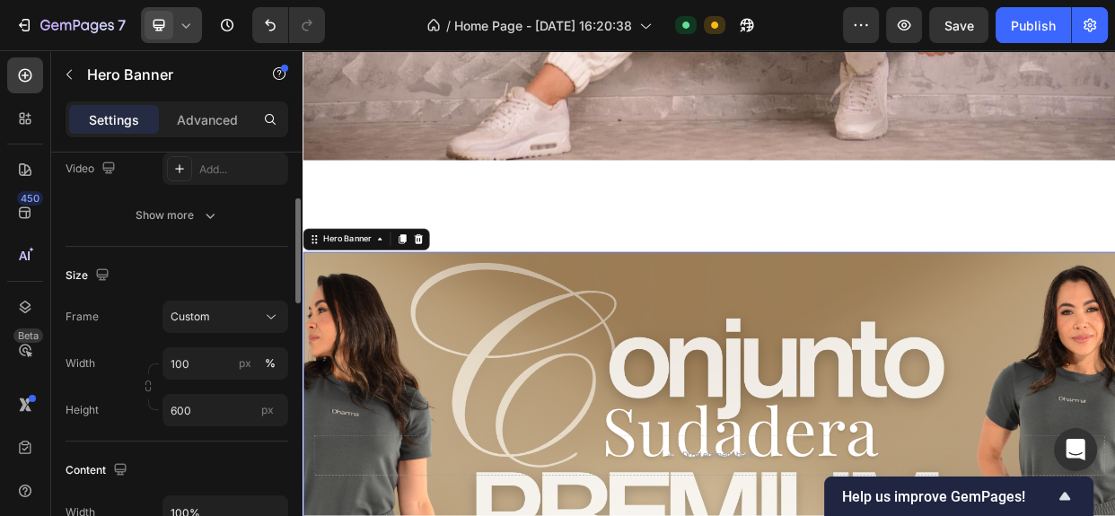
scroll to position [255, 0]
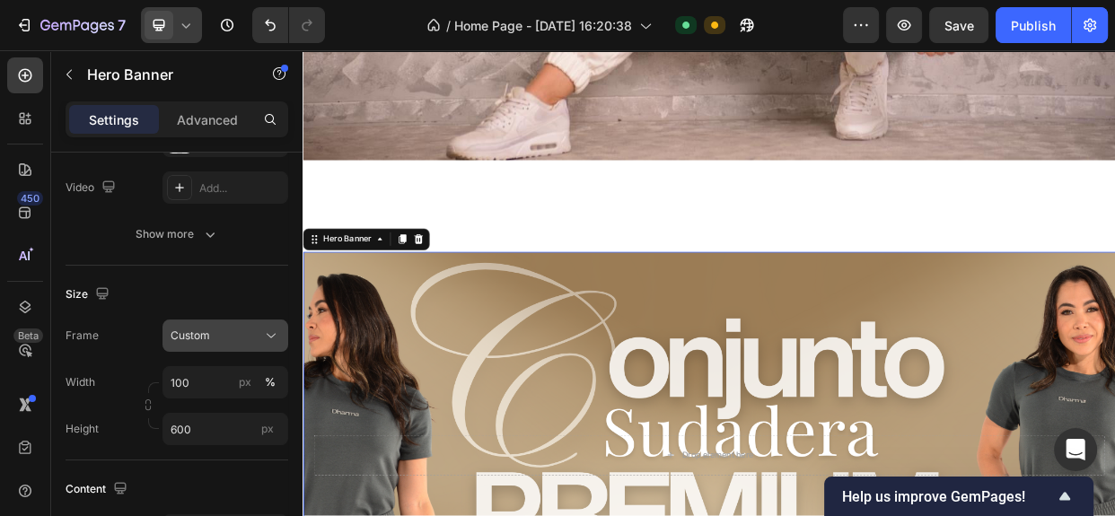
click at [258, 329] on div "Custom" at bounding box center [215, 336] width 88 height 16
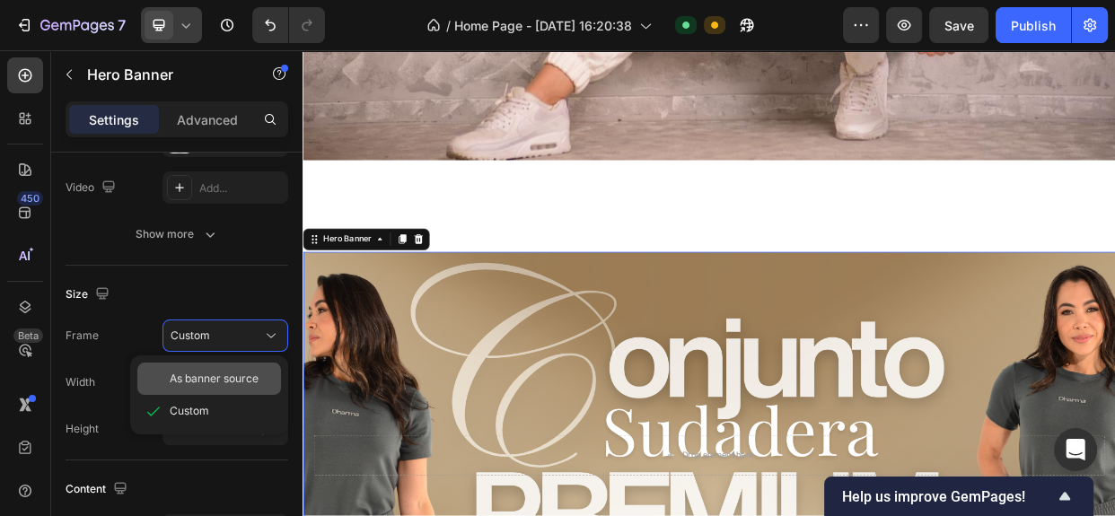
click at [238, 368] on div "As banner source" at bounding box center [209, 379] width 144 height 32
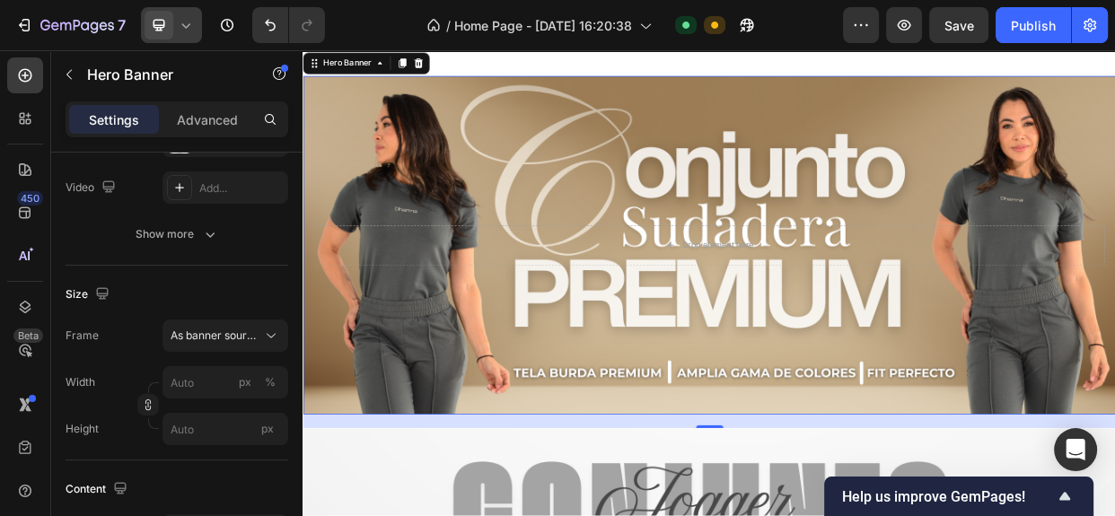
scroll to position [859, 0]
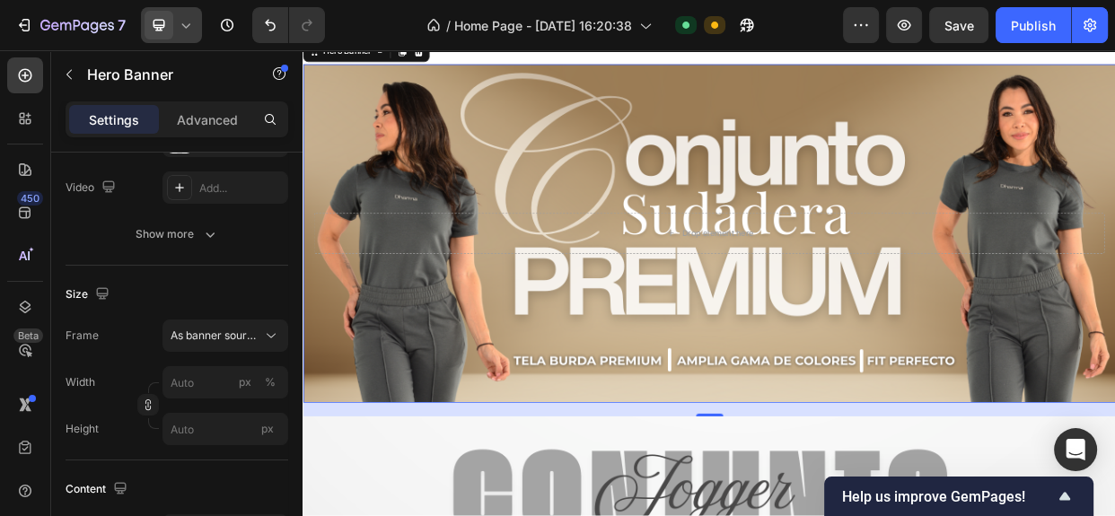
click at [185, 26] on icon at bounding box center [186, 25] width 18 height 18
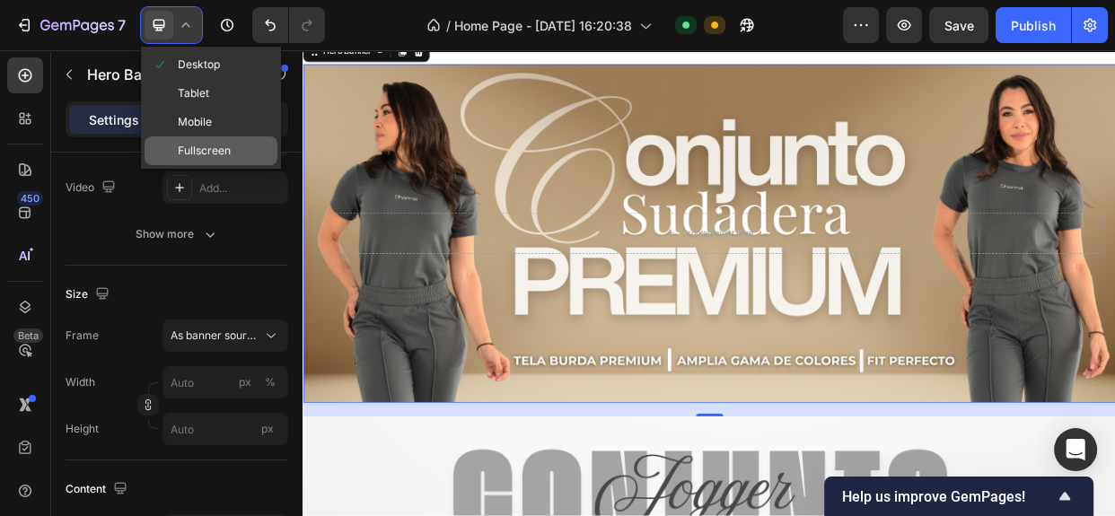
click at [202, 144] on span "Fullscreen" at bounding box center [204, 151] width 53 height 18
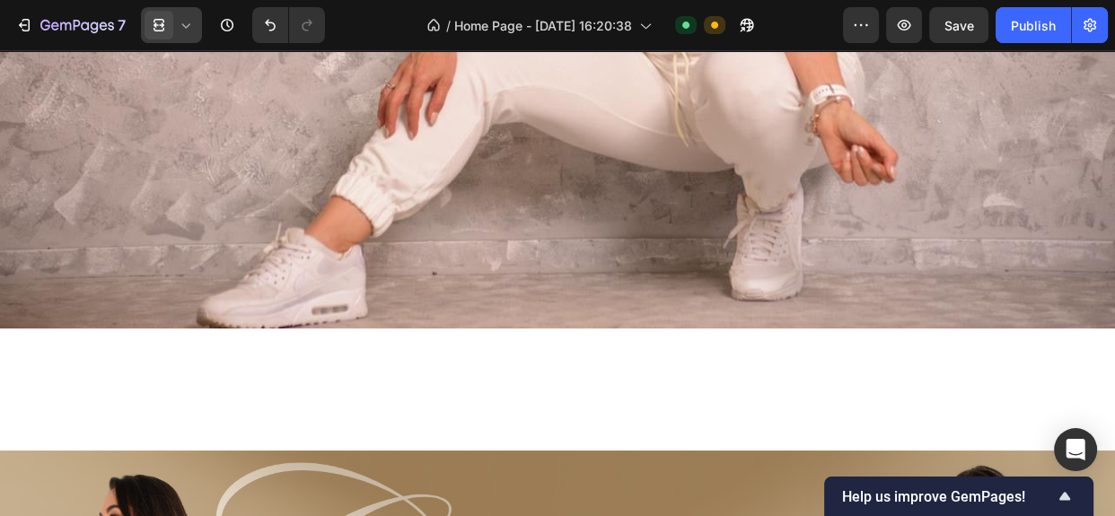
scroll to position [510, 0]
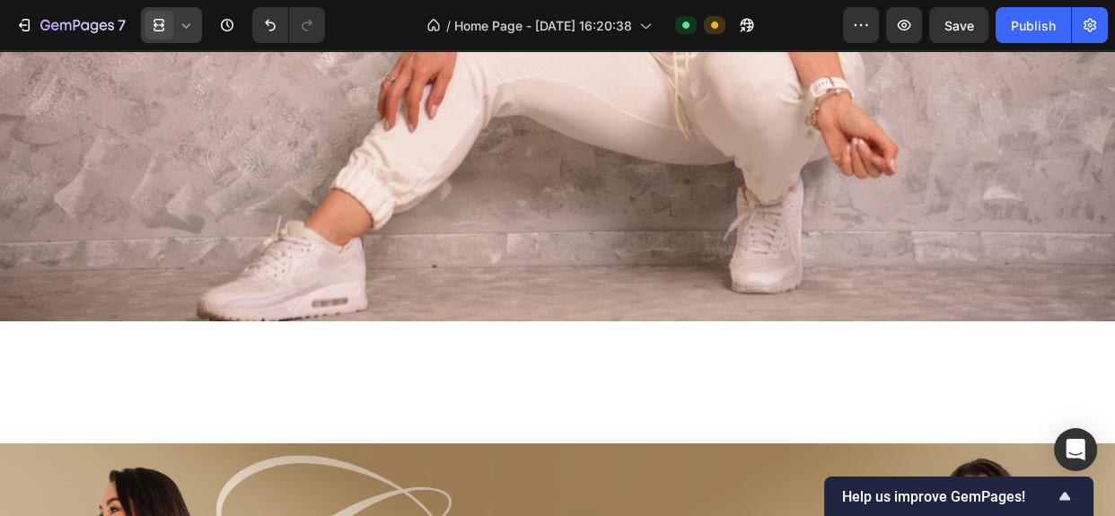
click at [185, 26] on icon at bounding box center [186, 25] width 18 height 18
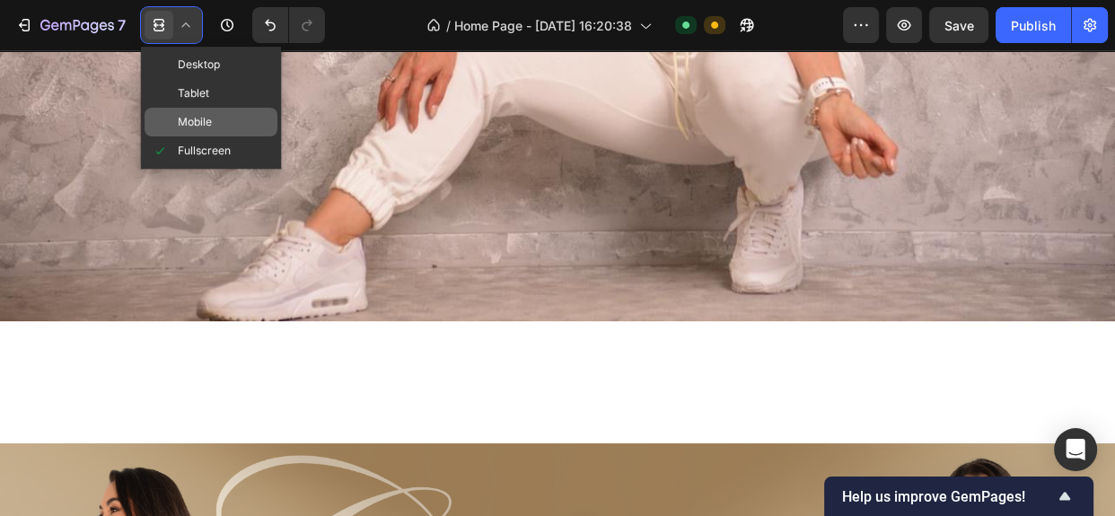
click at [215, 121] on div "Mobile" at bounding box center [210, 122] width 133 height 29
type input "100"
type input "150"
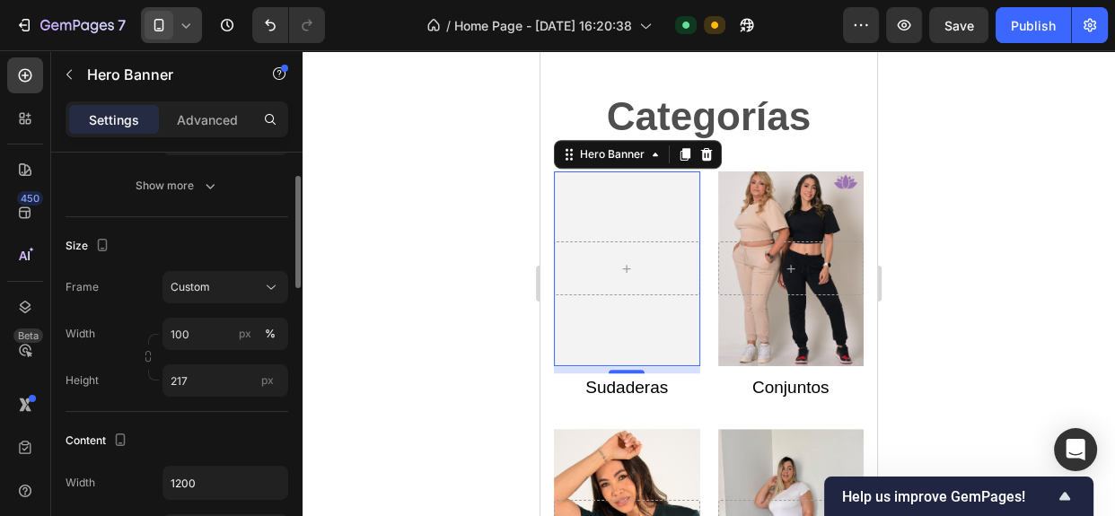
scroll to position [241, 0]
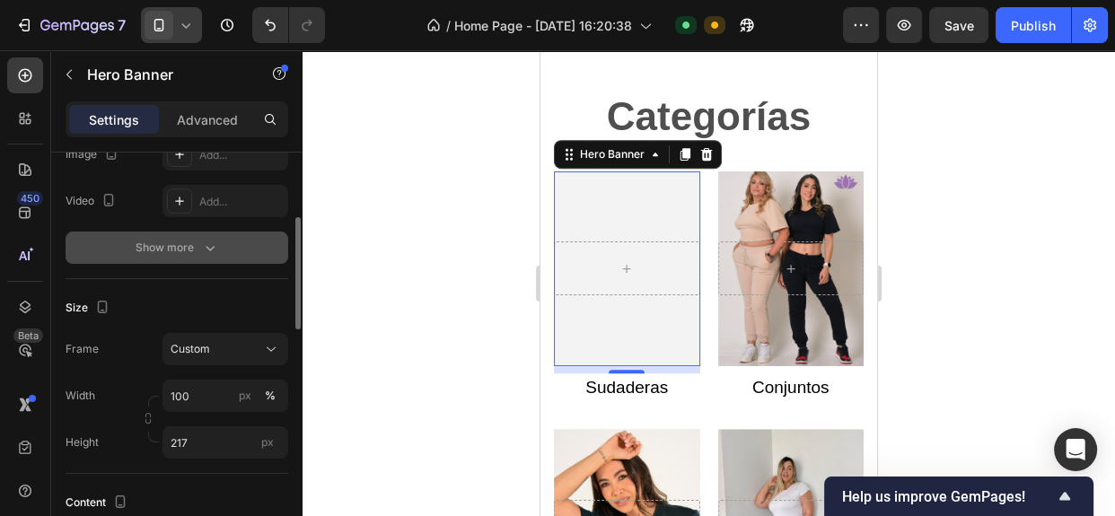
click at [224, 255] on button "Show more" at bounding box center [177, 248] width 223 height 32
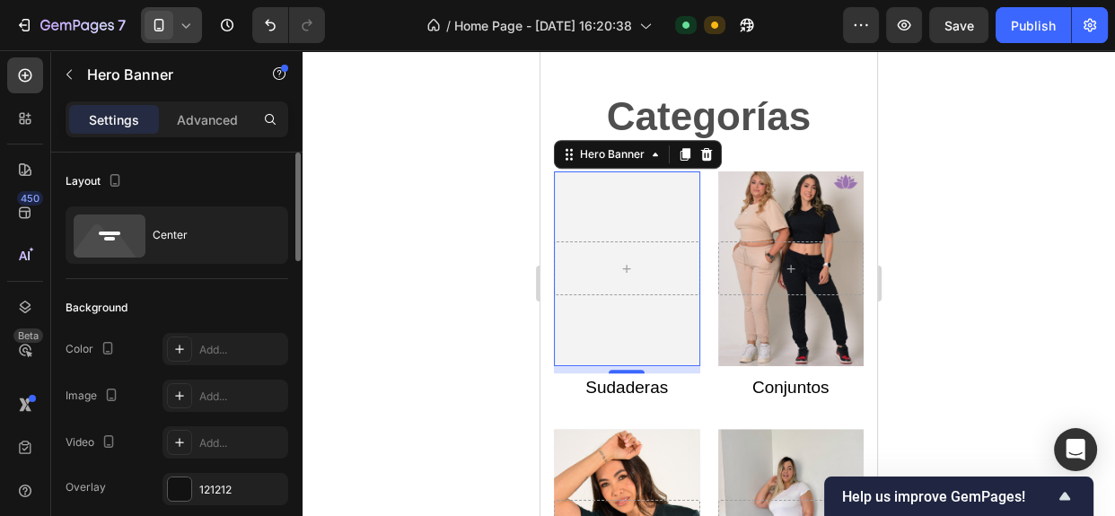
scroll to position [57, 0]
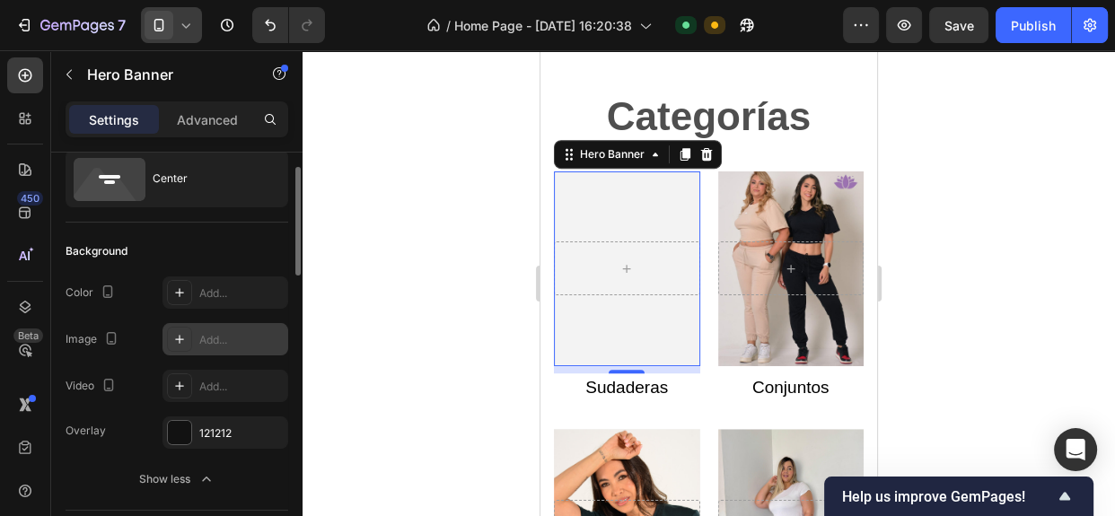
click at [187, 341] on div at bounding box center [179, 339] width 25 height 25
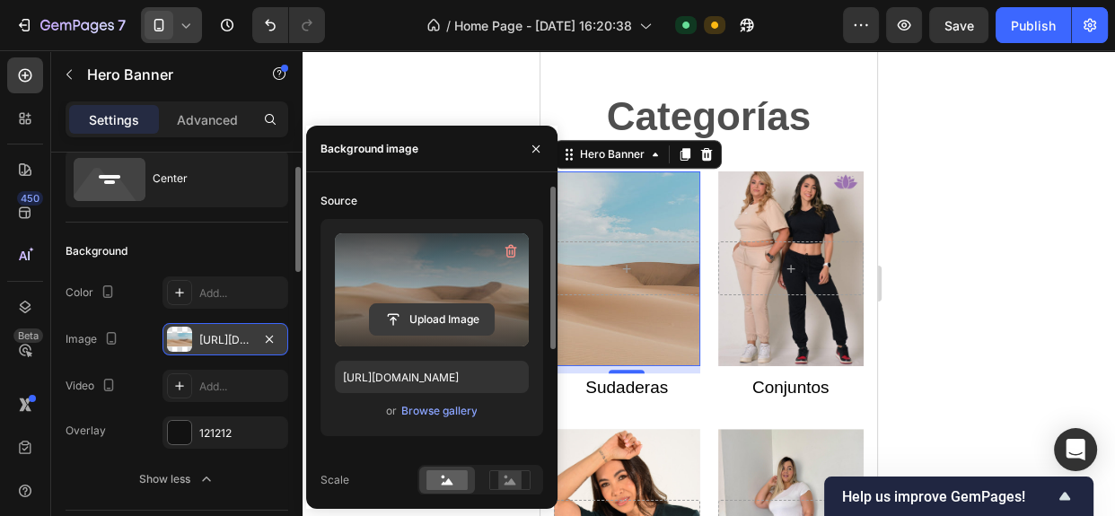
click at [421, 321] on input "file" at bounding box center [432, 319] width 124 height 31
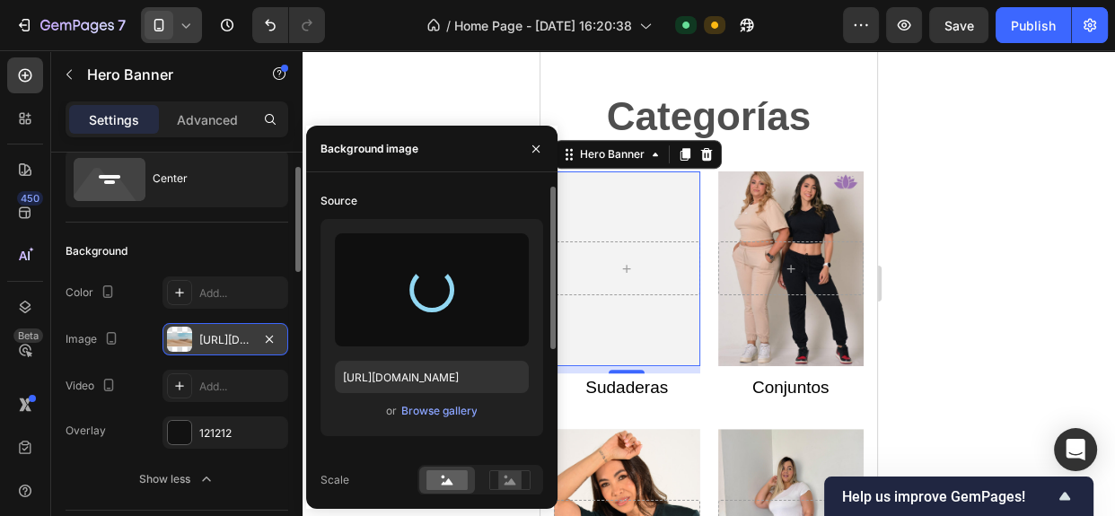
type input "[URL][DOMAIN_NAME]"
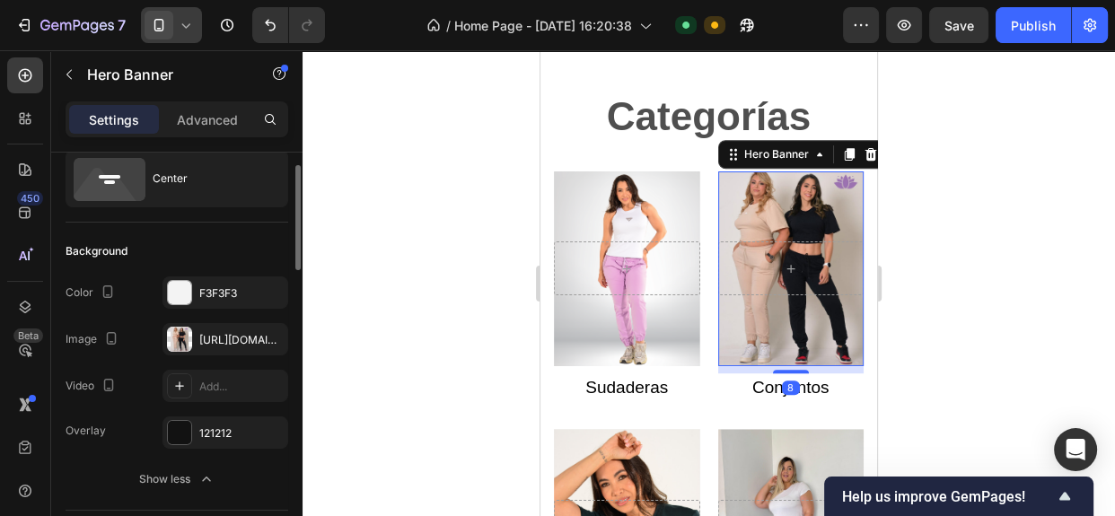
scroll to position [56, 0]
click at [773, 209] on div "Overlay" at bounding box center [791, 268] width 146 height 195
click at [187, 341] on div at bounding box center [179, 340] width 25 height 25
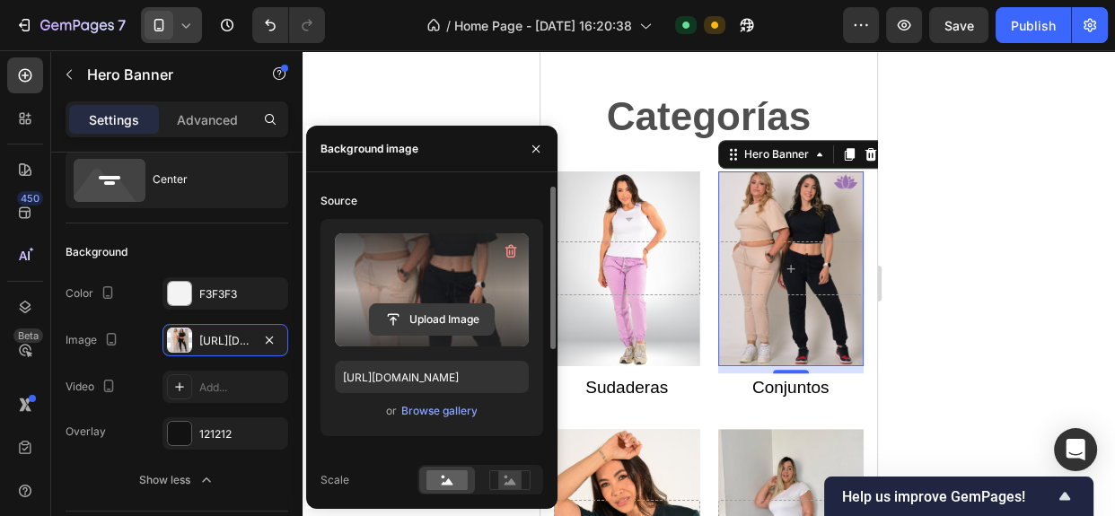
click at [415, 323] on input "file" at bounding box center [432, 319] width 124 height 31
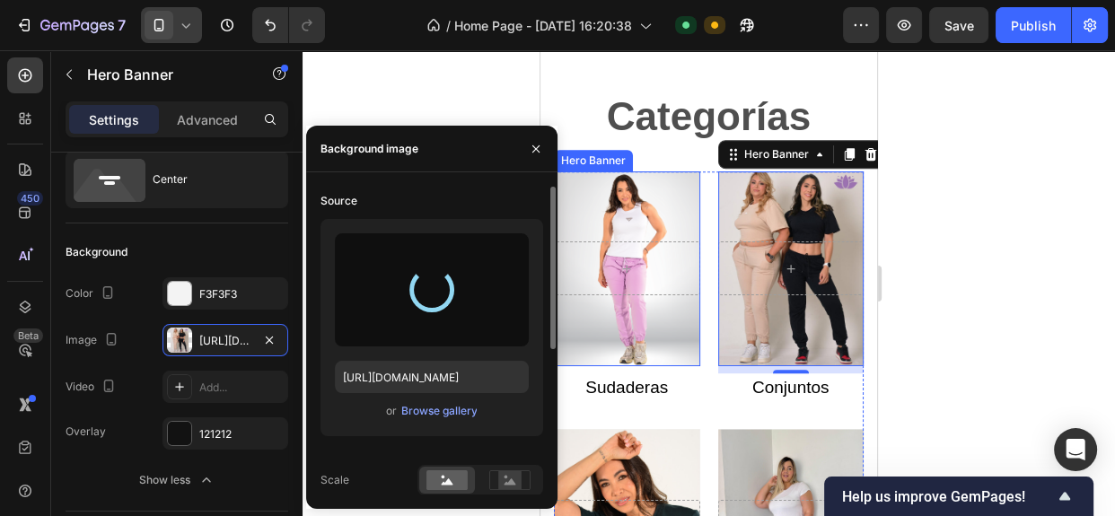
type input "[URL][DOMAIN_NAME]"
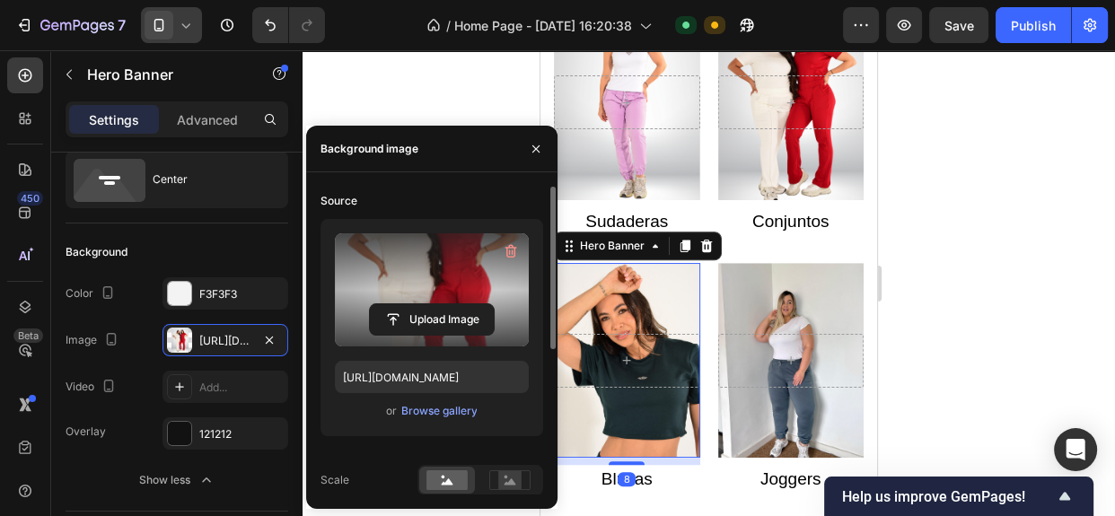
scroll to position [55, 0]
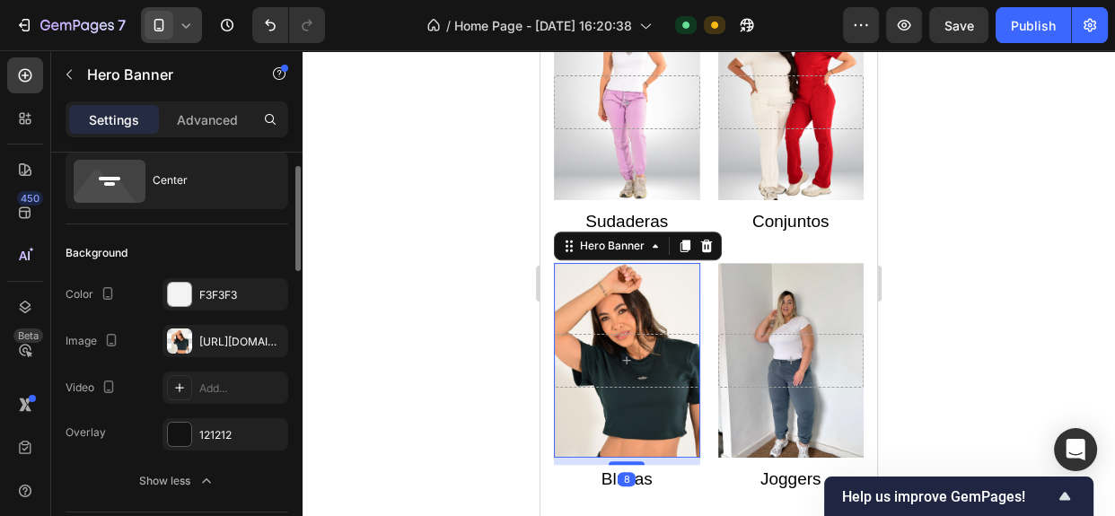
click at [647, 310] on div "Overlay" at bounding box center [627, 360] width 146 height 195
click at [205, 329] on div "[URL][DOMAIN_NAME]" at bounding box center [225, 341] width 126 height 32
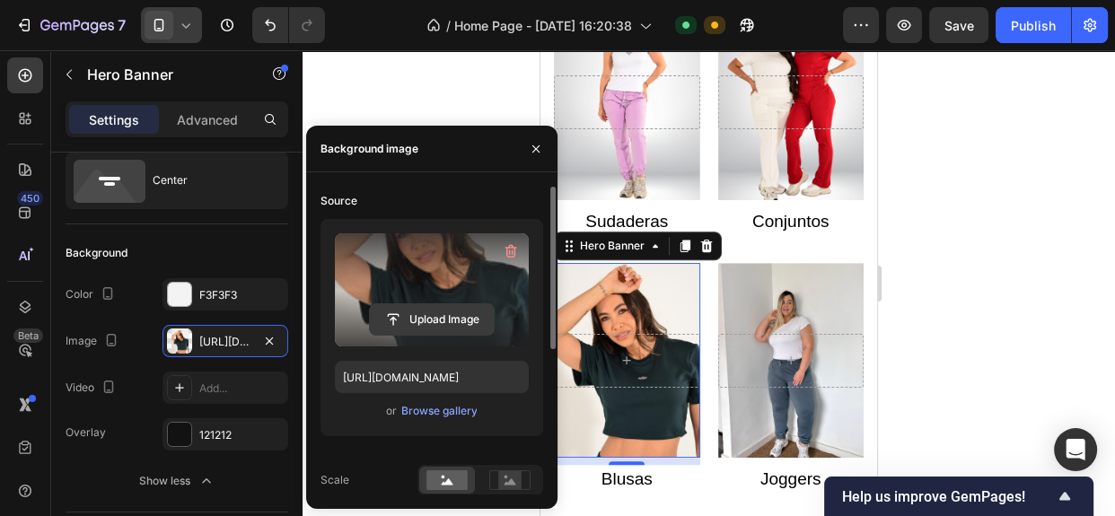
click at [397, 322] on input "file" at bounding box center [432, 319] width 124 height 31
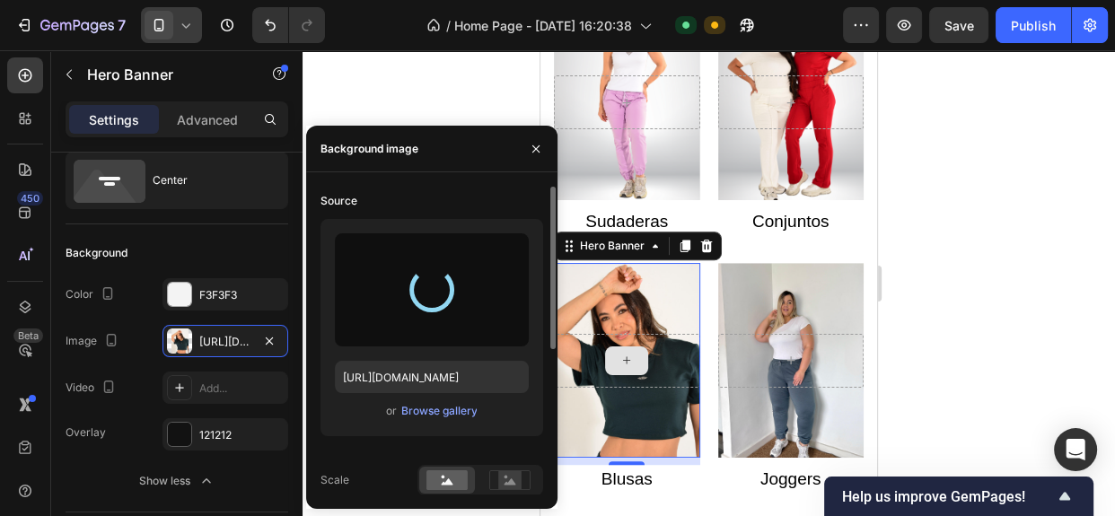
type input "[URL][DOMAIN_NAME]"
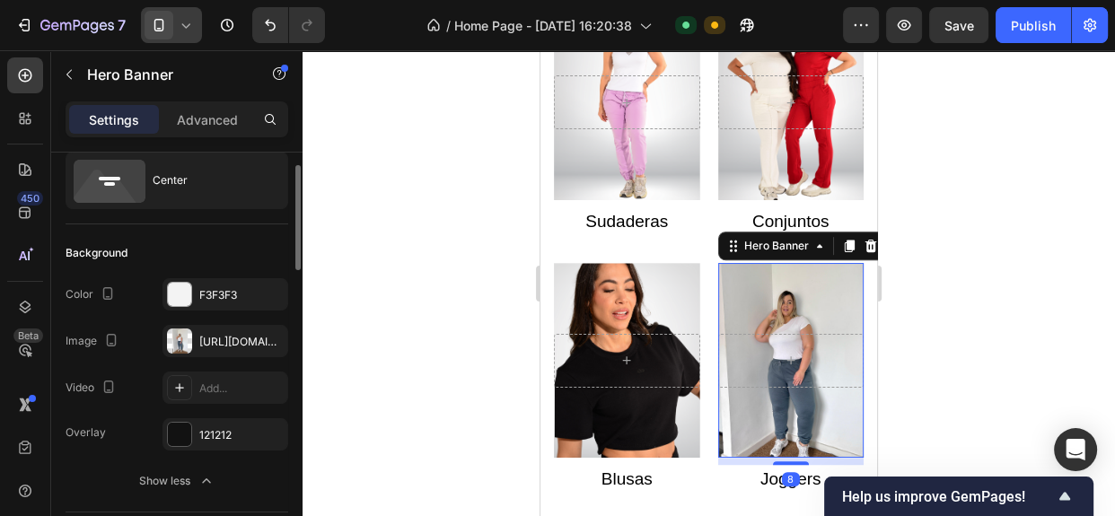
scroll to position [54, 0]
click at [811, 310] on div "Overlay" at bounding box center [791, 360] width 146 height 195
click at [207, 337] on div "[URL][DOMAIN_NAME]" at bounding box center [225, 343] width 52 height 16
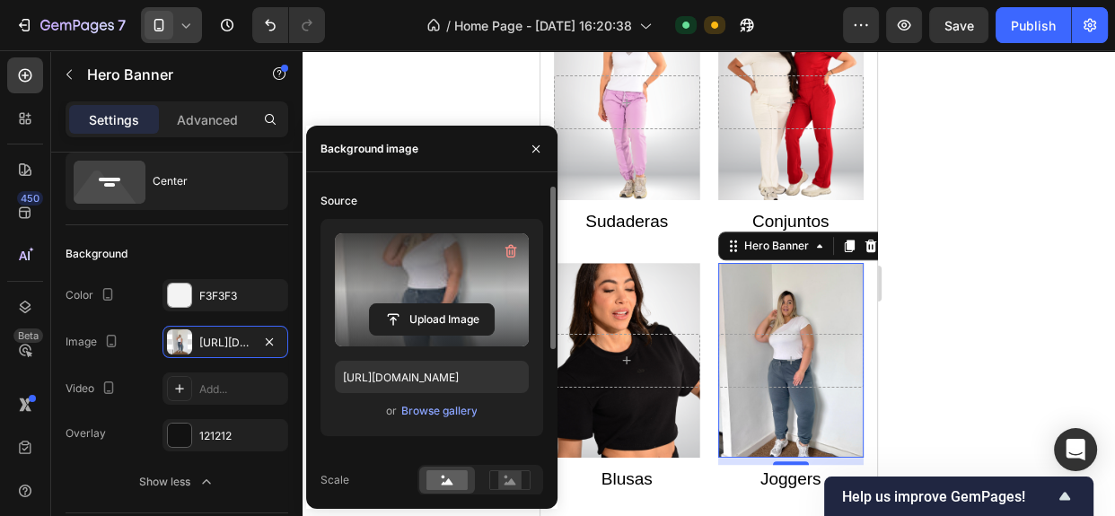
click at [367, 322] on div "Upload Image" at bounding box center [432, 319] width 194 height 32
click at [401, 326] on input "file" at bounding box center [432, 319] width 124 height 31
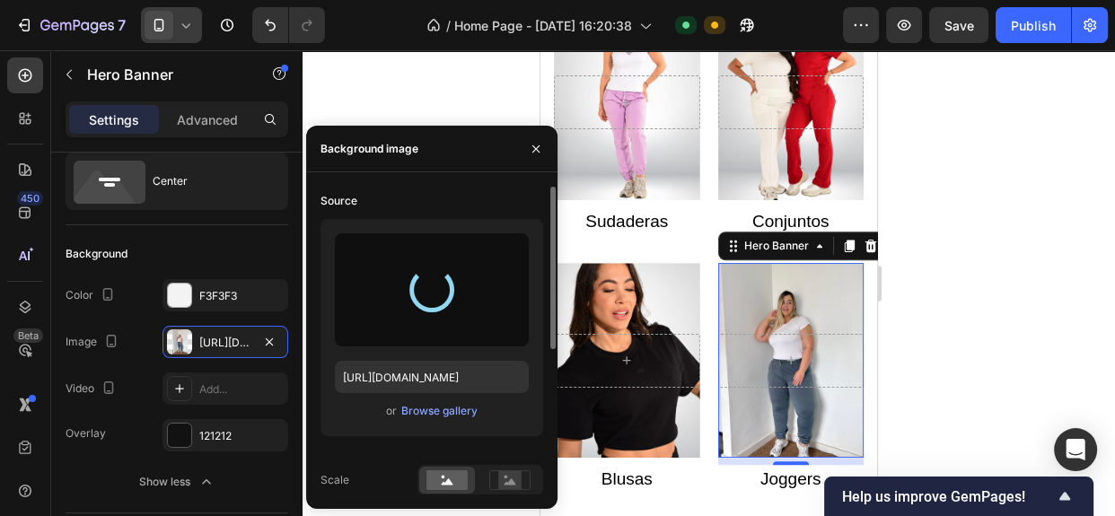
type input "[URL][DOMAIN_NAME]"
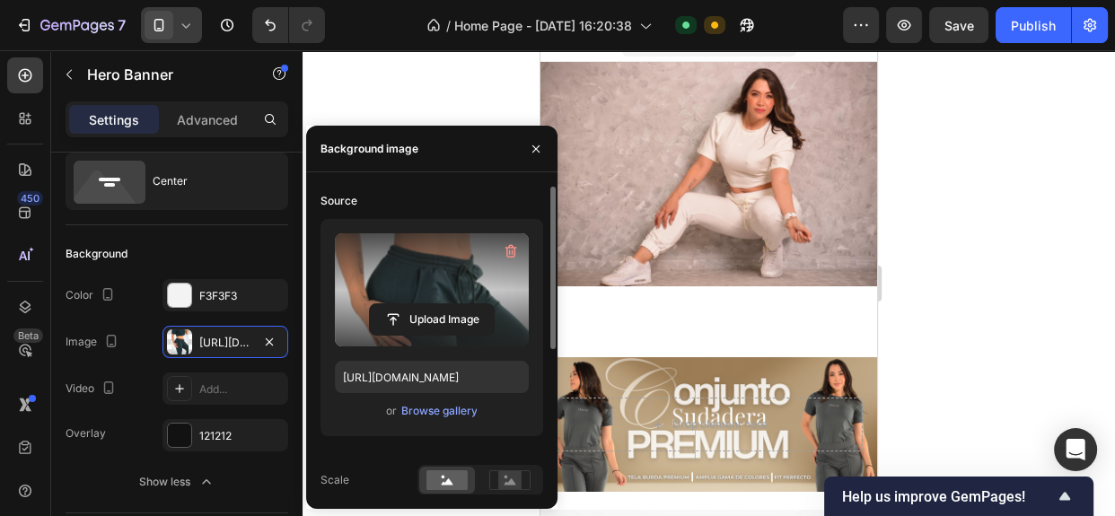
scroll to position [0, 0]
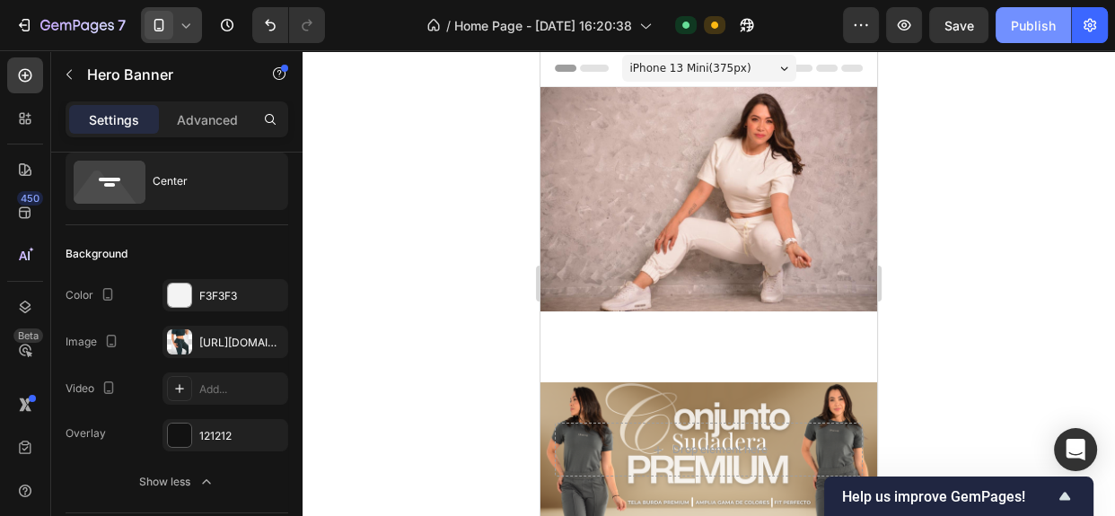
click at [1032, 30] on div "Publish" at bounding box center [1032, 25] width 45 height 19
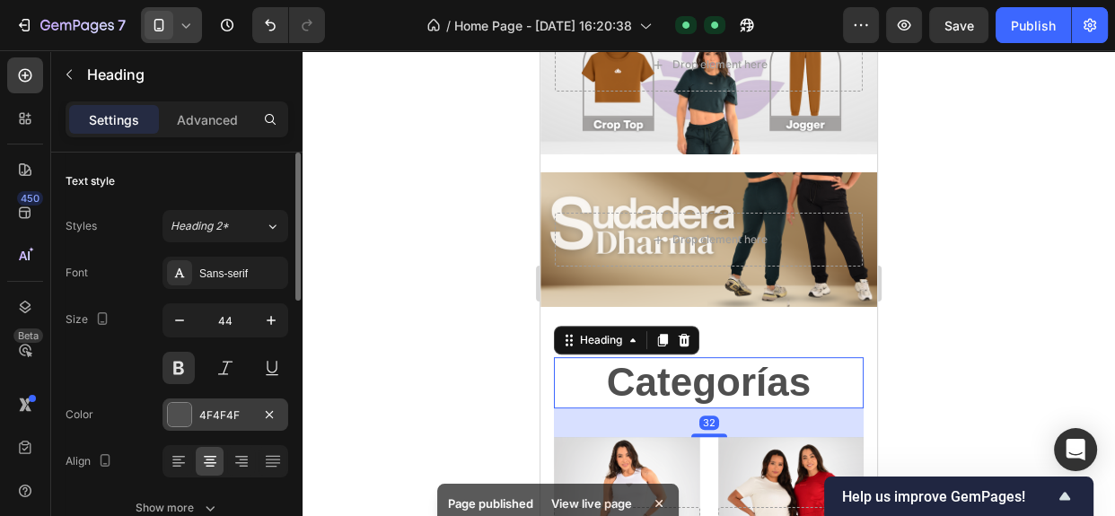
click at [179, 409] on div at bounding box center [179, 414] width 23 height 23
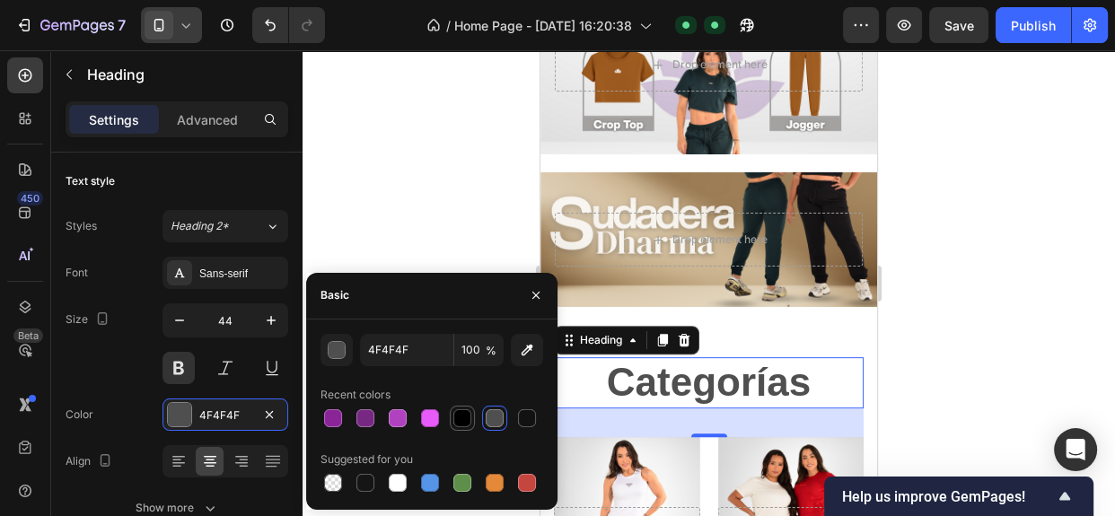
click at [460, 413] on div at bounding box center [462, 418] width 18 height 18
type input "000000"
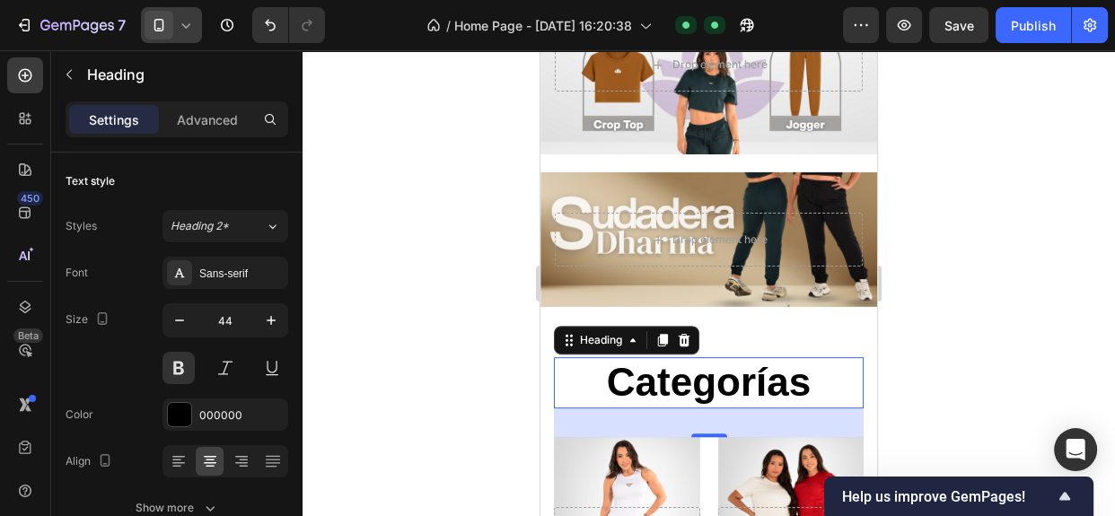
click at [464, 226] on div at bounding box center [708, 283] width 812 height 466
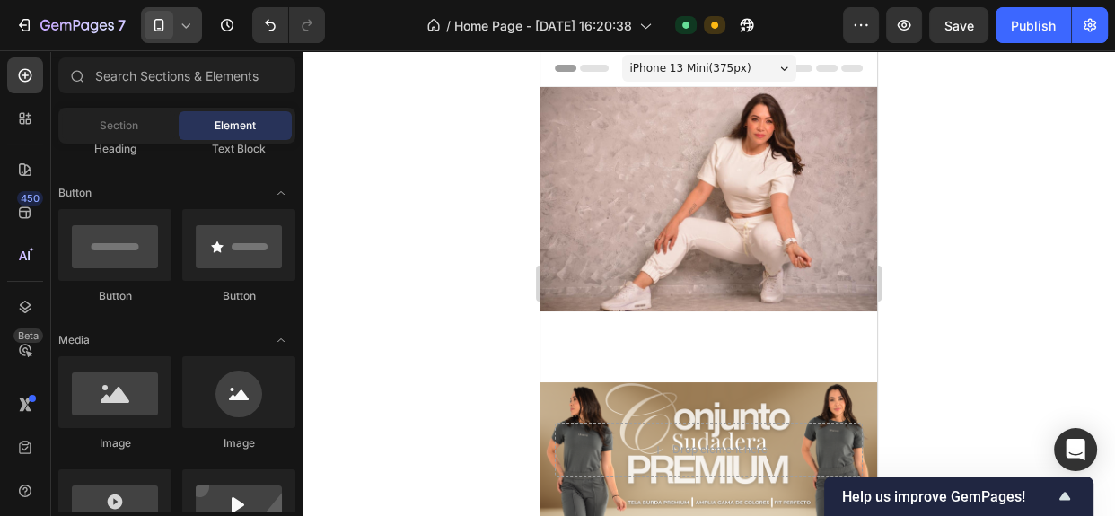
click at [186, 33] on icon at bounding box center [186, 25] width 18 height 18
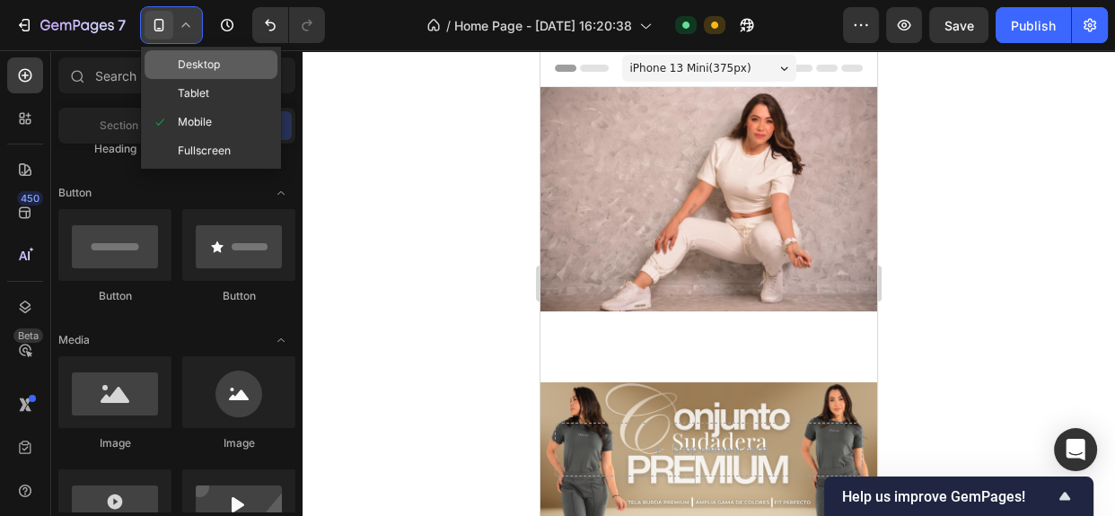
click at [190, 59] on span "Desktop" at bounding box center [199, 65] width 42 height 18
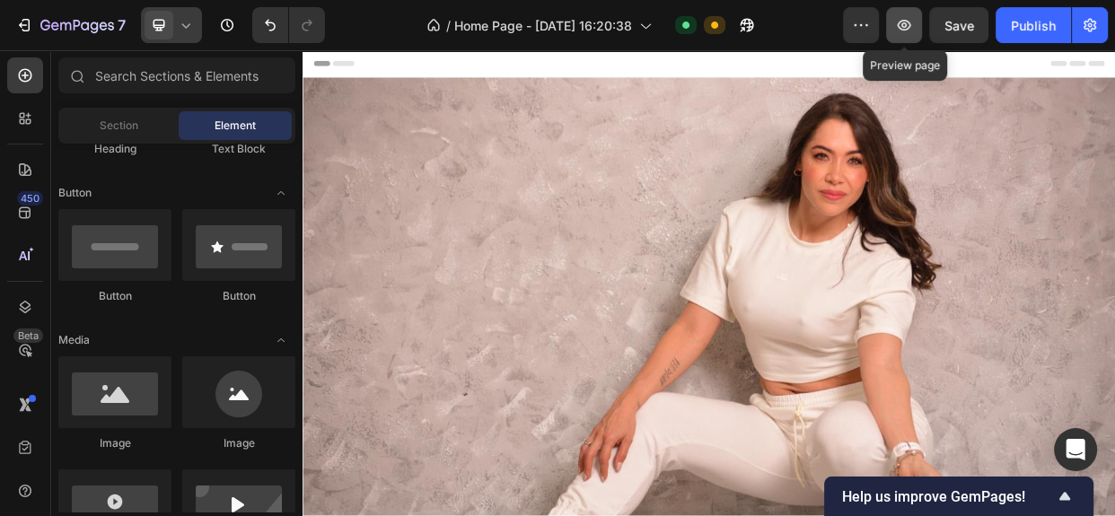
click at [905, 27] on icon "button" at bounding box center [904, 25] width 18 height 18
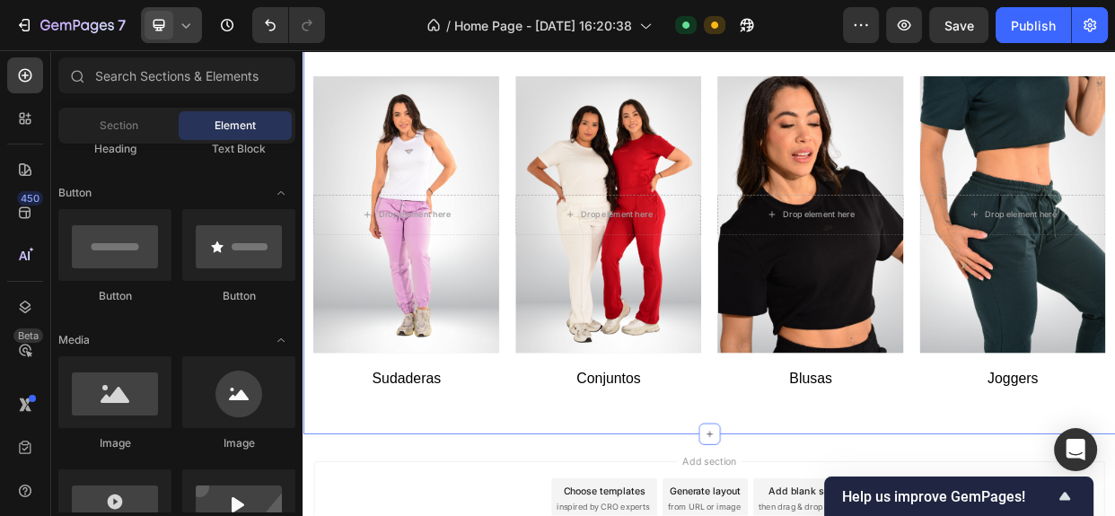
scroll to position [2456, 0]
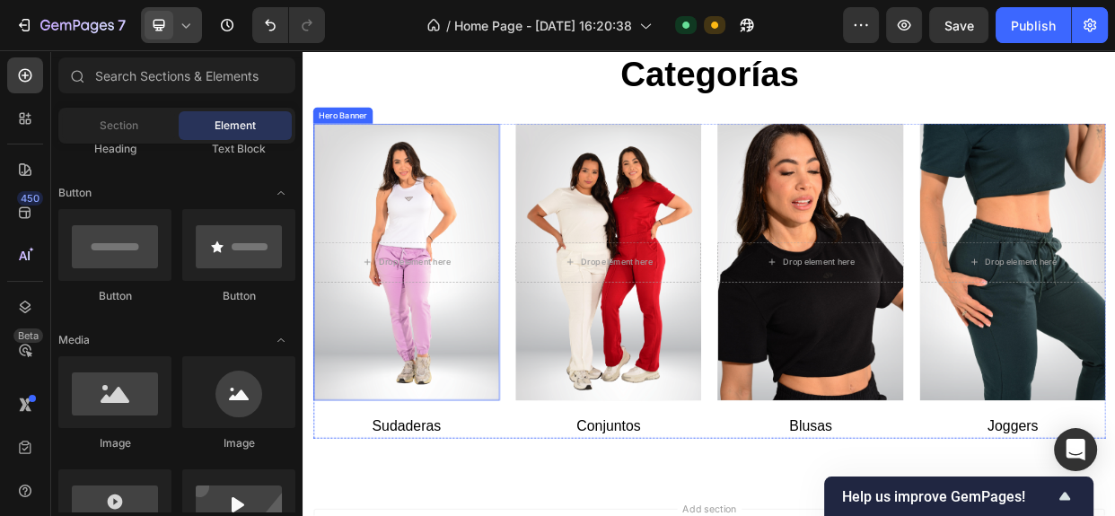
click at [512, 250] on div "Overlay" at bounding box center [439, 331] width 247 height 367
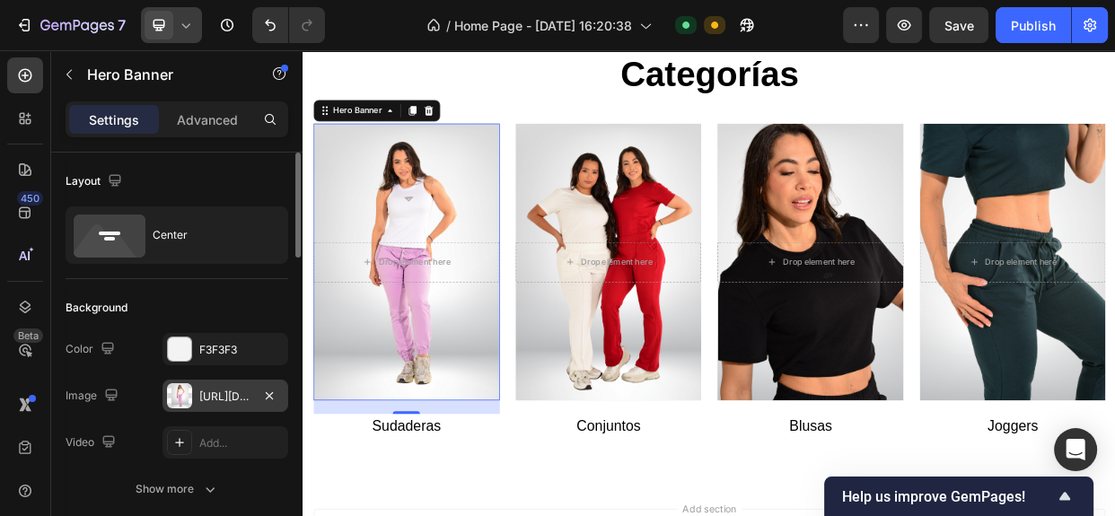
click at [194, 399] on div "[URL][DOMAIN_NAME]" at bounding box center [225, 396] width 126 height 32
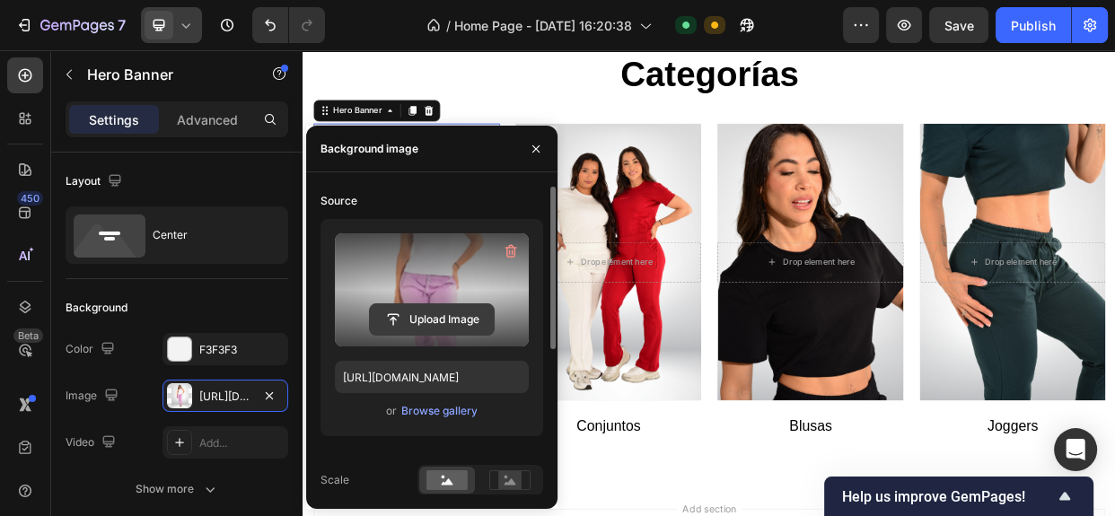
click at [447, 315] on input "file" at bounding box center [432, 319] width 124 height 31
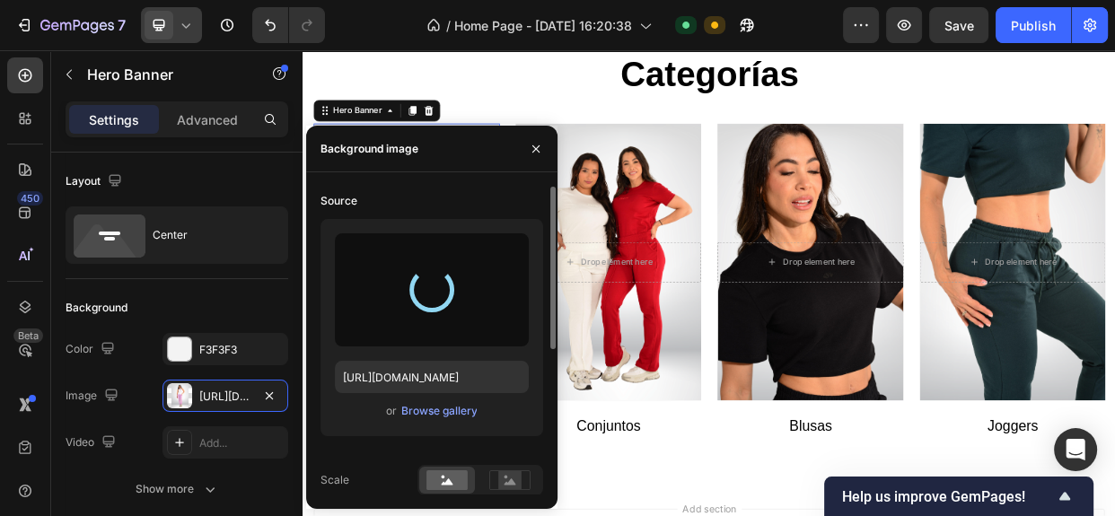
type input "[URL][DOMAIN_NAME]"
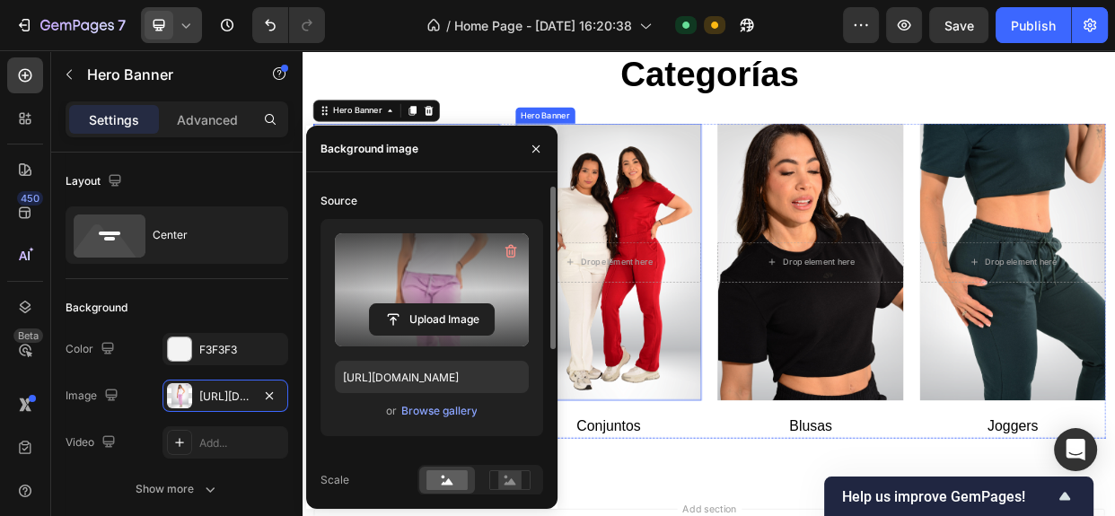
click at [721, 444] on div "Overlay" at bounding box center [707, 331] width 247 height 367
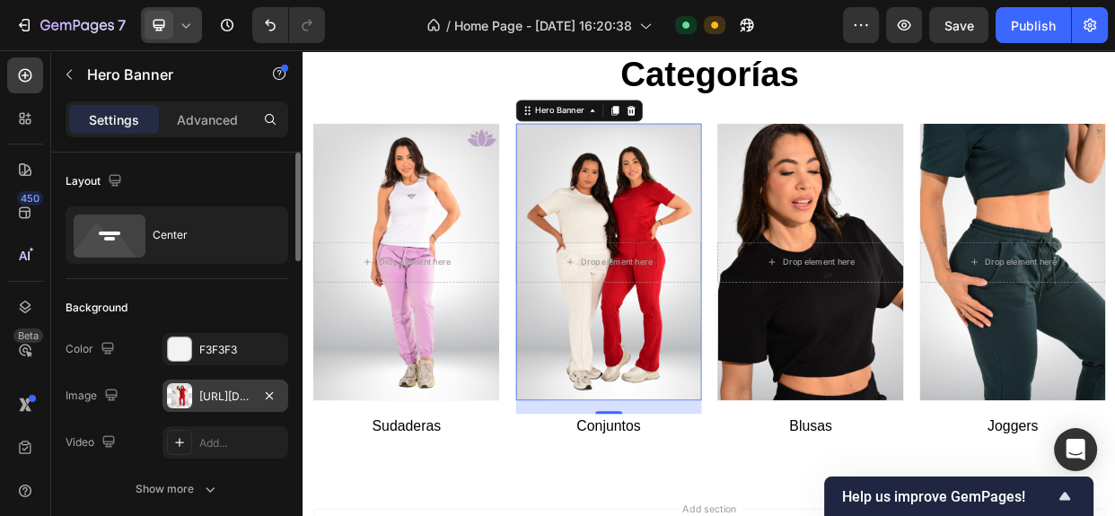
click at [179, 391] on div at bounding box center [179, 395] width 25 height 25
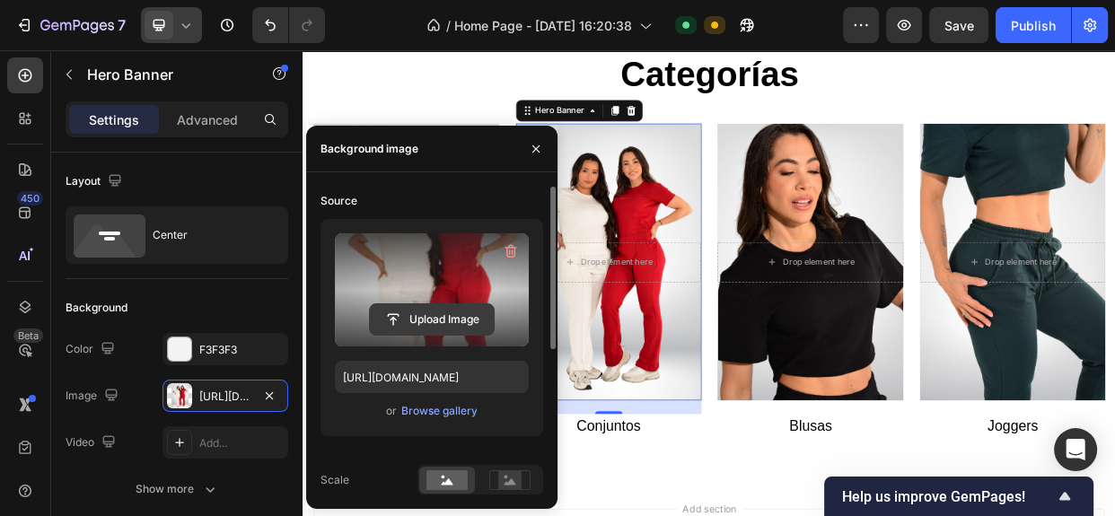
click at [370, 316] on input "file" at bounding box center [432, 319] width 124 height 31
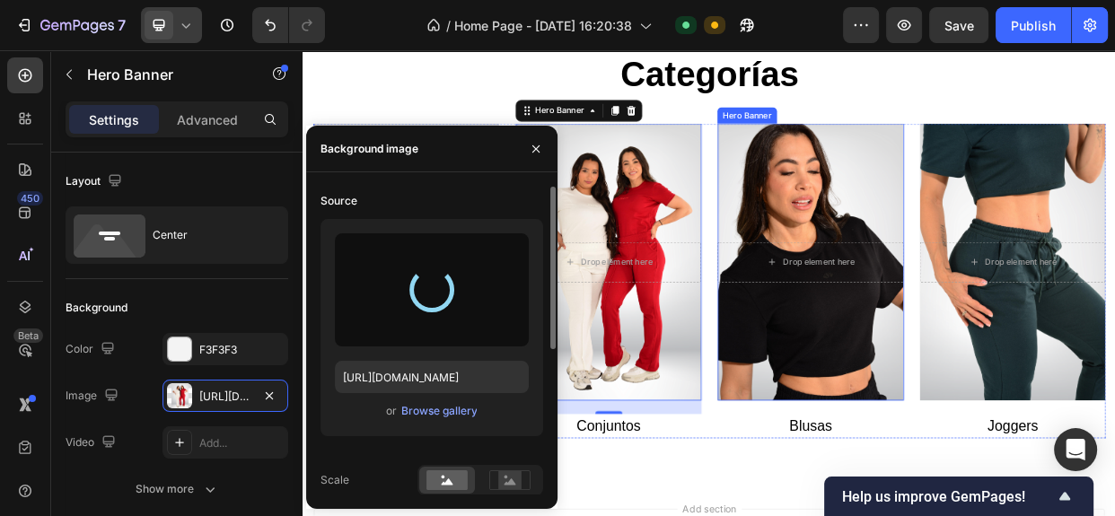
type input "[URL][DOMAIN_NAME]"
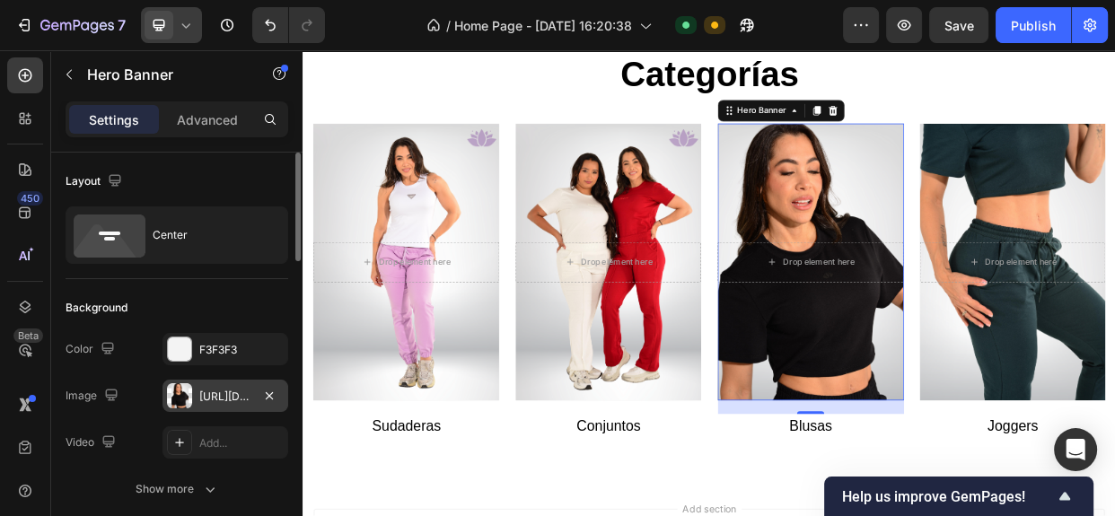
click at [174, 399] on div at bounding box center [179, 395] width 25 height 25
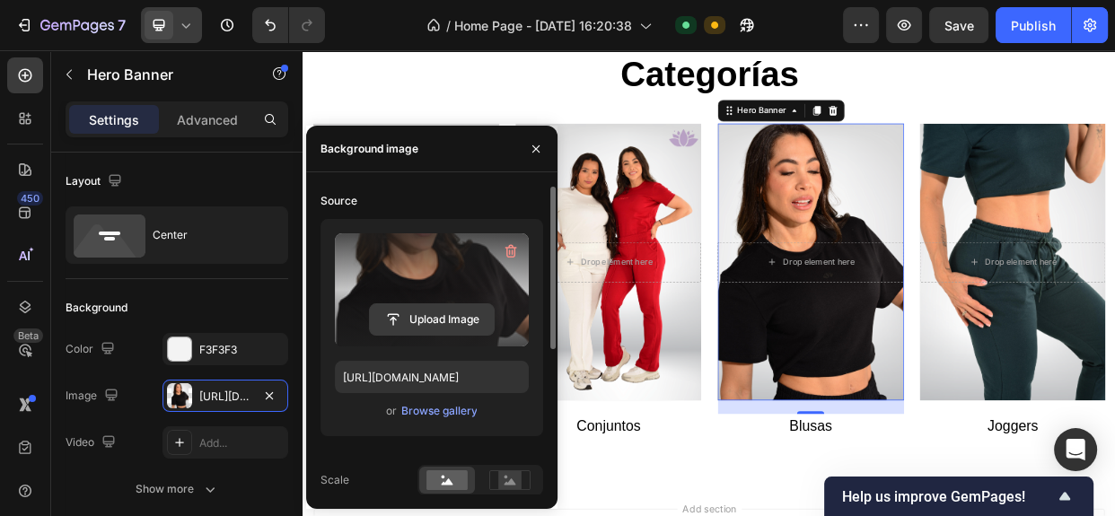
click at [413, 326] on input "file" at bounding box center [432, 319] width 124 height 31
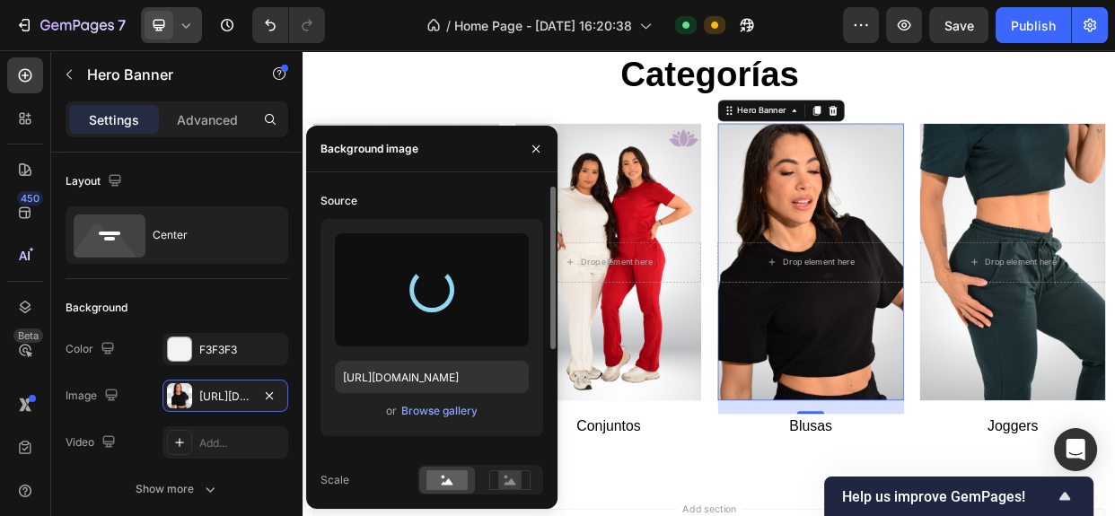
type input "[URL][DOMAIN_NAME]"
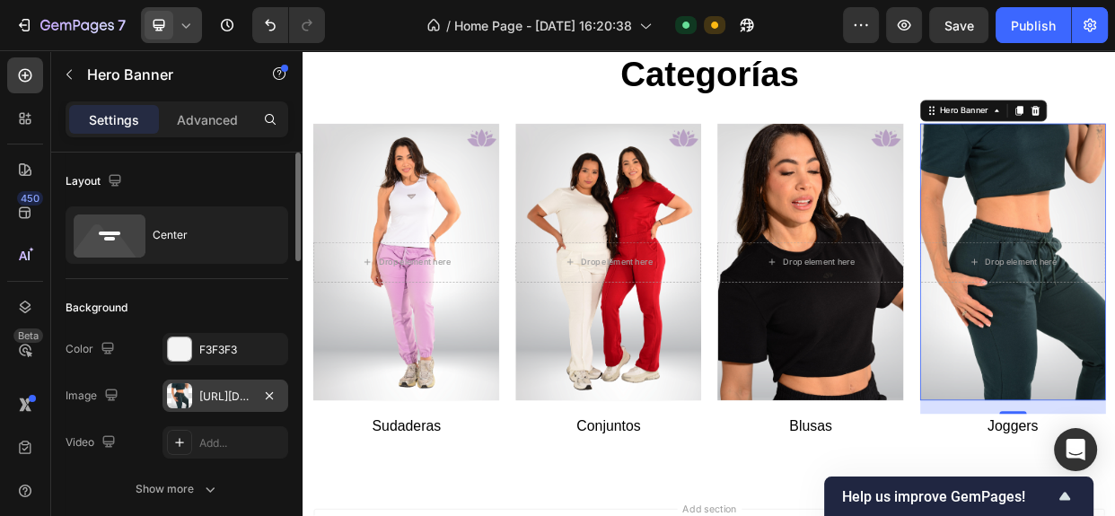
click at [179, 395] on div at bounding box center [179, 395] width 25 height 25
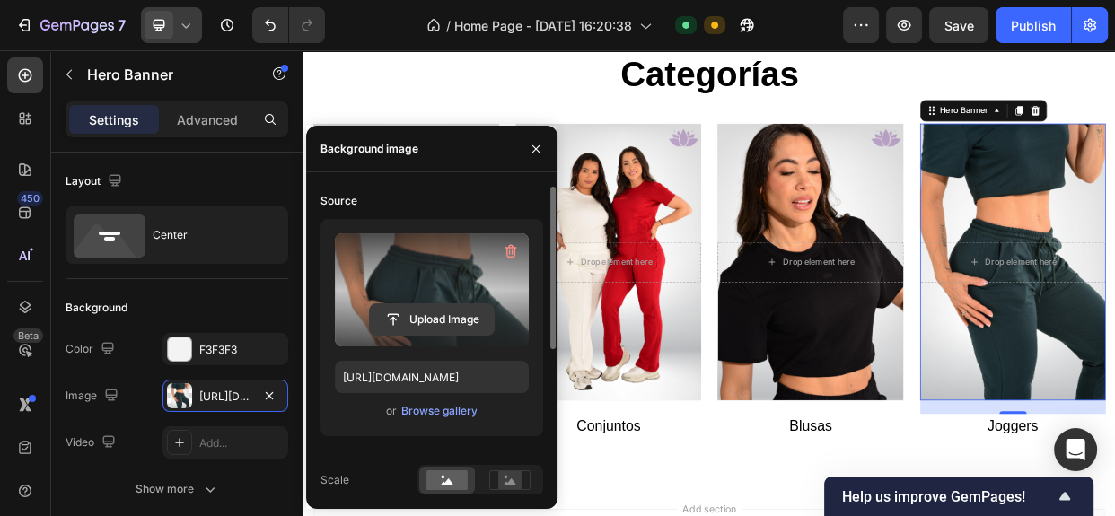
click at [387, 319] on input "file" at bounding box center [432, 319] width 124 height 31
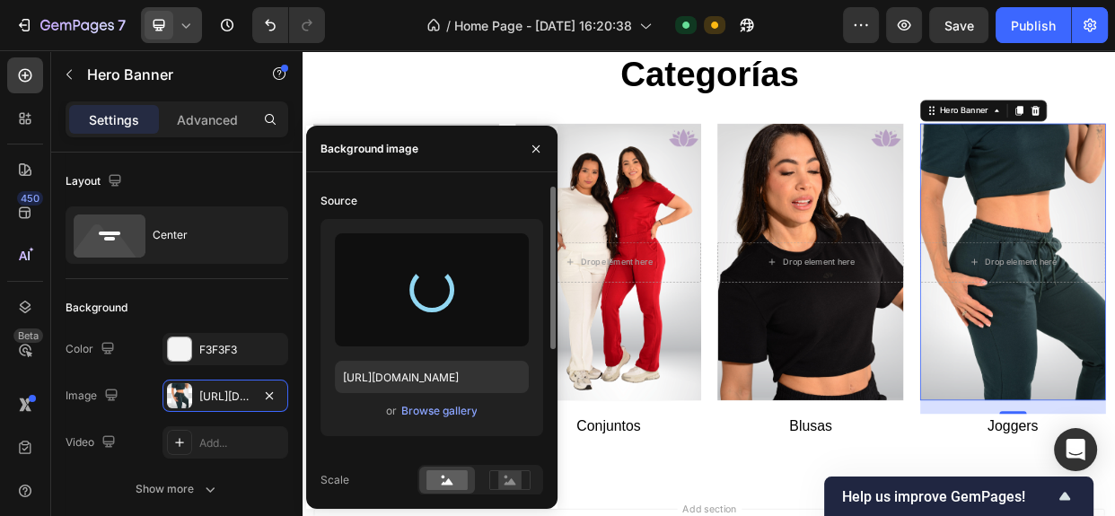
type input "[URL][DOMAIN_NAME]"
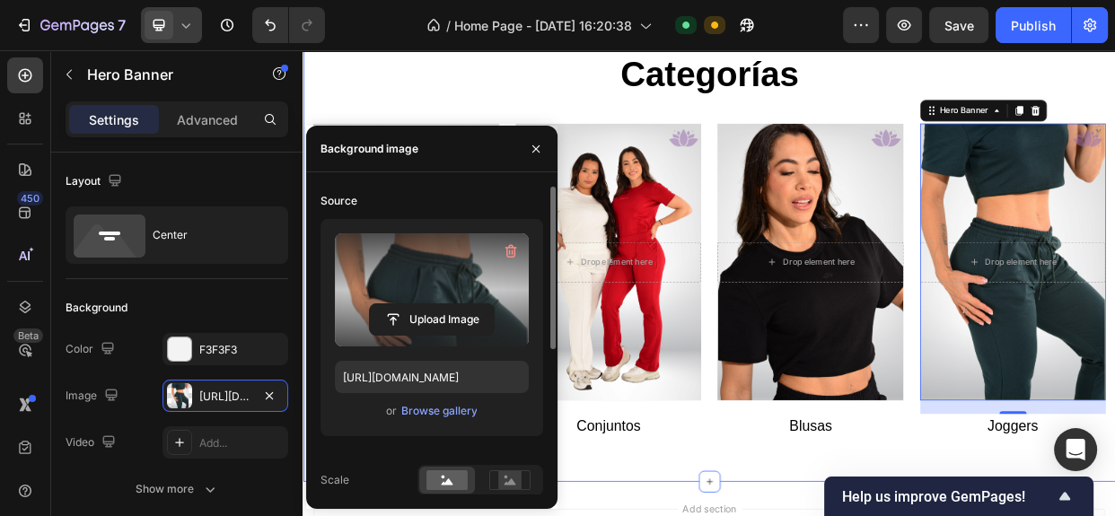
click at [887, 567] on div "Categorías Heading Drop element here Hero Banner Sudaderas Text block Drop elem…" at bounding box center [840, 309] width 1077 height 626
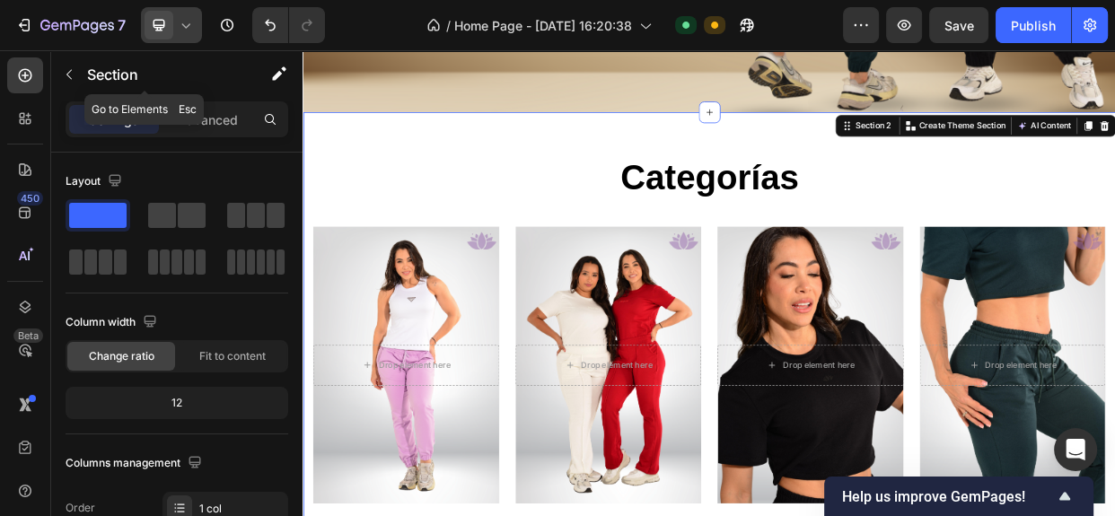
scroll to position [1958, 0]
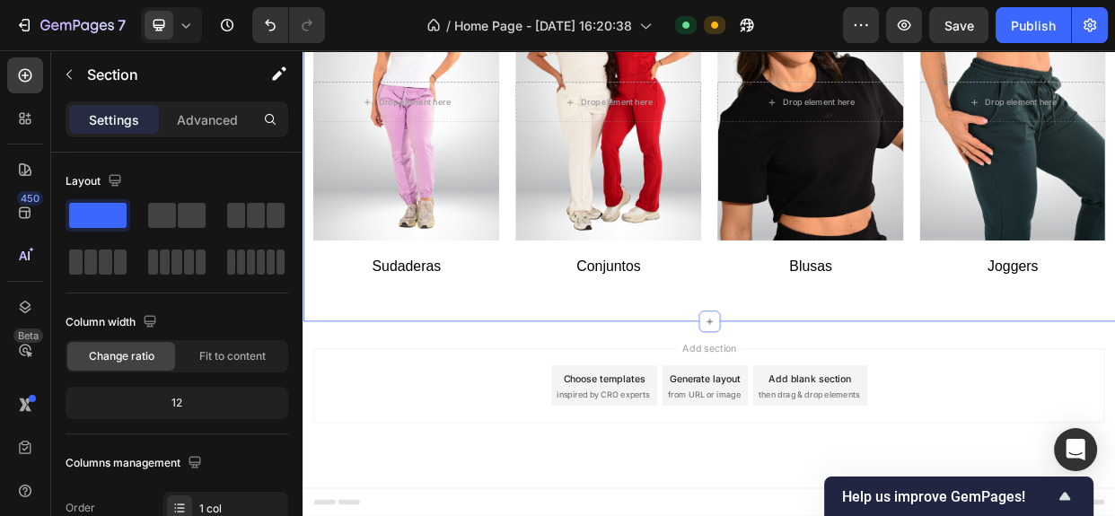
click at [185, 27] on icon at bounding box center [186, 25] width 8 height 4
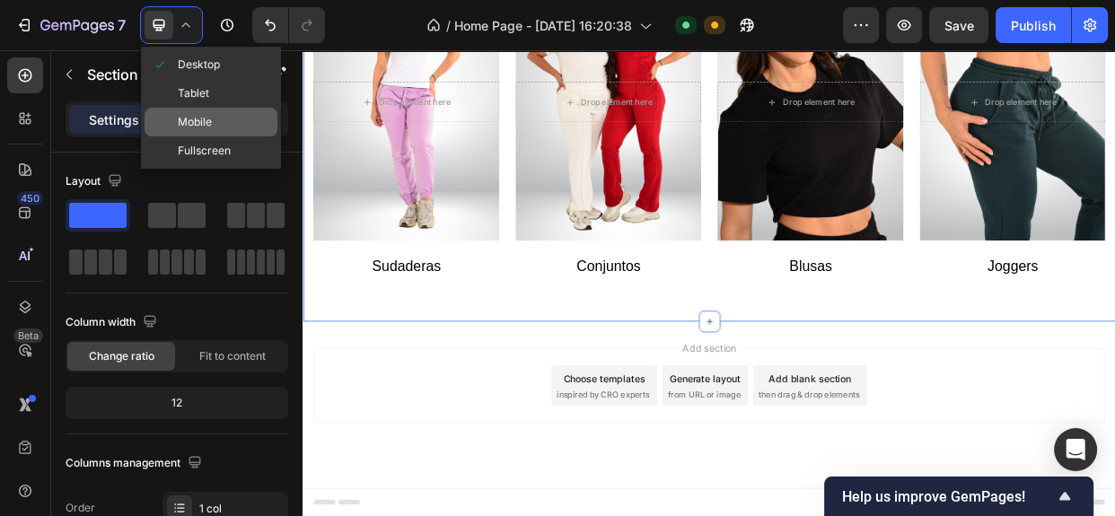
click at [192, 114] on span "Mobile" at bounding box center [195, 122] width 34 height 18
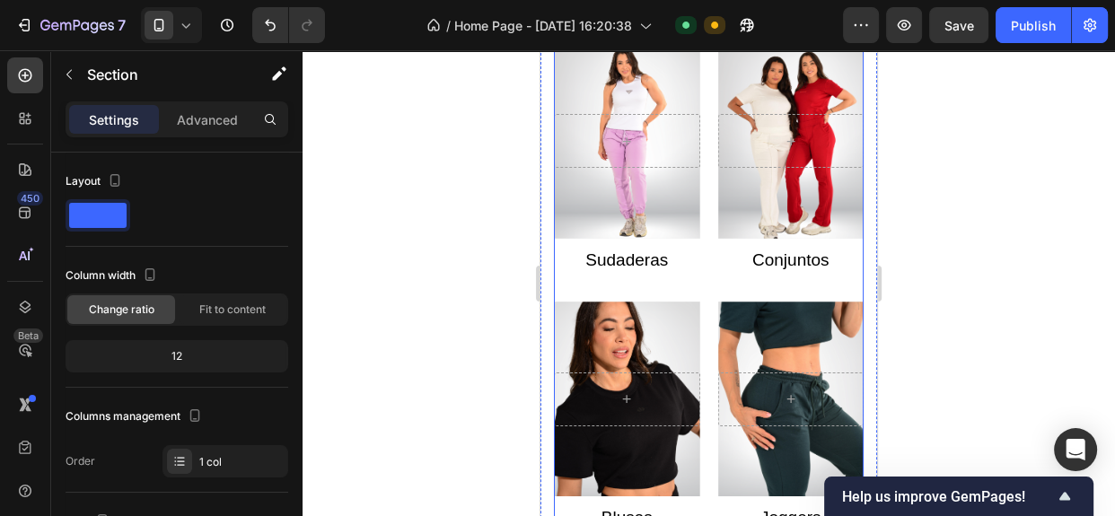
scroll to position [727, 0]
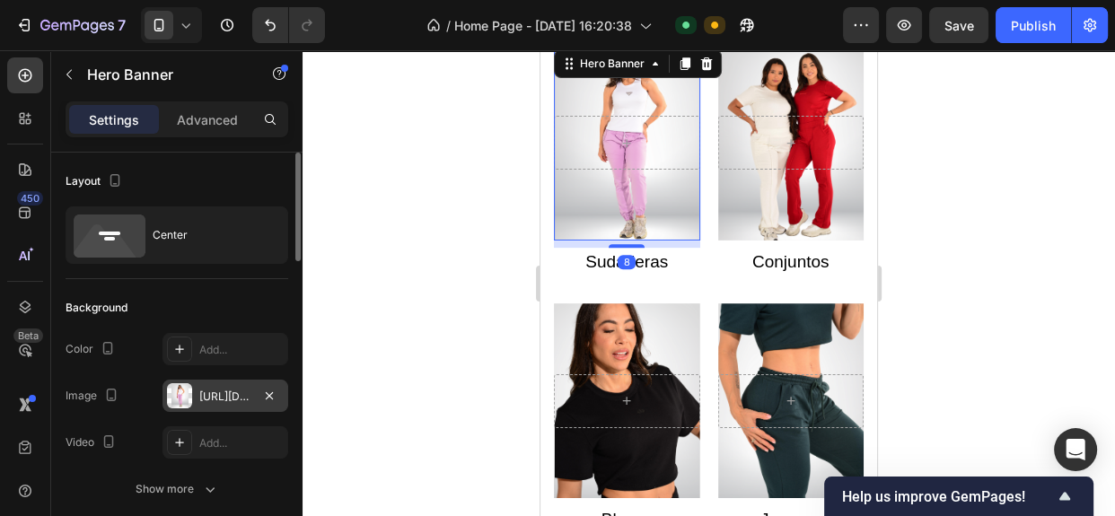
click at [179, 394] on div at bounding box center [179, 395] width 25 height 25
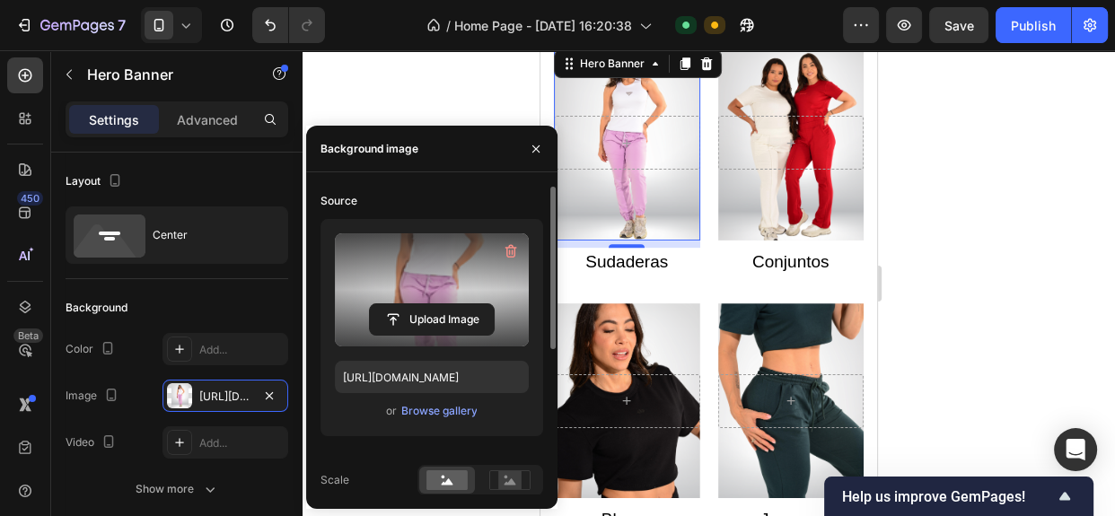
click at [345, 334] on div "Upload Image" at bounding box center [432, 319] width 194 height 32
click at [455, 317] on input "file" at bounding box center [432, 319] width 124 height 31
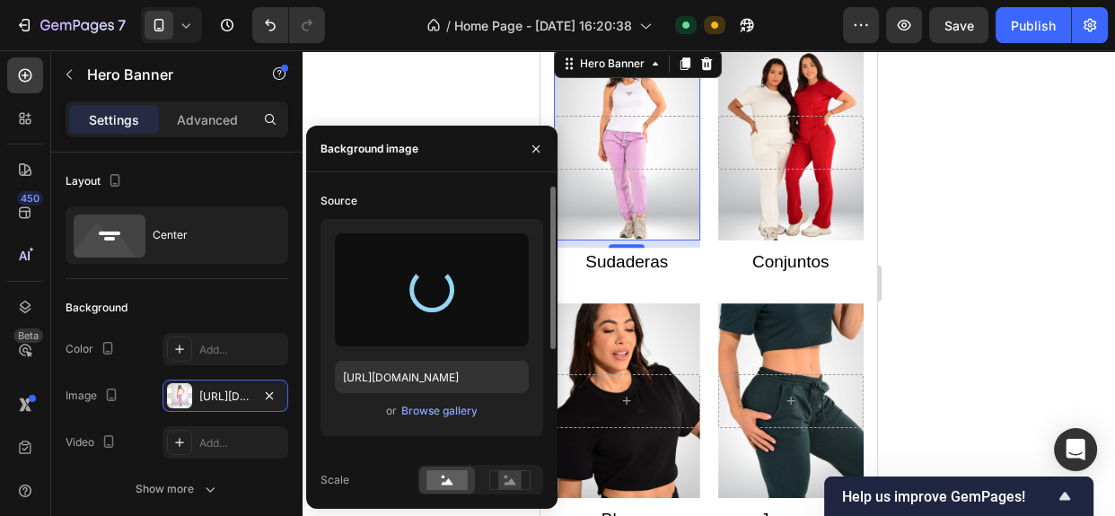
type input "[URL][DOMAIN_NAME]"
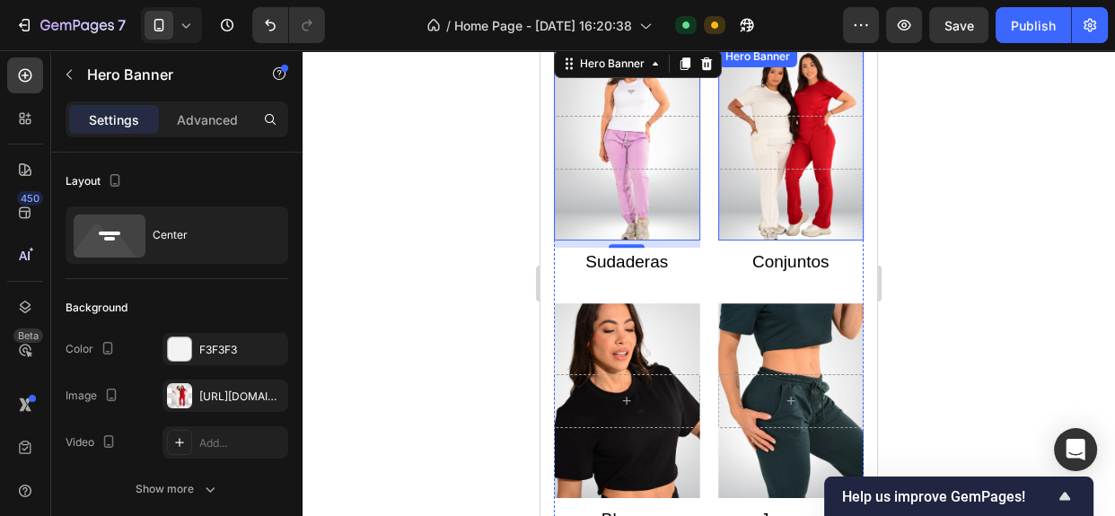
click at [748, 230] on div "Overlay" at bounding box center [791, 143] width 146 height 195
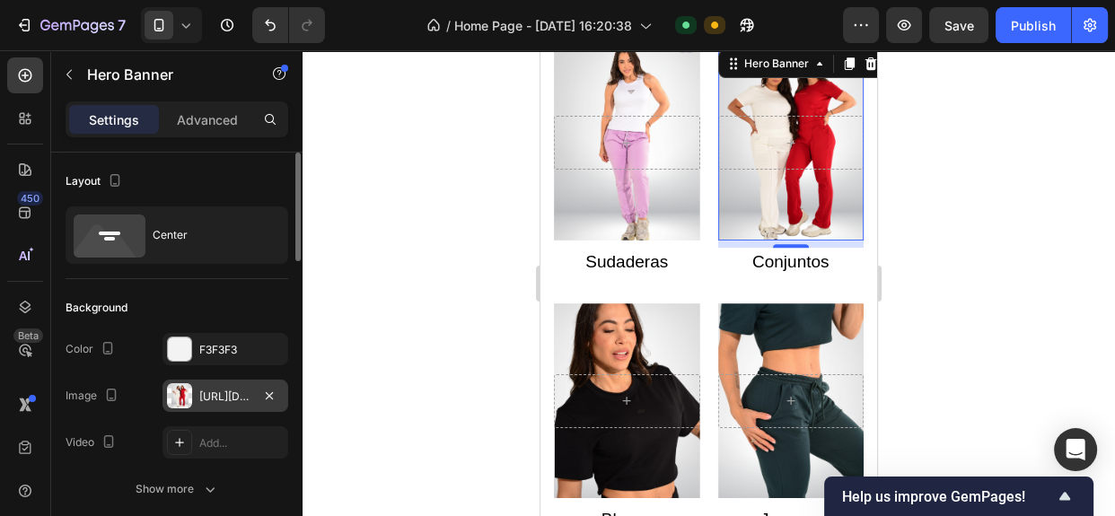
click at [188, 390] on div at bounding box center [179, 395] width 25 height 25
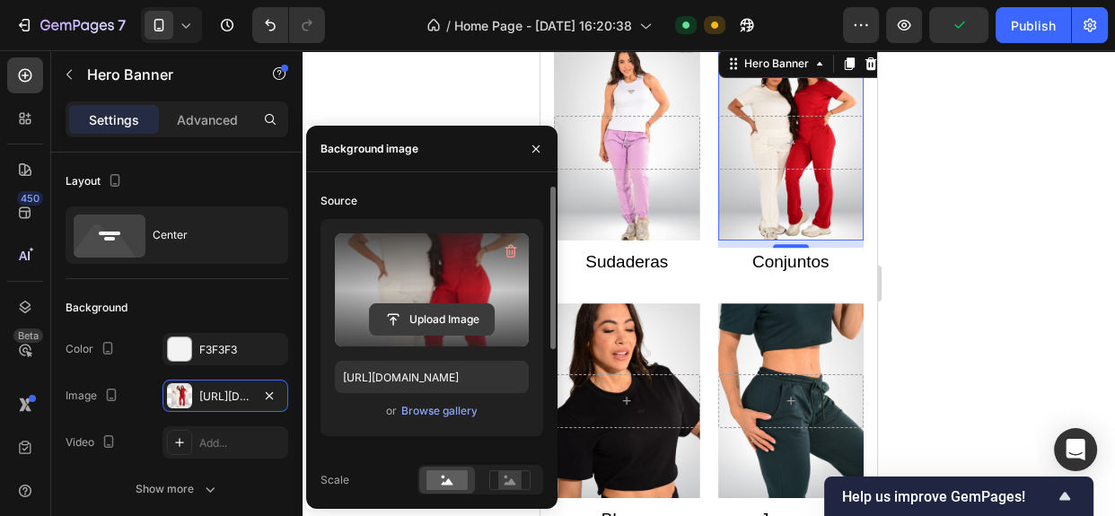
click at [396, 322] on input "file" at bounding box center [432, 319] width 124 height 31
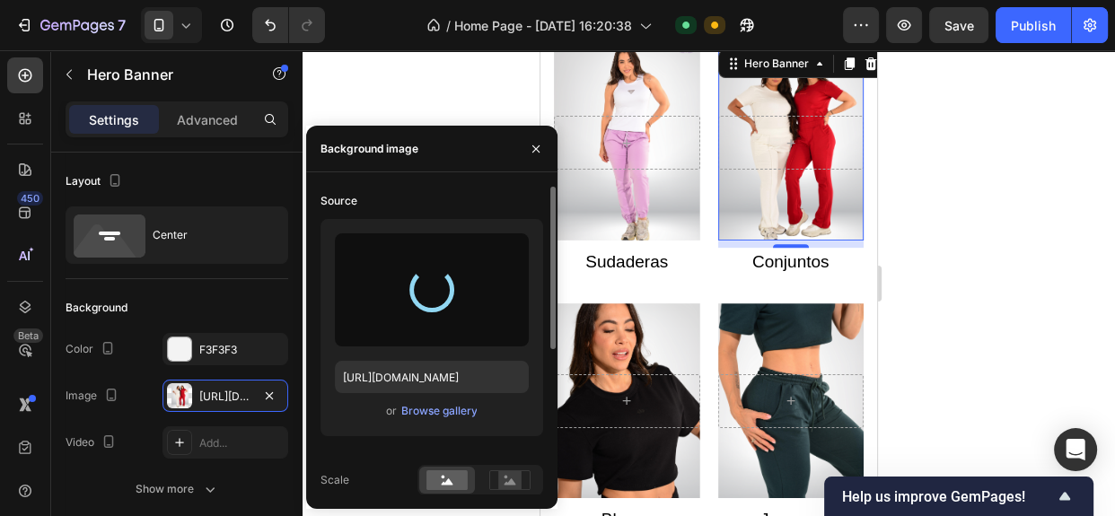
type input "[URL][DOMAIN_NAME]"
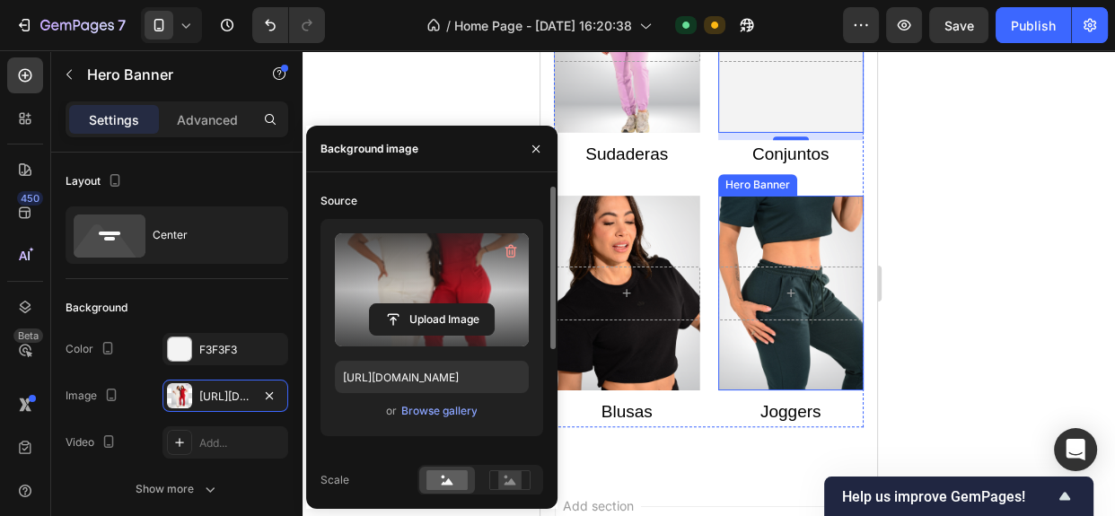
scroll to position [846, 0]
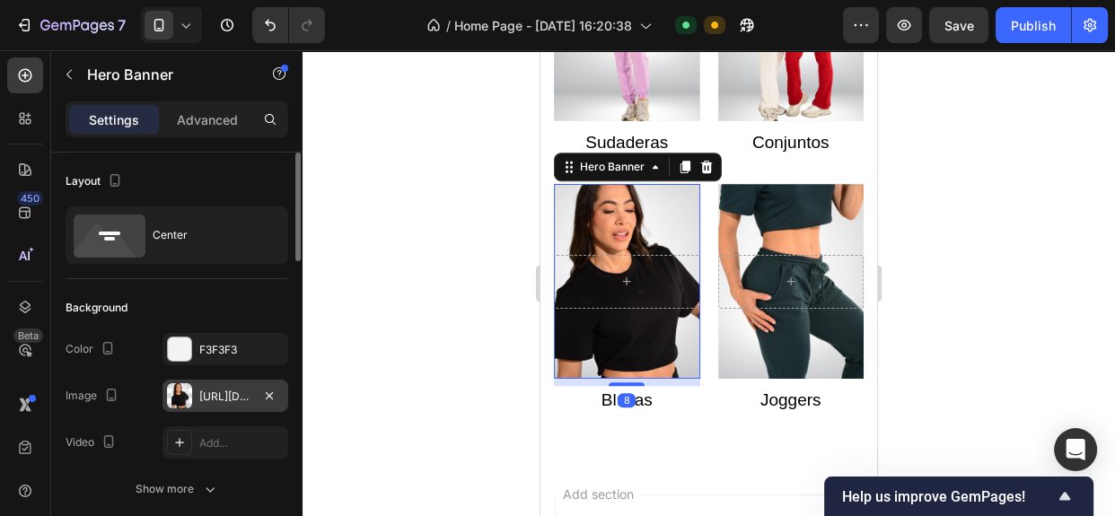
click at [208, 401] on div "[URL][DOMAIN_NAME]" at bounding box center [225, 397] width 52 height 16
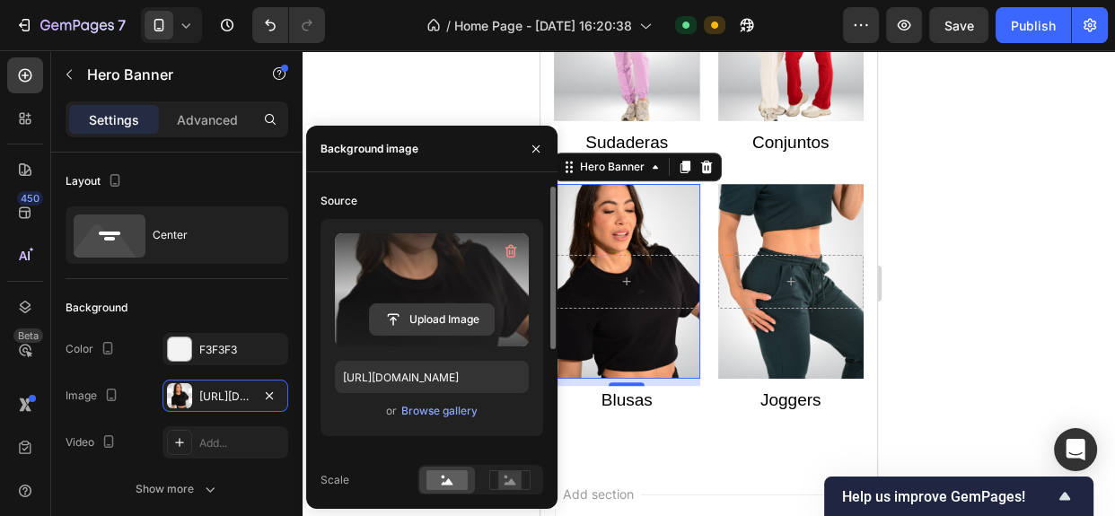
click at [444, 329] on input "file" at bounding box center [432, 319] width 124 height 31
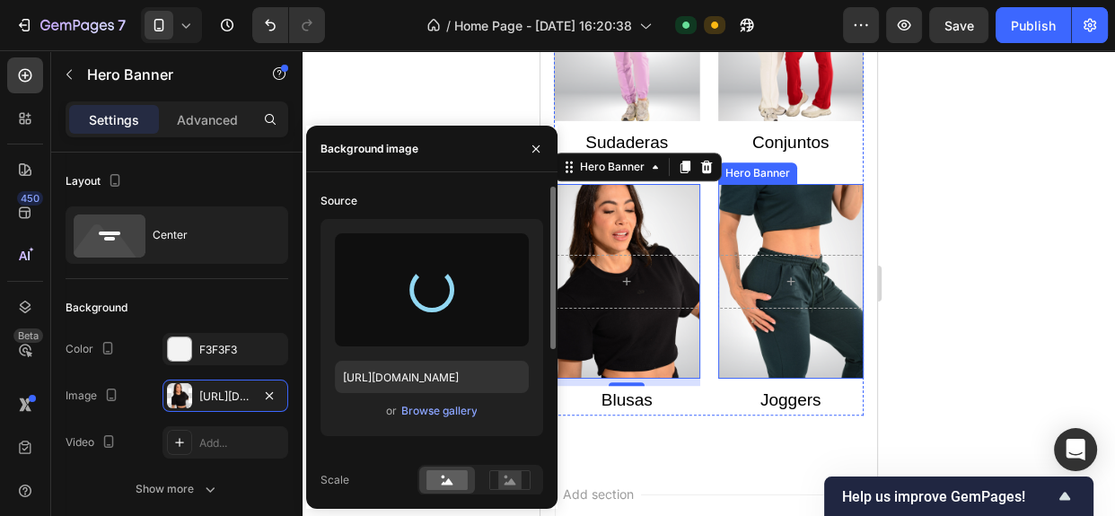
type input "[URL][DOMAIN_NAME]"
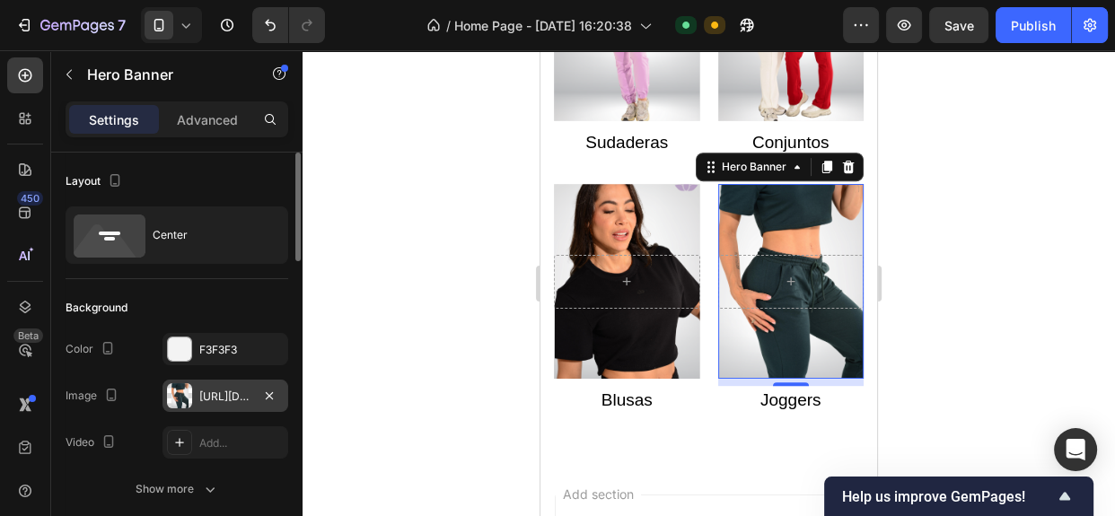
click at [208, 386] on div "[URL][DOMAIN_NAME]" at bounding box center [225, 396] width 126 height 32
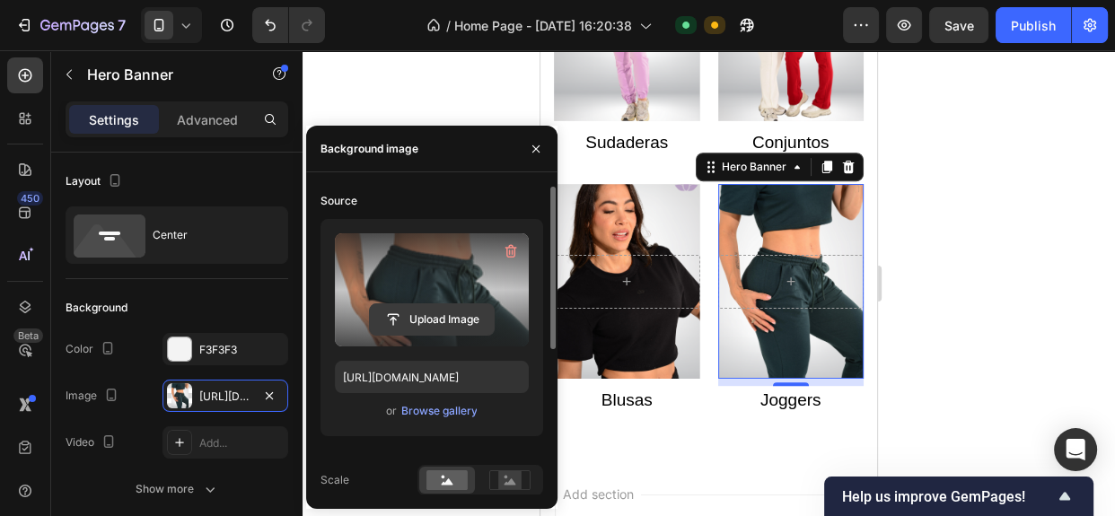
click at [446, 309] on input "file" at bounding box center [432, 319] width 124 height 31
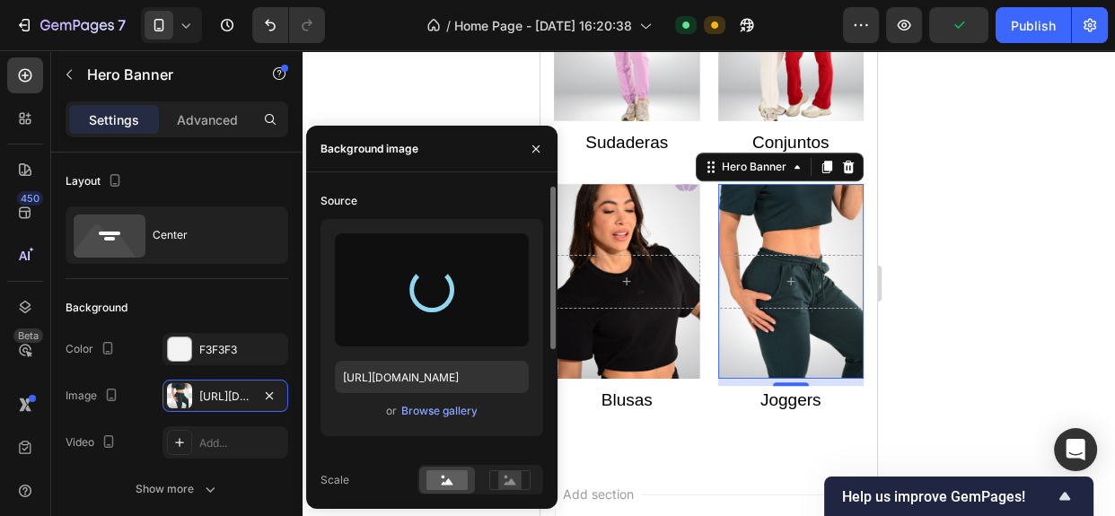
type input "[URL][DOMAIN_NAME]"
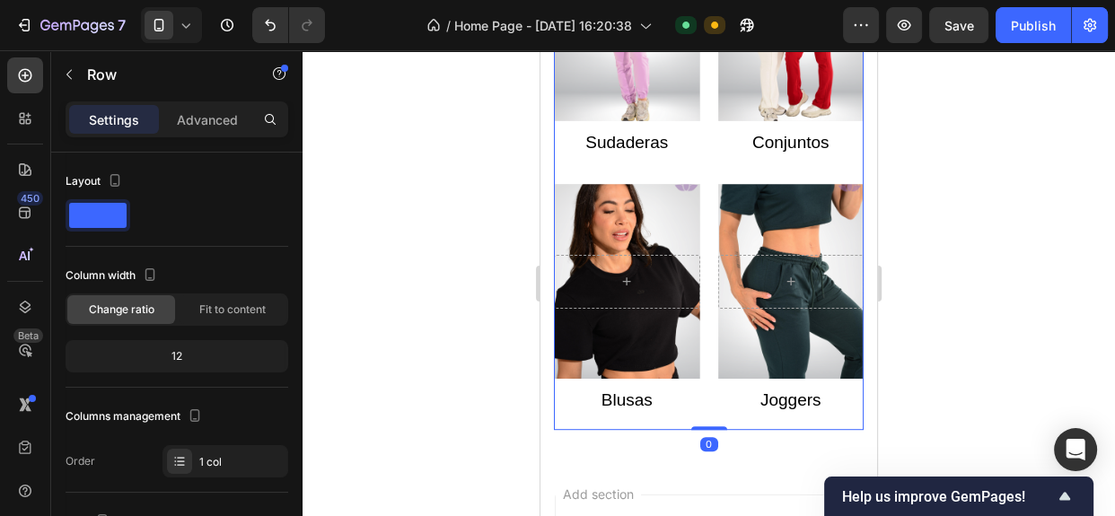
click at [728, 426] on div "Categorías Heading Hero Banner Sudaderas Text block Hero Banner Conjuntos Text …" at bounding box center [709, 138] width 310 height 583
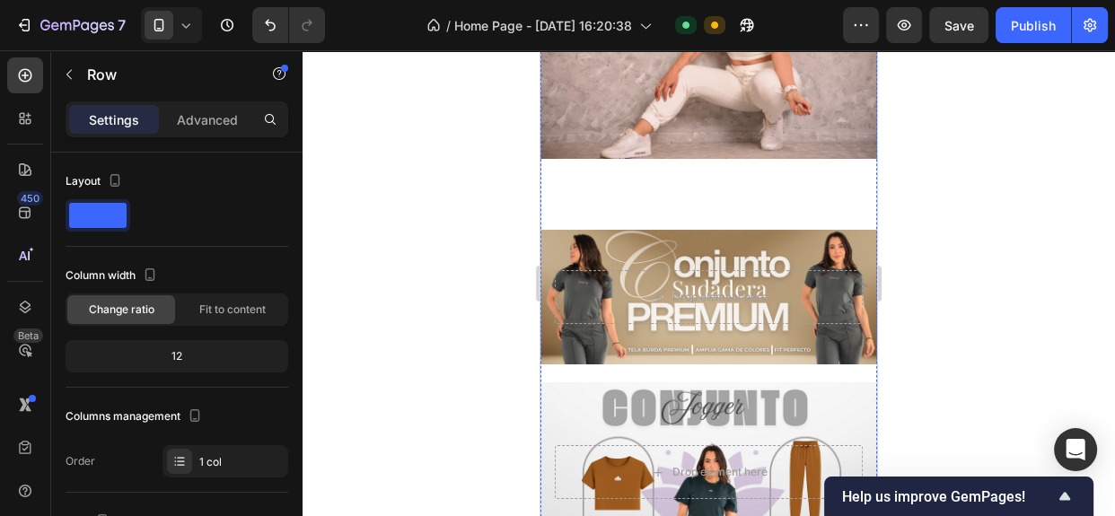
scroll to position [153, 0]
click at [1010, 25] on div "Publish" at bounding box center [1032, 25] width 45 height 19
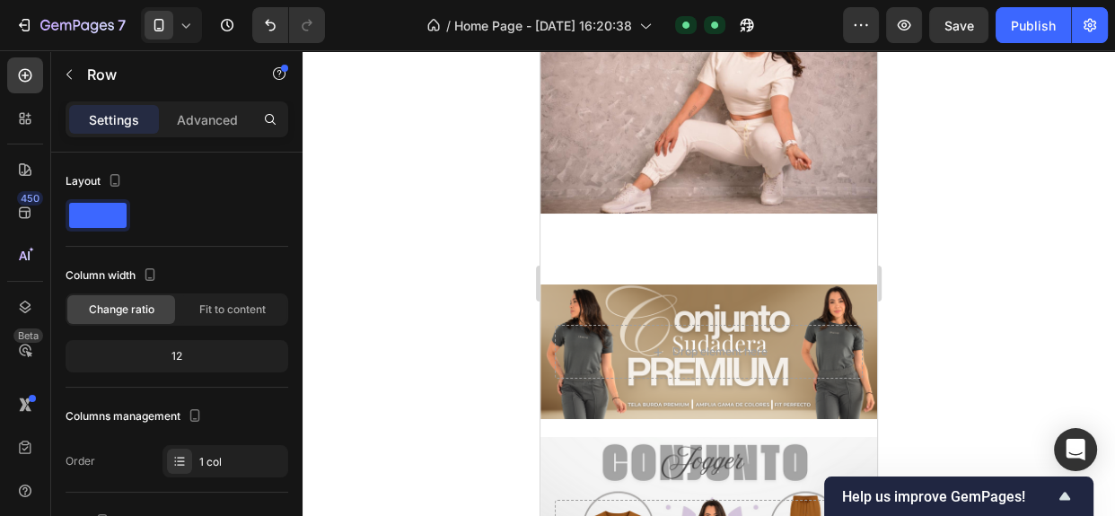
scroll to position [0, 0]
